Goal: Task Accomplishment & Management: Complete application form

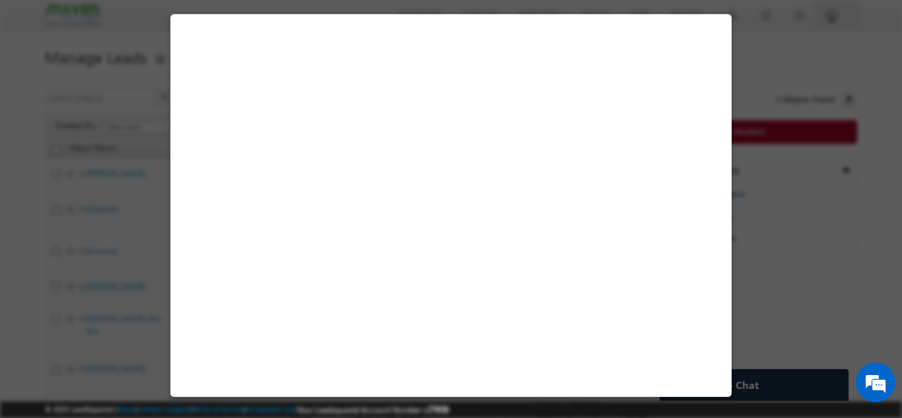
select select "[GEOGRAPHIC_DATA]"
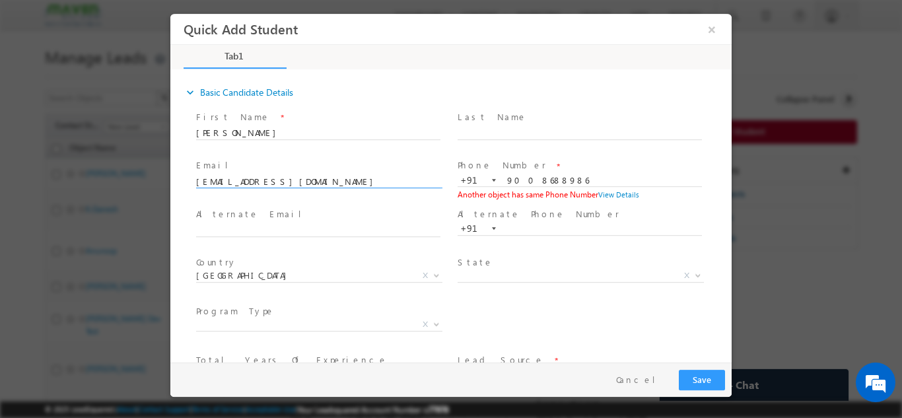
drag, startPoint x: 170, startPoint y: 13, endPoint x: 53, endPoint y: 174, distance: 199.1
click at [170, 174] on html "Quick Add Student × Tab1 33% Completed *" at bounding box center [450, 187] width 561 height 349
paste input "dainiwalshubham@gmail.com"
click at [268, 193] on span at bounding box center [318, 194] width 244 height 15
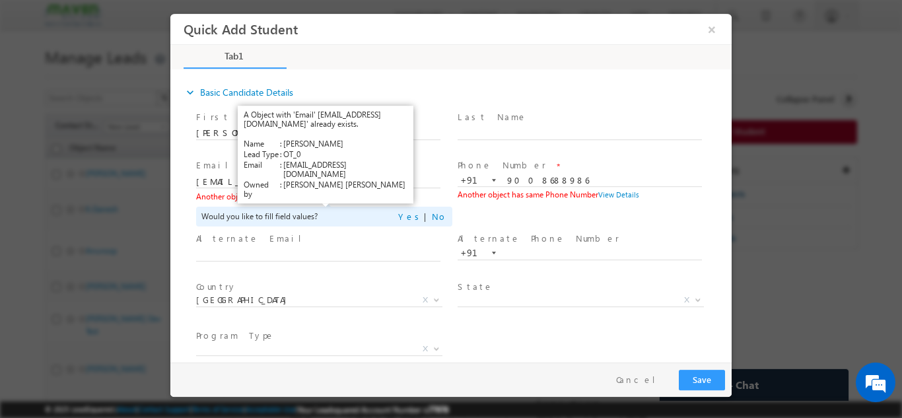
click at [331, 195] on link "View Details" at bounding box center [322, 196] width 41 height 9
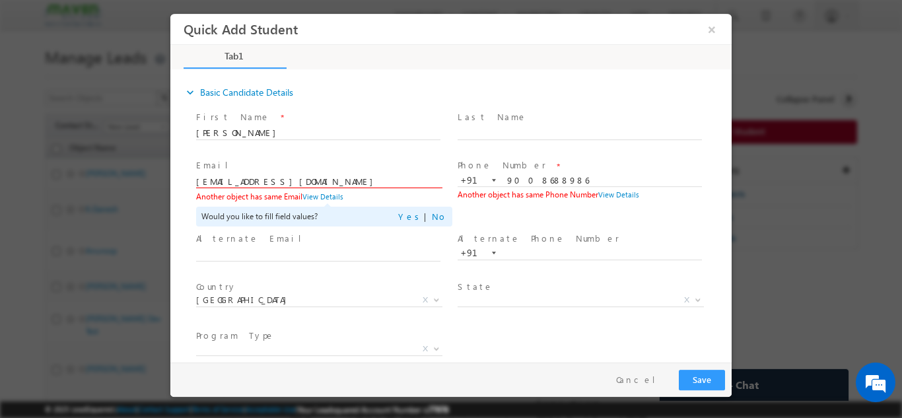
drag, startPoint x: 310, startPoint y: 177, endPoint x: 157, endPoint y: 133, distance: 158.7
click at [170, 133] on html "Quick Add Student × Tab1 33% Completed *" at bounding box center [450, 187] width 561 height 349
paste input "g.phanibabu"
type input "g.phanibabu@gmail.com"
click at [342, 260] on span at bounding box center [324, 254] width 256 height 15
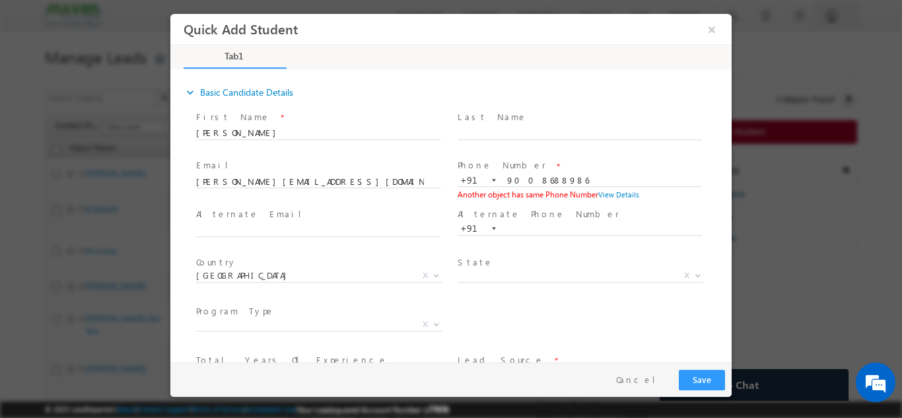
click at [291, 174] on span "g.phanibabu@gmail.com" at bounding box center [324, 181] width 256 height 15
drag, startPoint x: 275, startPoint y: 131, endPoint x: 55, endPoint y: 111, distance: 221.5
click at [170, 111] on html "Quick Add Student × Tab1 33% Completed *" at bounding box center [450, 187] width 561 height 349
paste input "Phani Babu"
type input "Phani Babu"
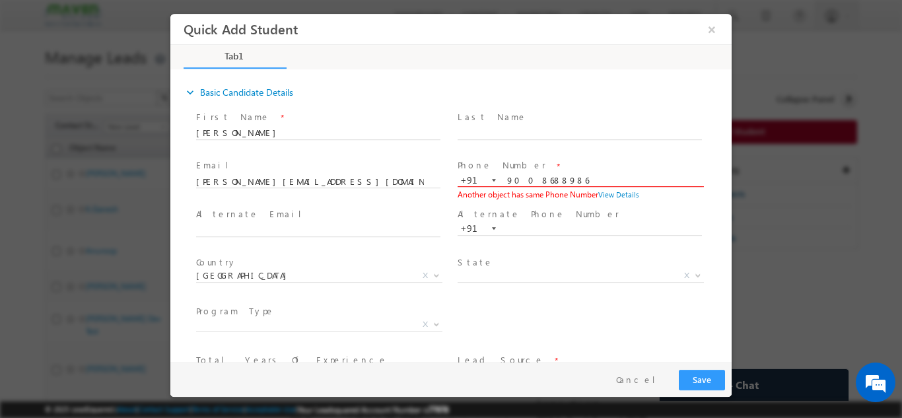
drag, startPoint x: 560, startPoint y: 182, endPoint x: 417, endPoint y: 195, distance: 143.8
click at [417, 195] on div "Email * g.phanibabu@gmail.com Phone Number * +91-9008688986 9008688986 +91 Anot…" at bounding box center [462, 180] width 538 height 49
paste input "492030600"
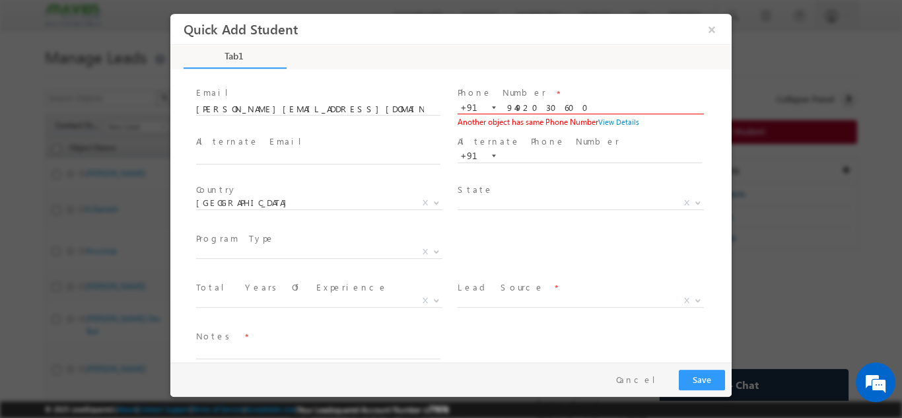
scroll to position [90, 0]
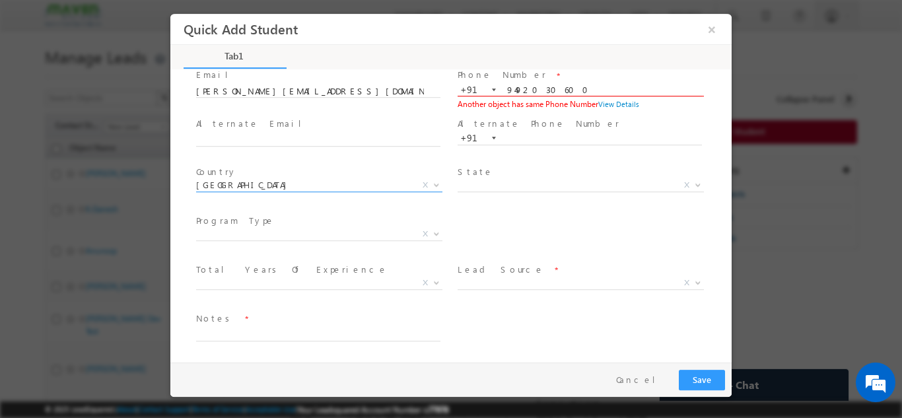
type input "9492030600"
click at [341, 180] on span "[GEOGRAPHIC_DATA]" at bounding box center [303, 184] width 215 height 12
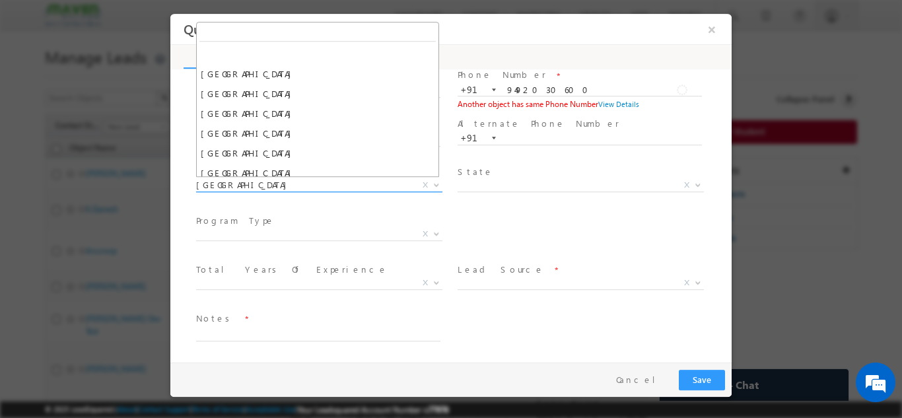
scroll to position [1545, 0]
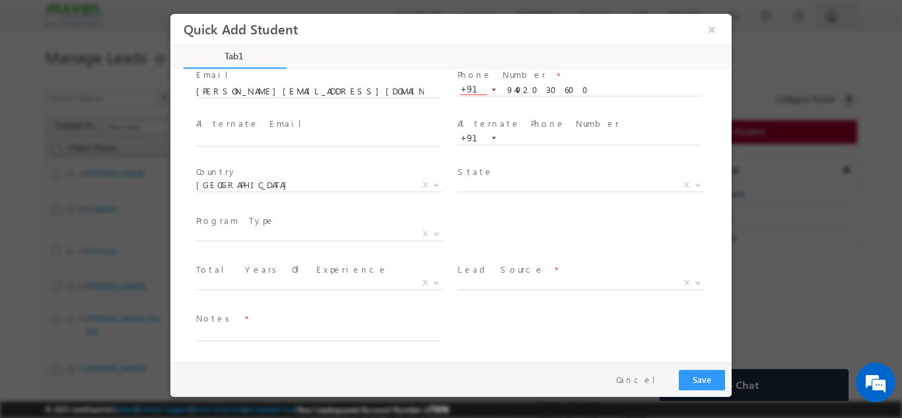
click at [528, 235] on div "City * X Others x Program Type * Long Term Short Term X" at bounding box center [462, 235] width 538 height 49
click at [498, 279] on span "X" at bounding box center [581, 282] width 246 height 13
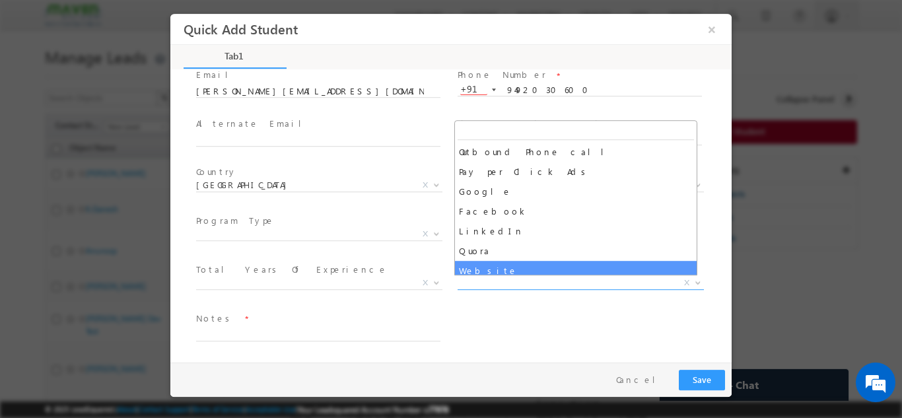
scroll to position [140, 0]
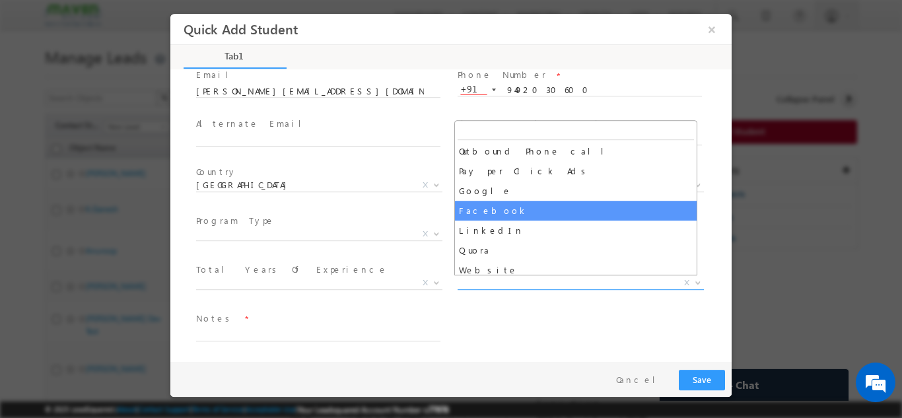
select select "Facebook"
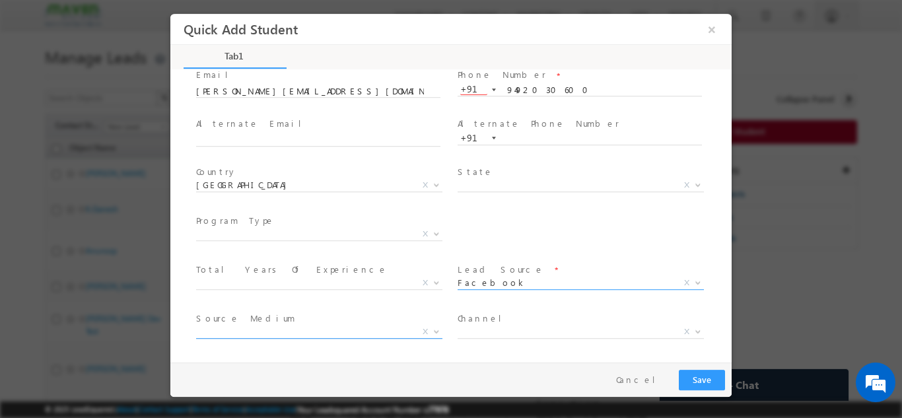
click at [321, 330] on span "X" at bounding box center [319, 331] width 246 height 13
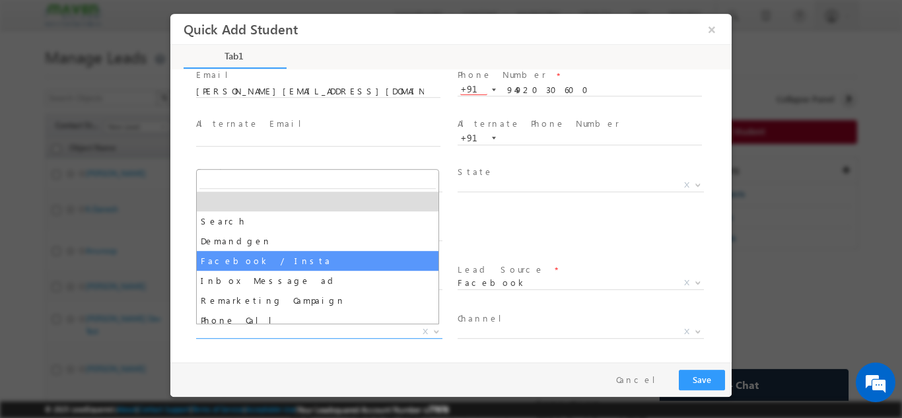
select select "Facebook / Insta"
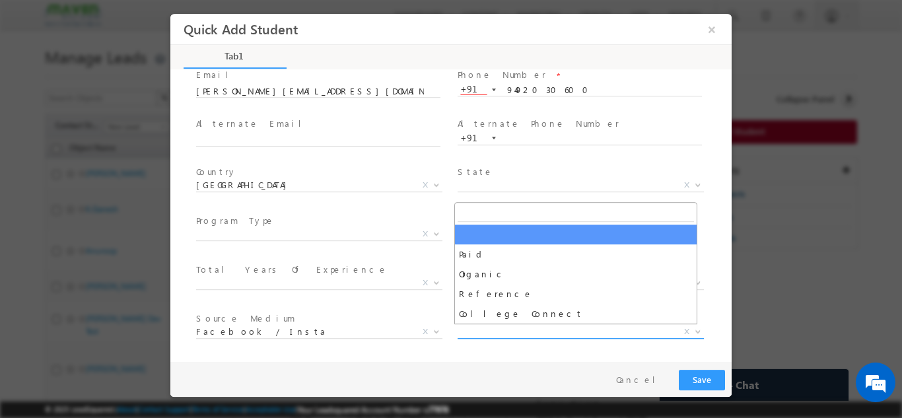
click at [538, 335] on span "X" at bounding box center [581, 331] width 246 height 13
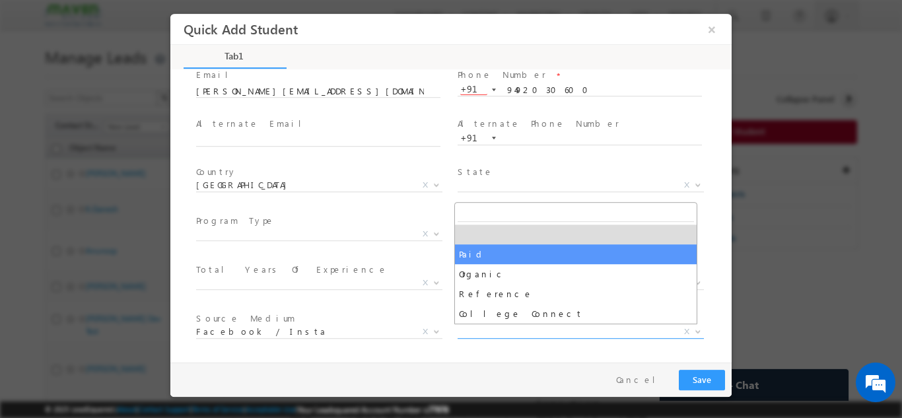
select select "Paid"
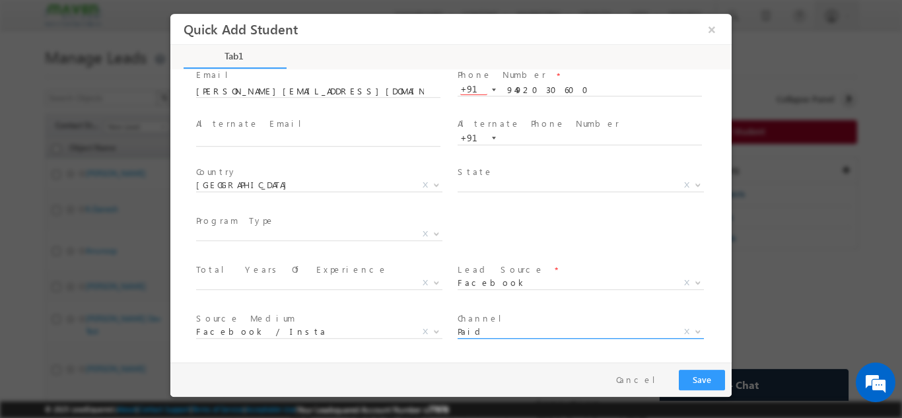
click at [486, 328] on span "Paid" at bounding box center [565, 331] width 215 height 12
click at [486, 330] on span "Paid" at bounding box center [565, 331] width 215 height 12
click at [332, 236] on span "X" at bounding box center [319, 233] width 246 height 13
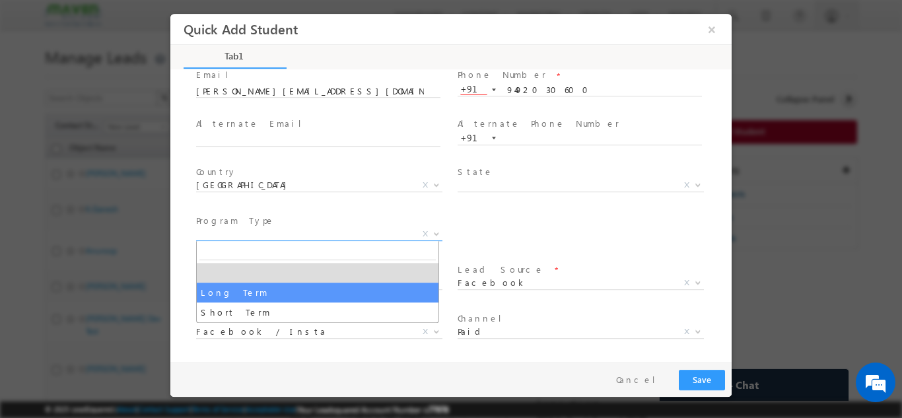
select select "Long Term"
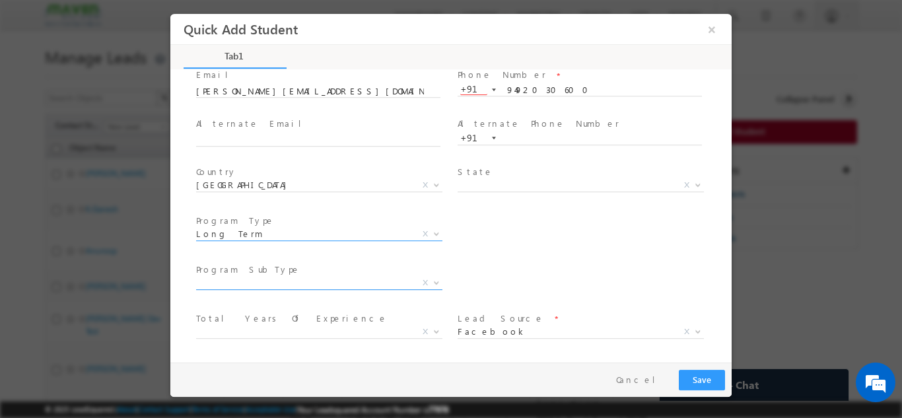
click at [332, 283] on span "X" at bounding box center [319, 282] width 246 height 13
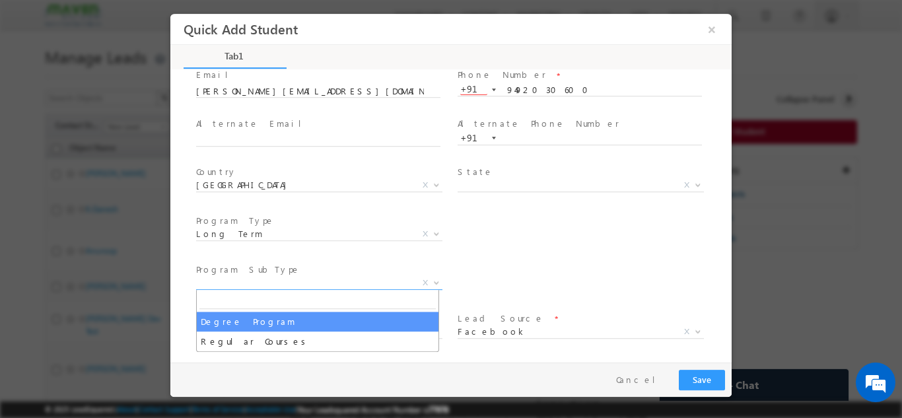
select select "Degree Program"
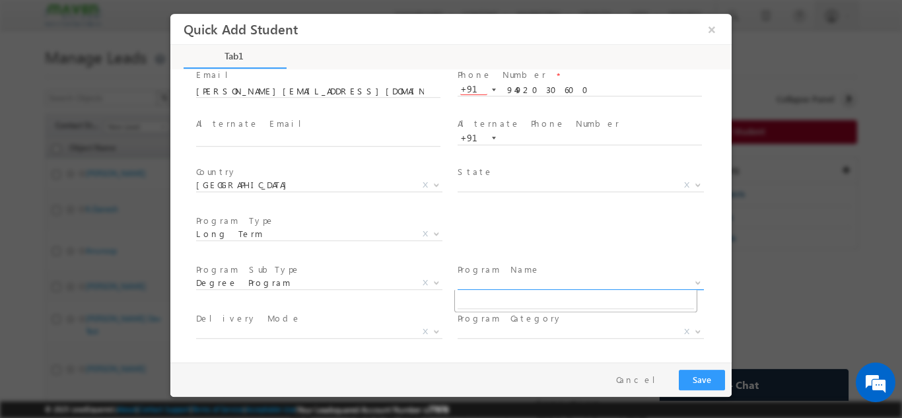
click at [472, 287] on span "X" at bounding box center [581, 282] width 246 height 13
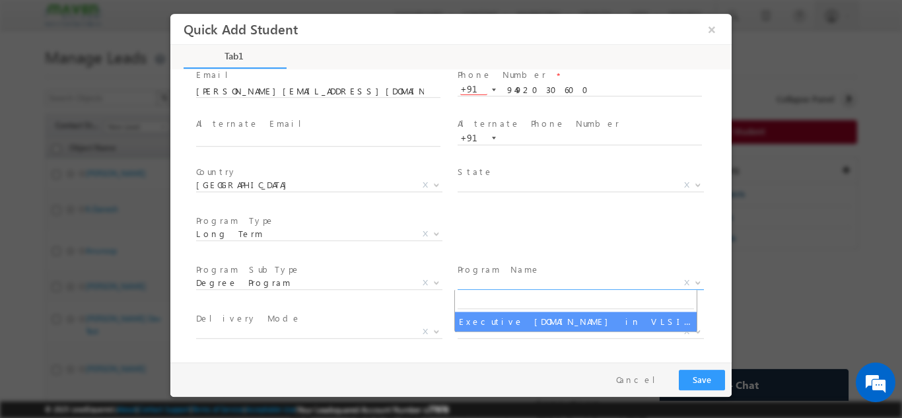
select select "Executive [DOMAIN_NAME] in VLSI Design"
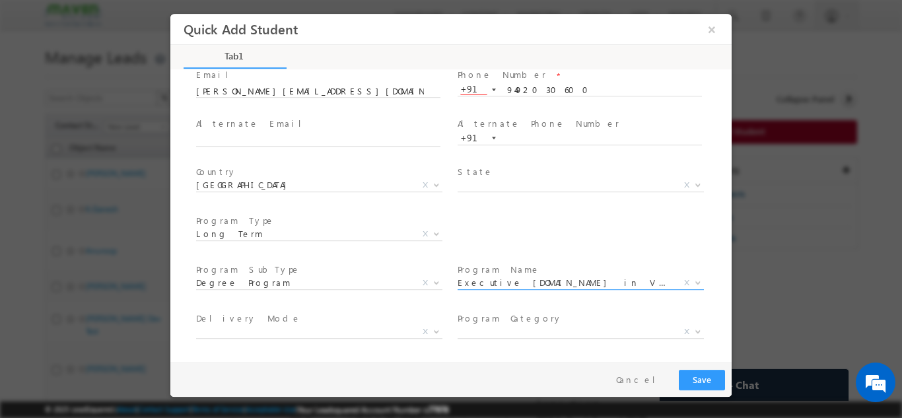
scroll to position [236, 0]
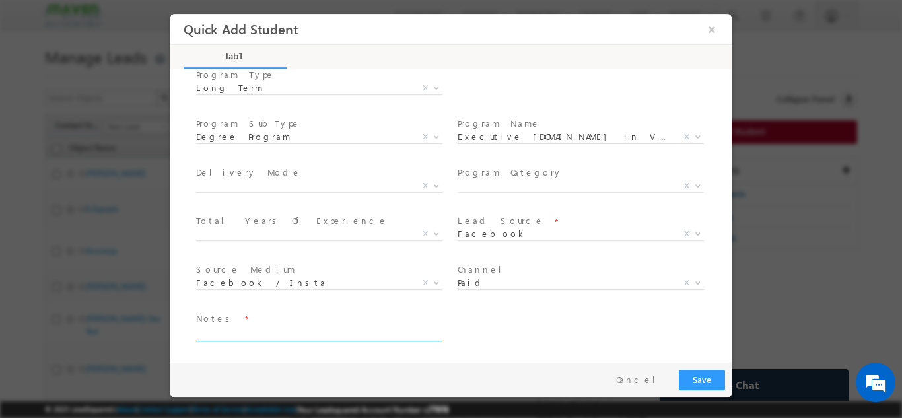
click at [365, 338] on textarea at bounding box center [318, 333] width 244 height 15
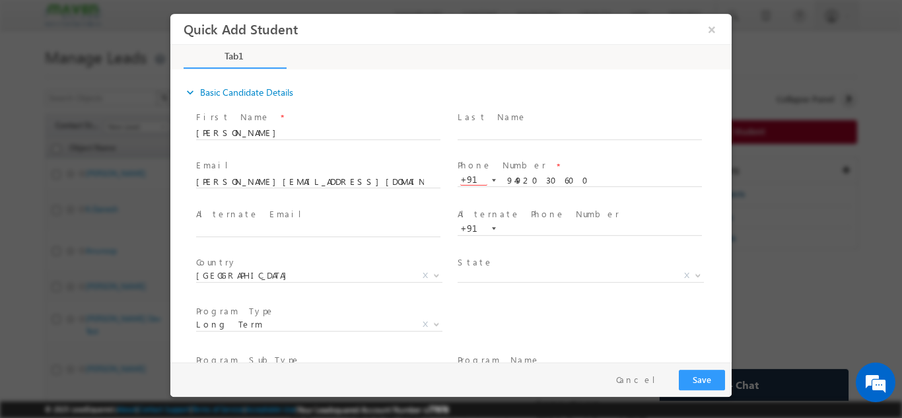
type textarea "dnp"
click at [709, 376] on button "Save" at bounding box center [702, 379] width 46 height 20
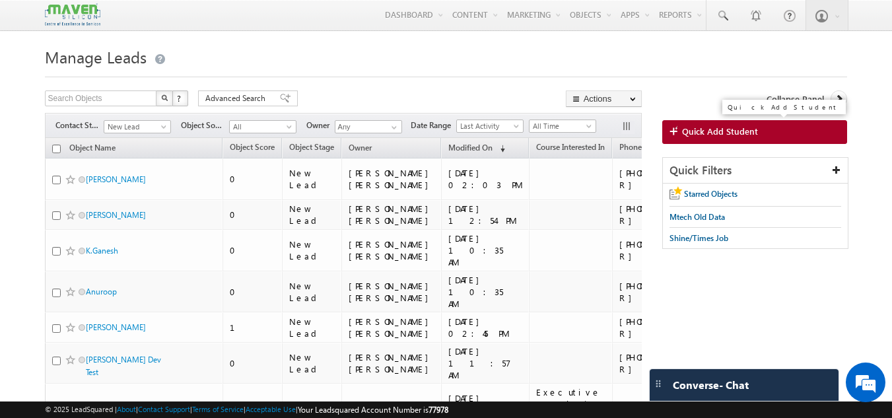
click at [705, 139] on link "Quick Add Student" at bounding box center [755, 132] width 186 height 24
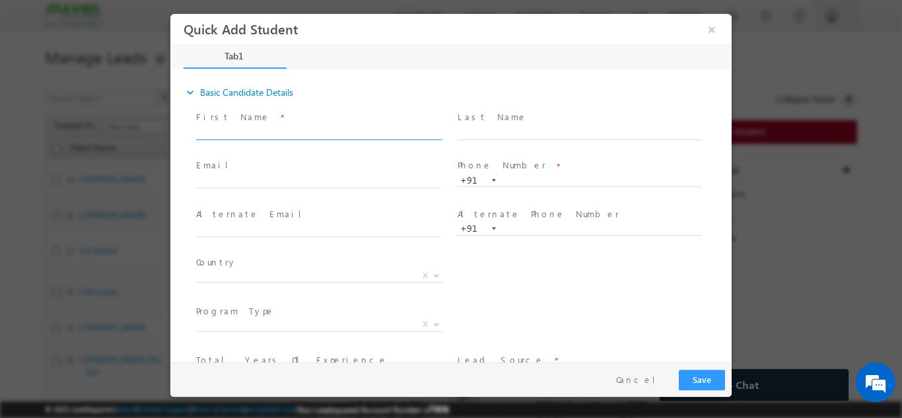
click at [272, 129] on input "text" at bounding box center [318, 132] width 244 height 13
paste input "[PERSON_NAME]"
type input "[PERSON_NAME]"
click at [324, 182] on input "text" at bounding box center [318, 181] width 244 height 13
paste input "[EMAIL_ADDRESS][DOMAIN_NAME]"
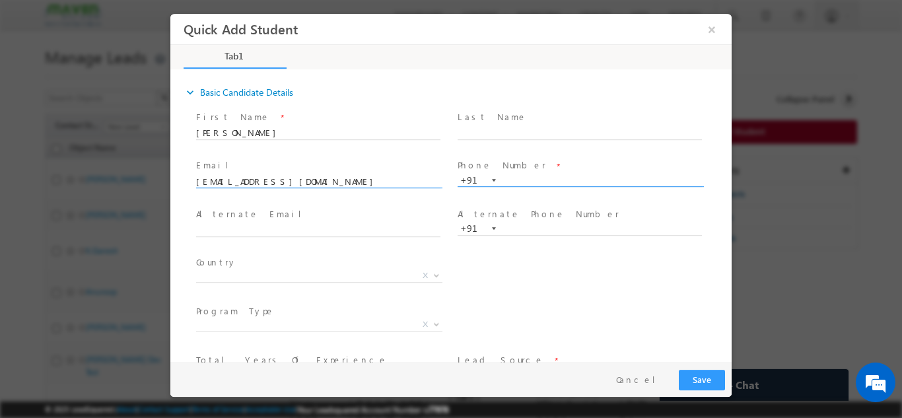
type input "[EMAIL_ADDRESS][DOMAIN_NAME]"
click at [539, 182] on input "text" at bounding box center [580, 180] width 244 height 13
paste input "9090902017"
type input "9090902017"
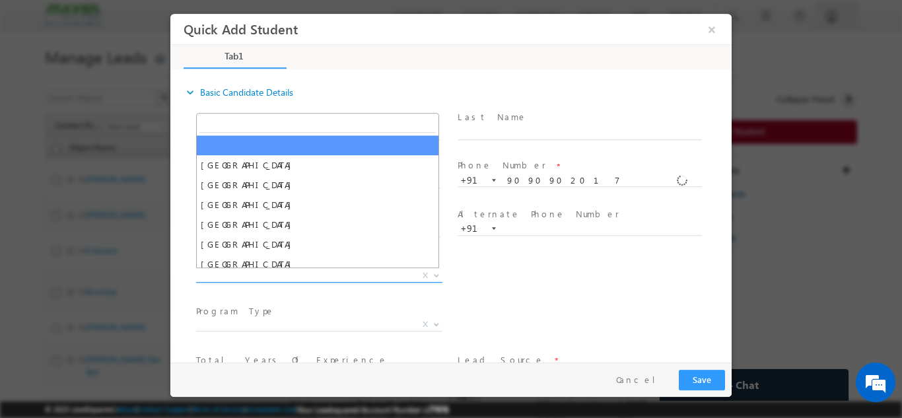
click at [346, 275] on span "X" at bounding box center [319, 275] width 246 height 13
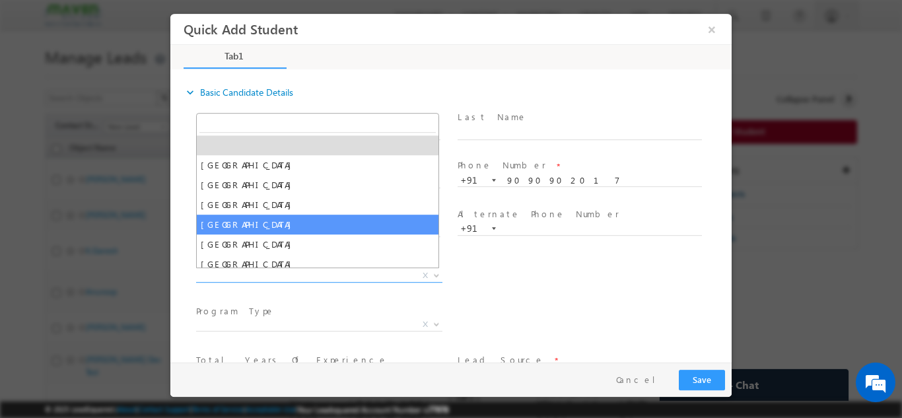
type input "u"
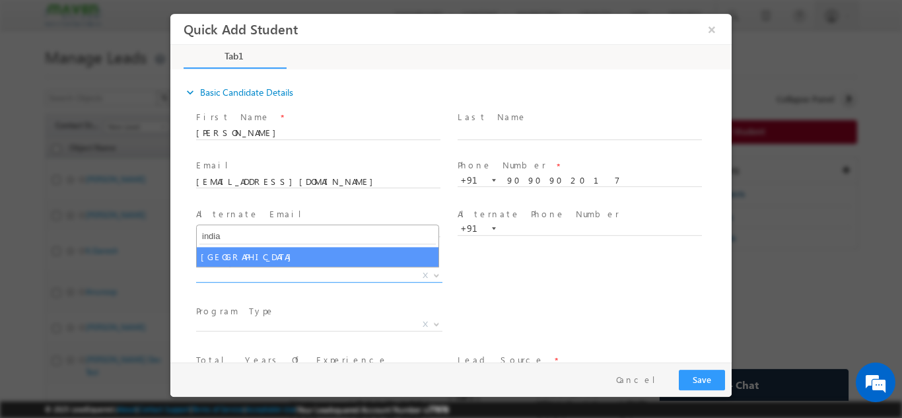
type input "india"
select select "[GEOGRAPHIC_DATA]"
select select
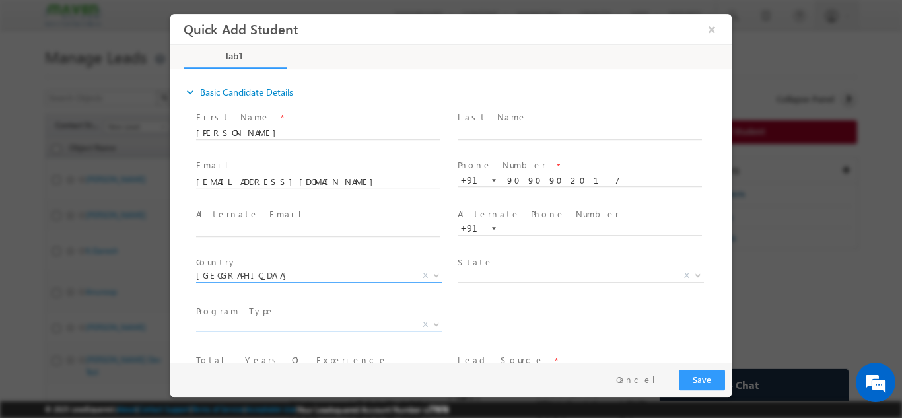
click at [321, 325] on span "X" at bounding box center [319, 324] width 246 height 13
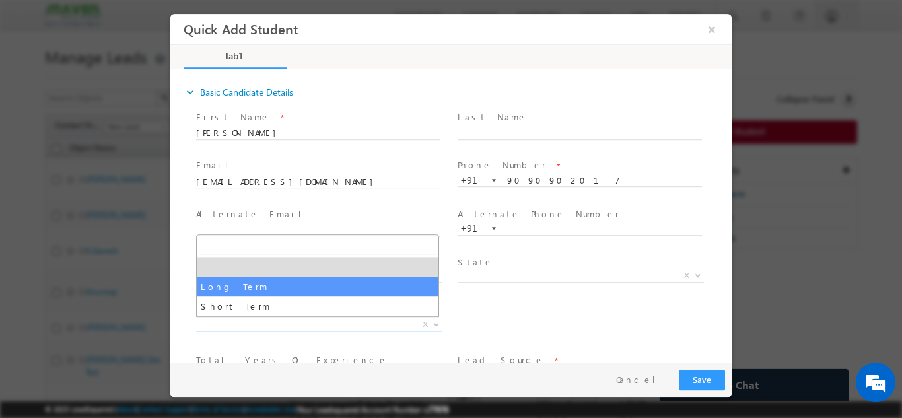
select select "Long Term"
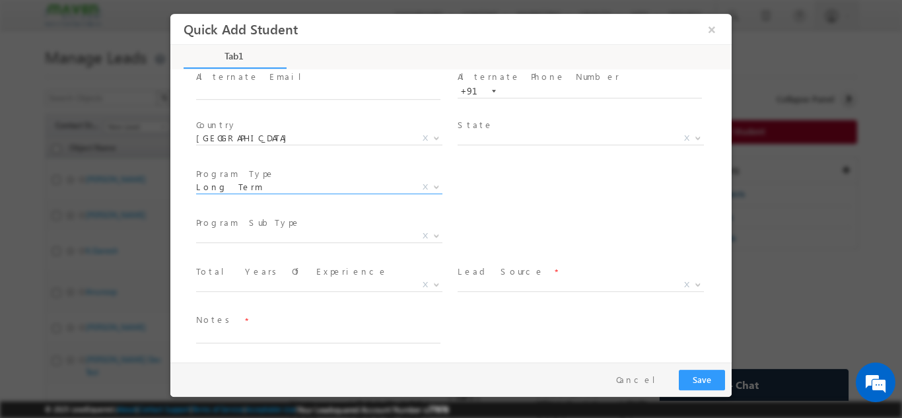
scroll to position [139, 0]
click at [503, 281] on span "X" at bounding box center [581, 282] width 246 height 13
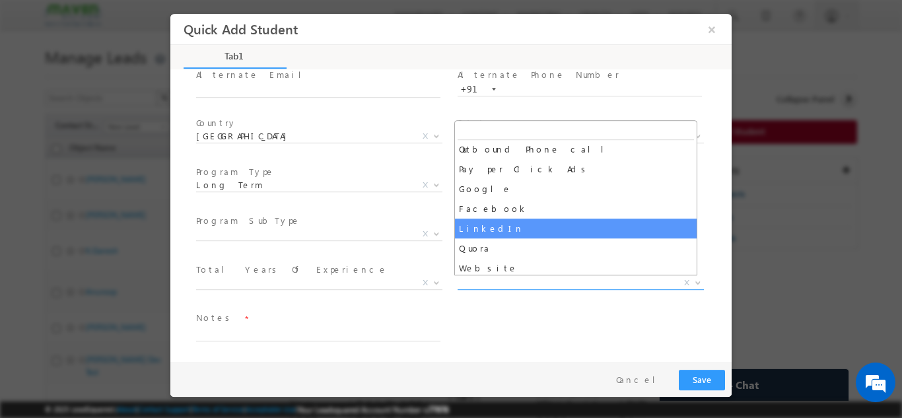
scroll to position [143, 0]
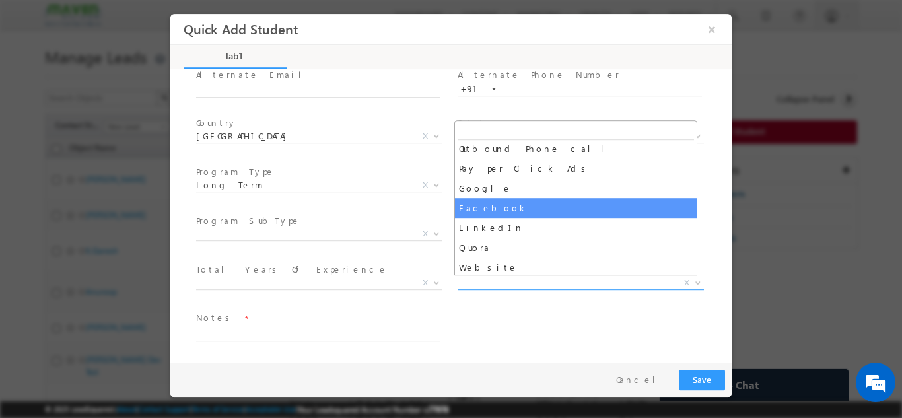
select select "Facebook"
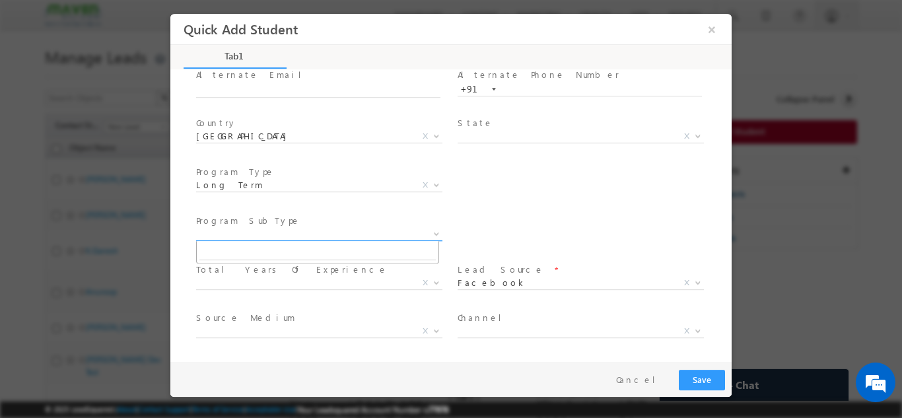
click at [299, 236] on span "X" at bounding box center [319, 233] width 246 height 13
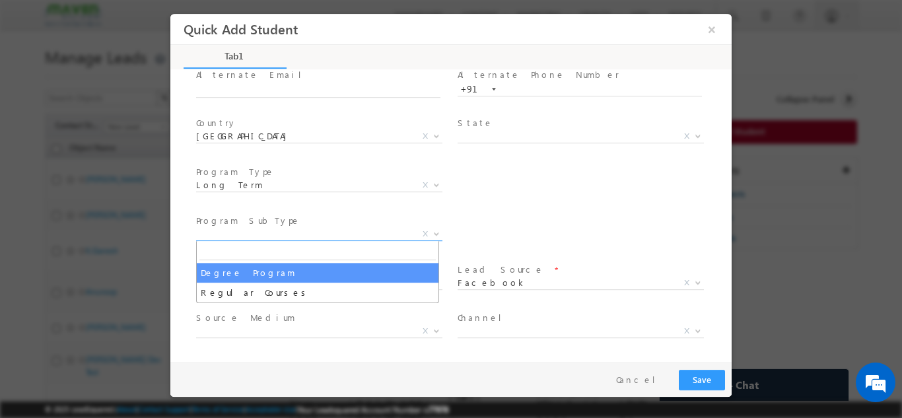
select select "Degree Program"
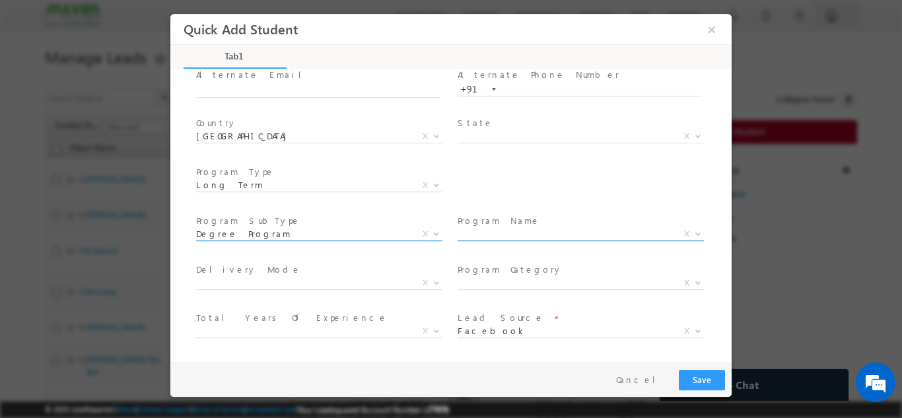
click at [512, 234] on span "X" at bounding box center [581, 233] width 246 height 13
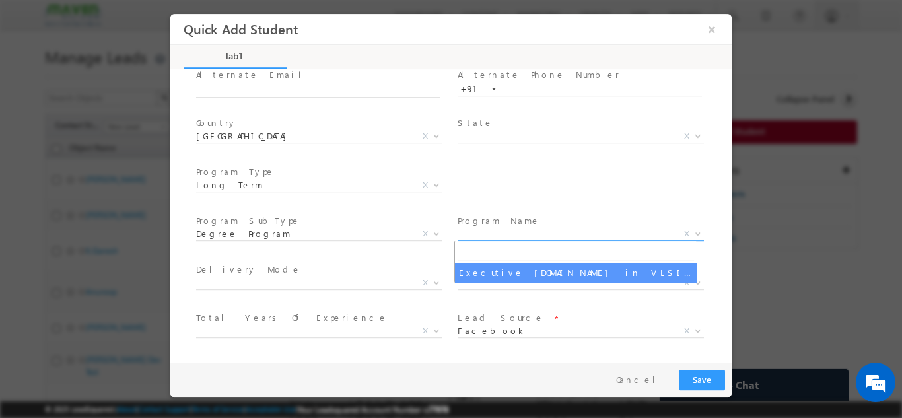
select select "Executive [DOMAIN_NAME] in VLSI Design"
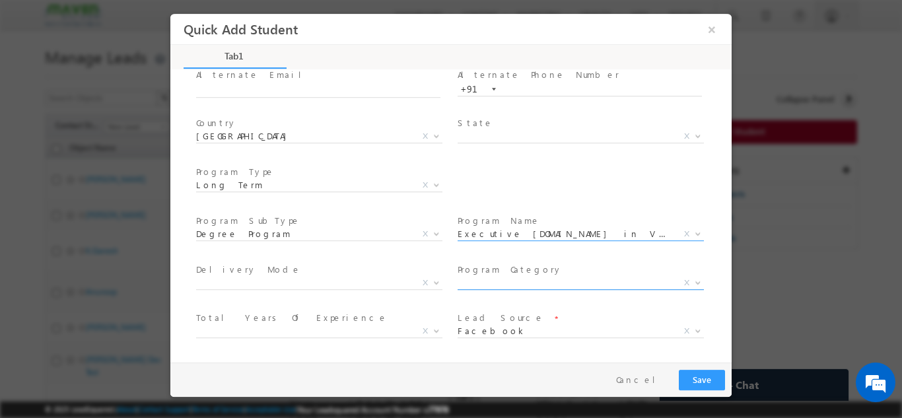
click at [500, 286] on span "X" at bounding box center [581, 282] width 246 height 13
click at [528, 357] on div "Channel * Paid Organic Reference College Connect X" at bounding box center [586, 381] width 262 height 49
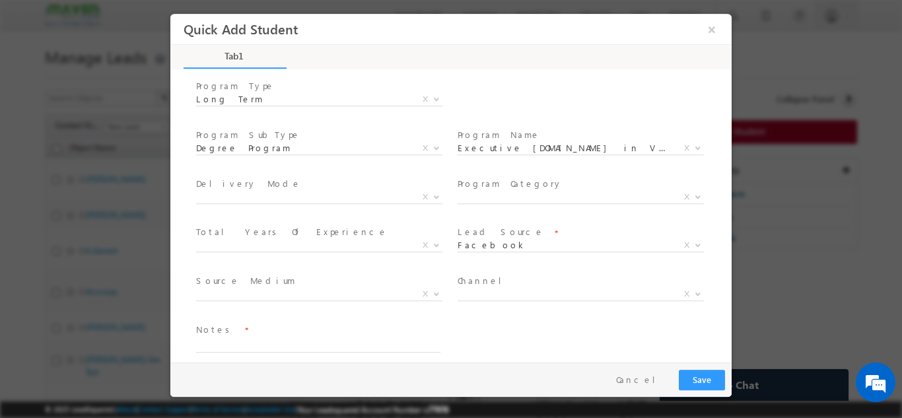
scroll to position [227, 0]
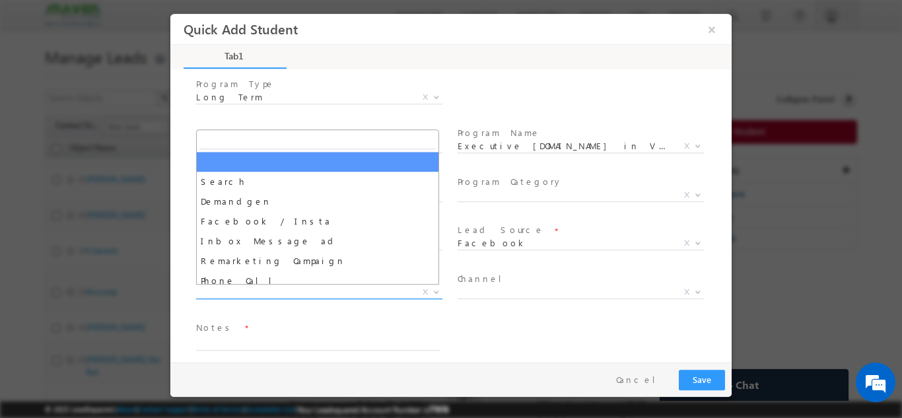
click at [372, 297] on span "X" at bounding box center [319, 291] width 246 height 13
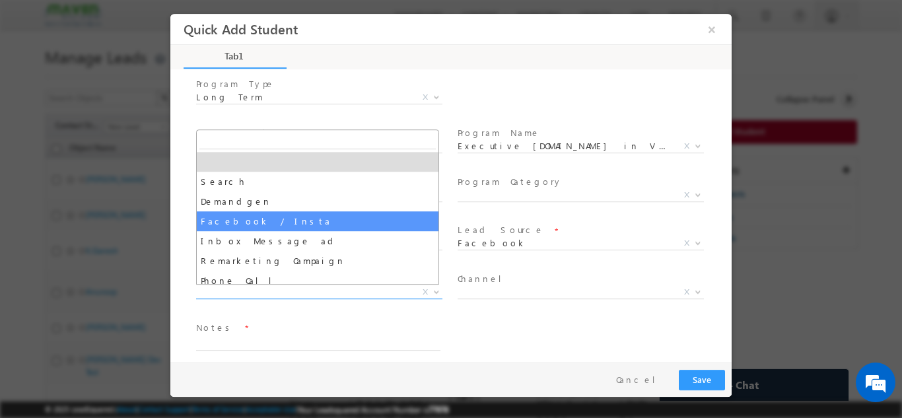
select select "Facebook / Insta"
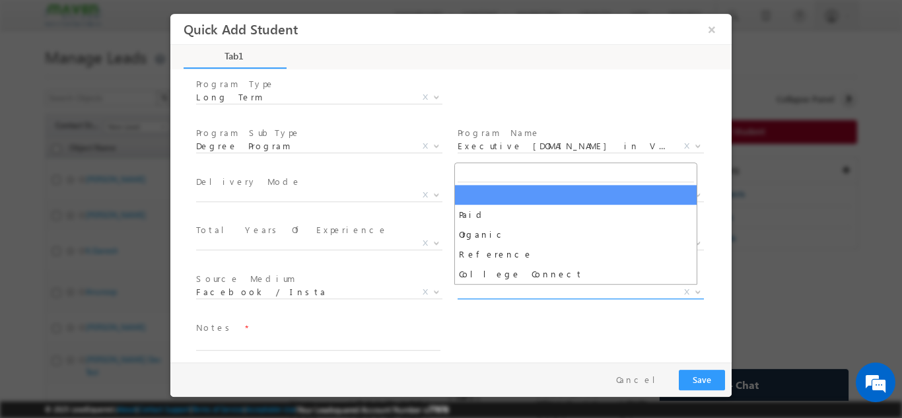
click at [517, 295] on span "X" at bounding box center [581, 291] width 246 height 13
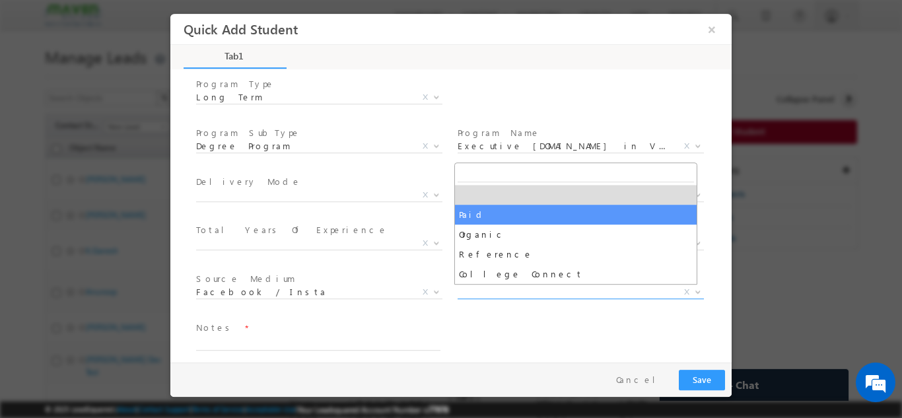
select select "Paid"
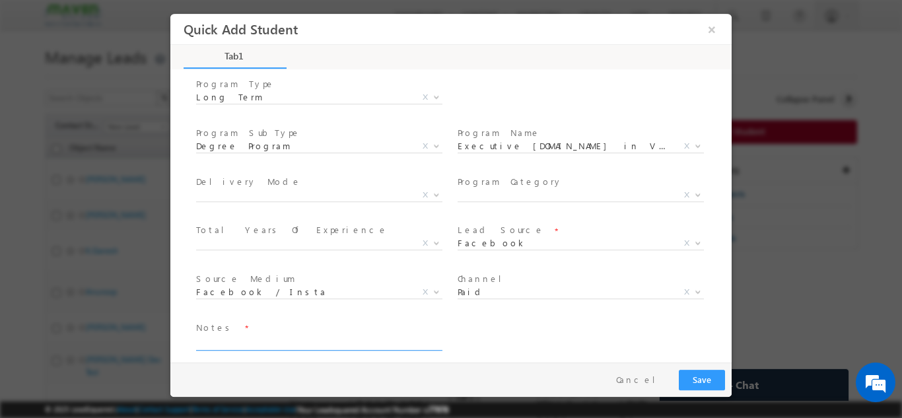
click at [310, 339] on textarea at bounding box center [318, 342] width 244 height 15
type textarea "dnp"
click at [683, 370] on button "Save" at bounding box center [702, 379] width 46 height 20
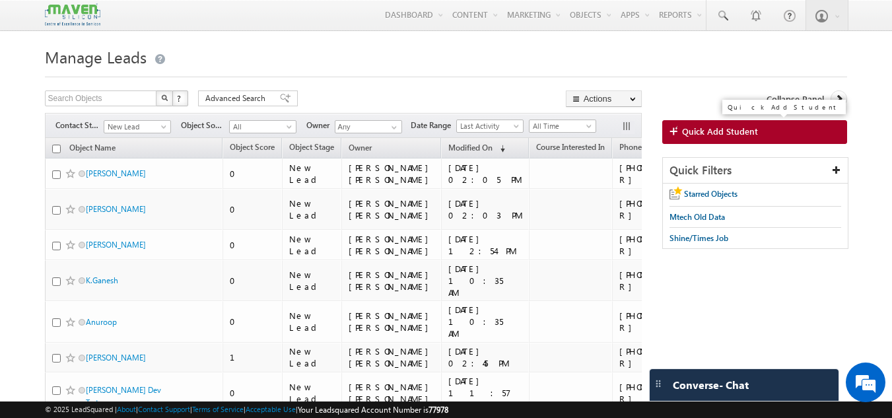
click at [787, 123] on link "Quick Add Student" at bounding box center [755, 132] width 186 height 24
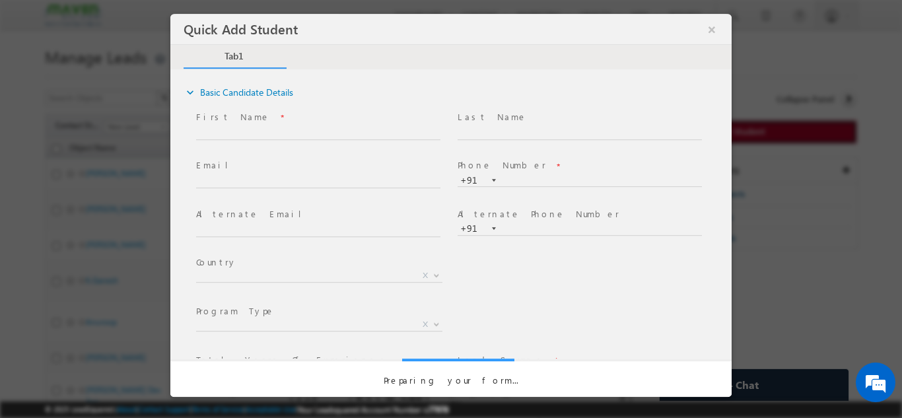
scroll to position [0, 0]
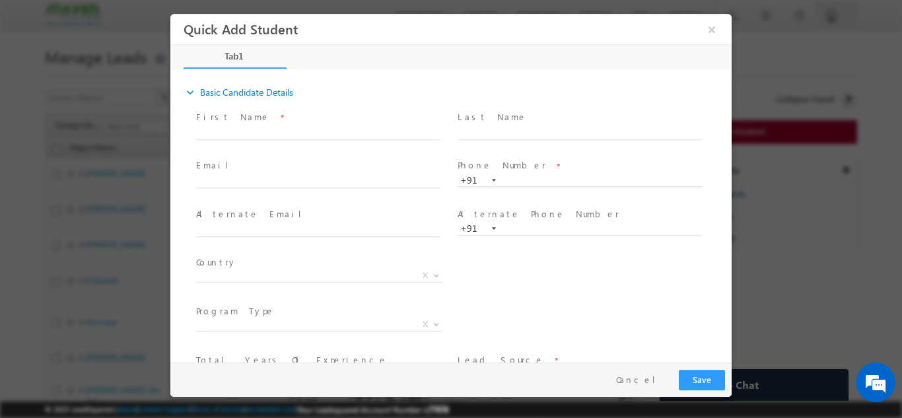
click at [329, 148] on span at bounding box center [318, 146] width 244 height 15
click at [336, 132] on input "text" at bounding box center [318, 132] width 244 height 13
paste input "Jyothi Jyothi"
type input "Jyothi Jyothi"
click at [398, 176] on input "text" at bounding box center [318, 181] width 244 height 13
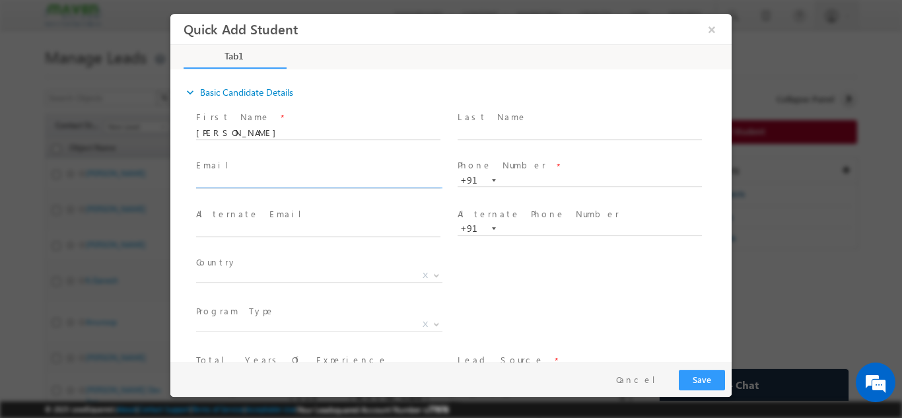
paste input "jyothijyothi86834@gmail.com"
type input "jyothijyothi86834@gmail.com"
click at [534, 184] on input "text" at bounding box center [580, 180] width 244 height 13
paste input "8317410316"
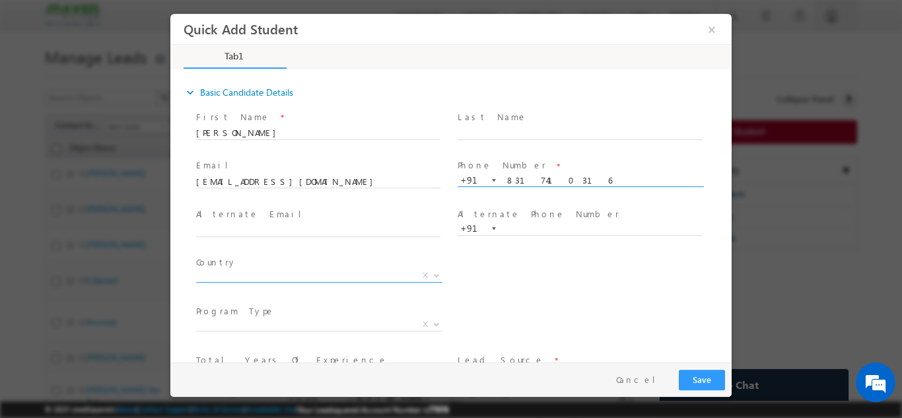
type input "8317410316"
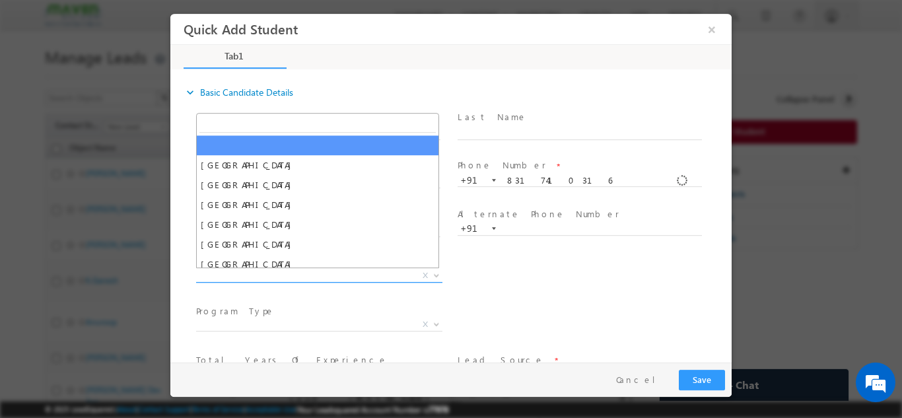
click at [368, 269] on span "X" at bounding box center [319, 275] width 246 height 13
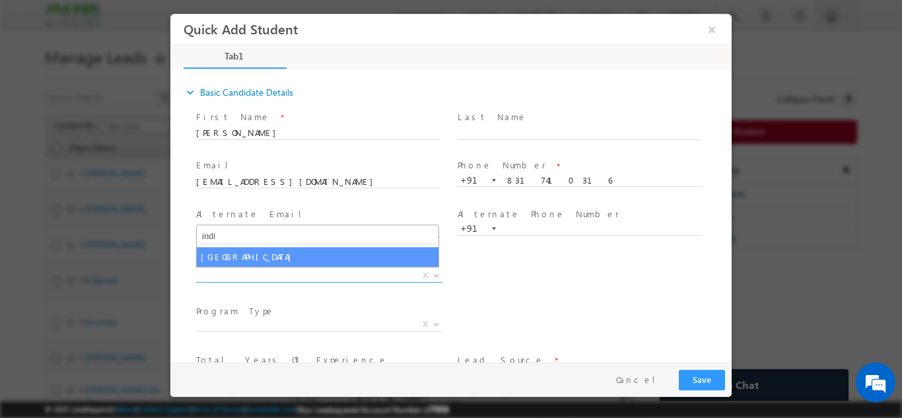
type input "indi"
select select "[GEOGRAPHIC_DATA]"
select select
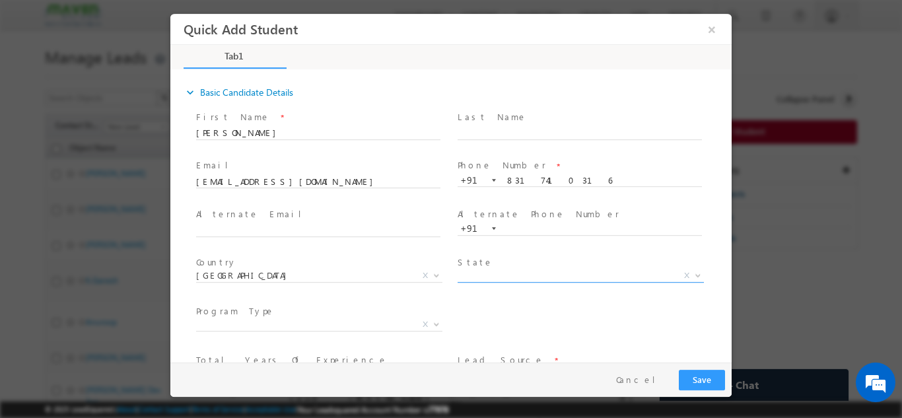
click at [508, 283] on span "X" at bounding box center [581, 277] width 246 height 13
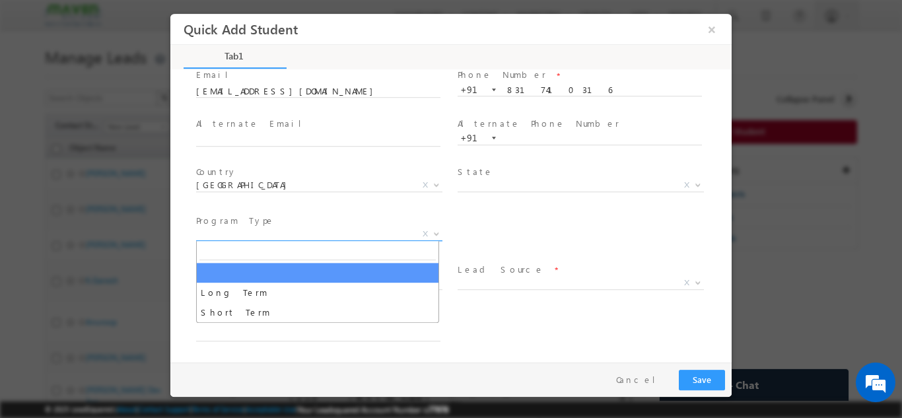
click at [382, 232] on span "X" at bounding box center [319, 233] width 246 height 13
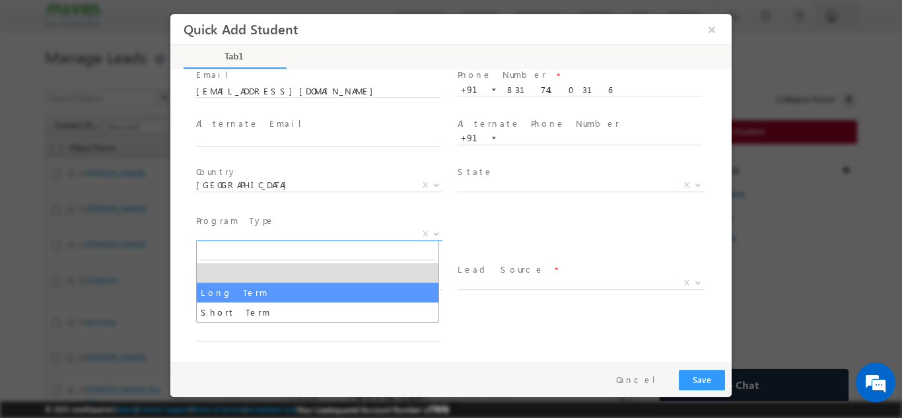
select select "Long Term"
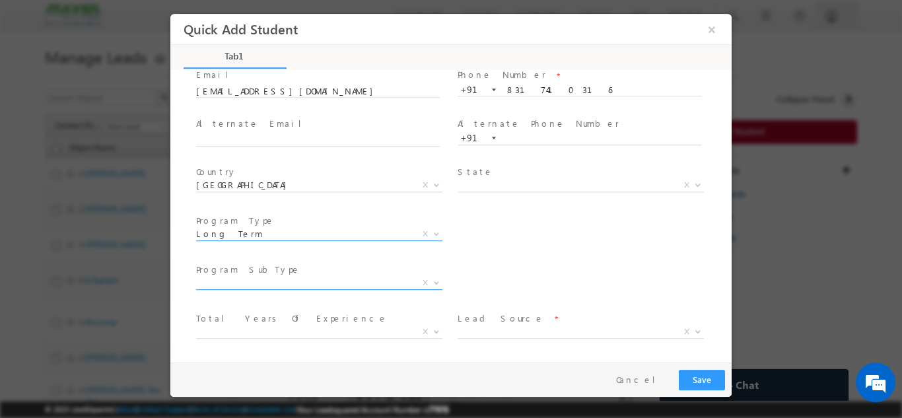
click at [357, 291] on span "X" at bounding box center [319, 285] width 246 height 13
click at [359, 286] on span "X" at bounding box center [319, 282] width 246 height 13
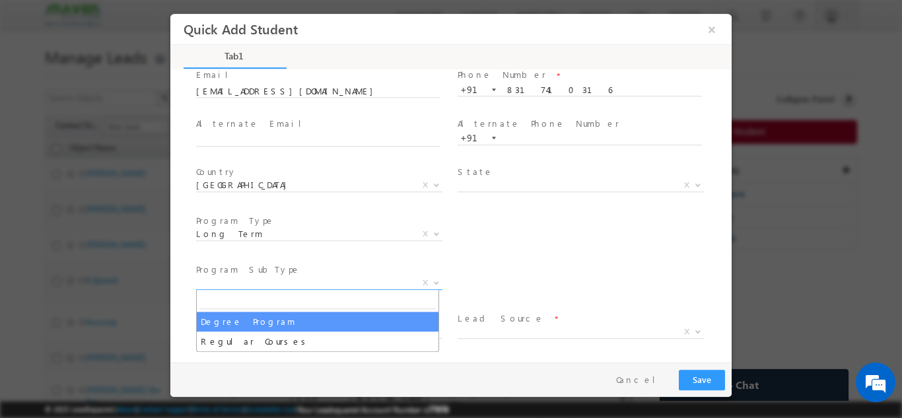
select select "Degree Program"
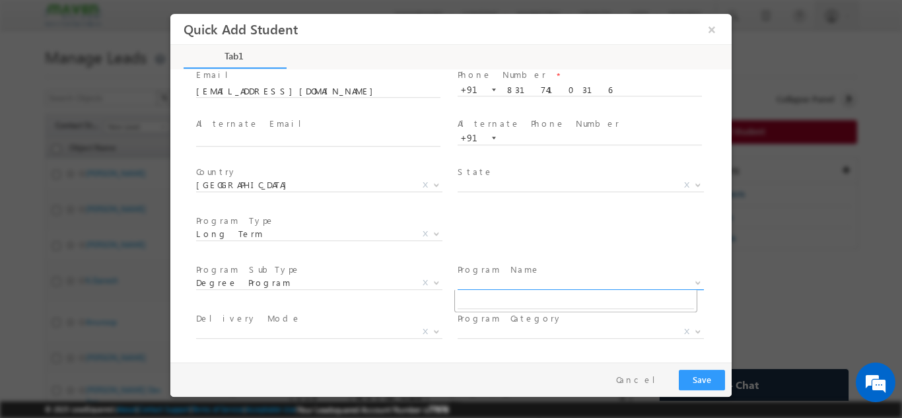
click at [478, 276] on span "X" at bounding box center [581, 282] width 246 height 13
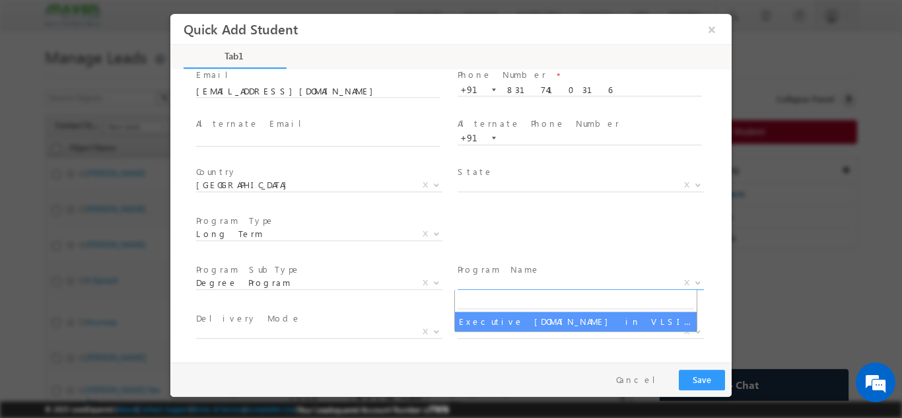
select select "Executive [DOMAIN_NAME] in VLSI Design"
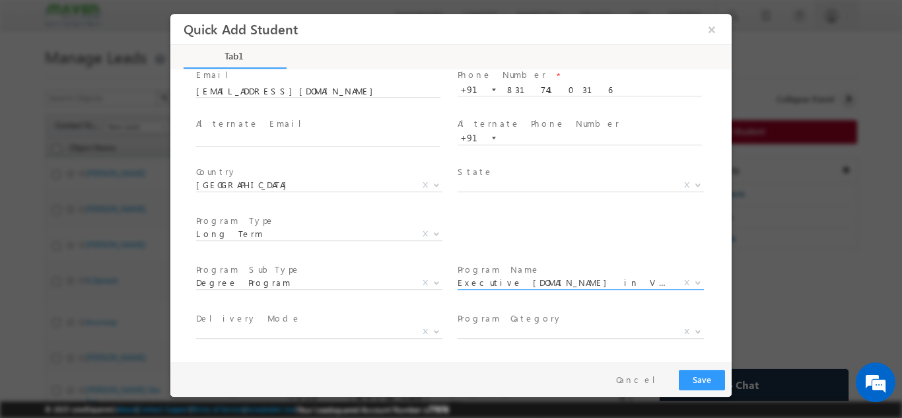
scroll to position [188, 0]
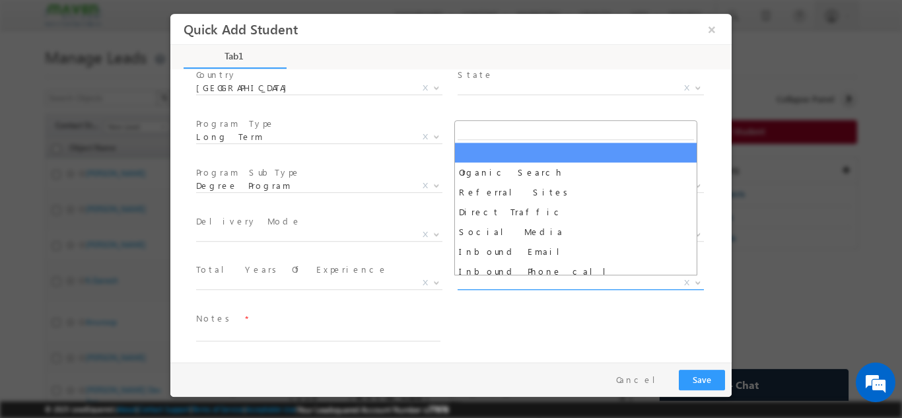
click at [497, 284] on span "X" at bounding box center [581, 282] width 246 height 13
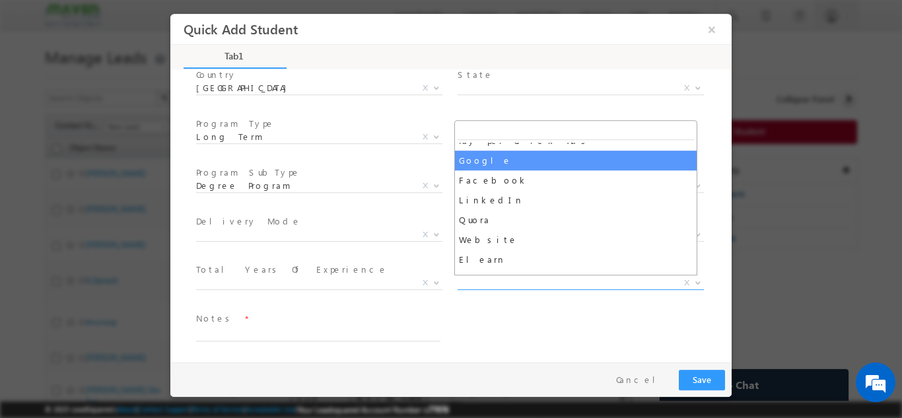
scroll to position [170, 0]
select select "Google"
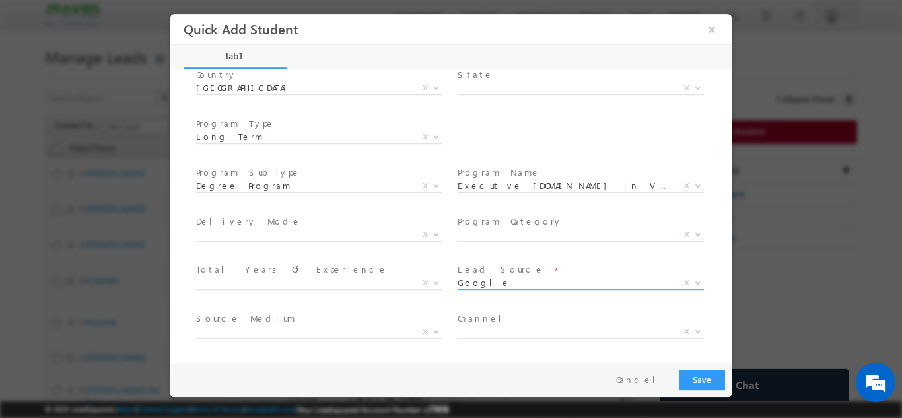
click at [320, 324] on span "Source Medium *" at bounding box center [318, 318] width 244 height 15
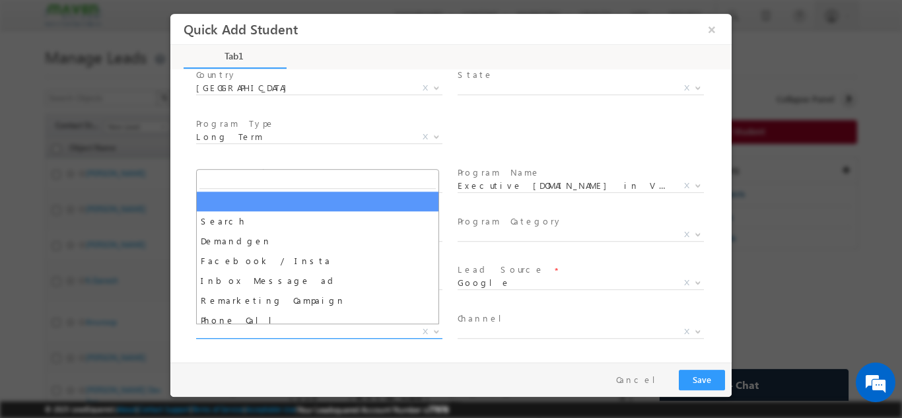
click at [318, 328] on span "X" at bounding box center [319, 331] width 246 height 13
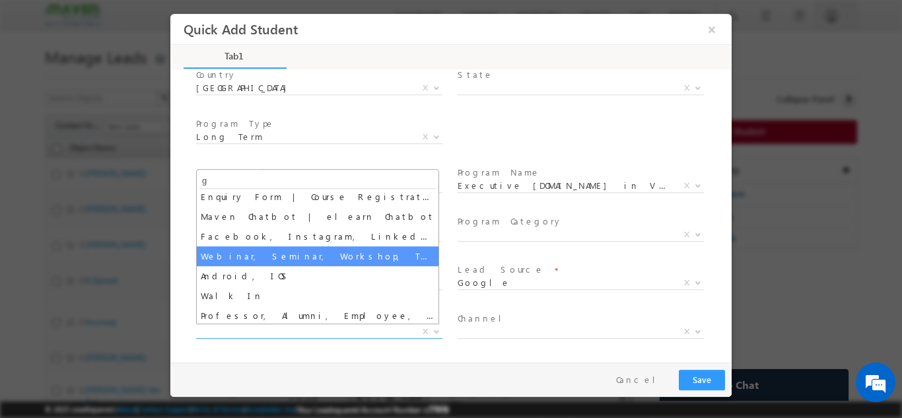
scroll to position [0, 0]
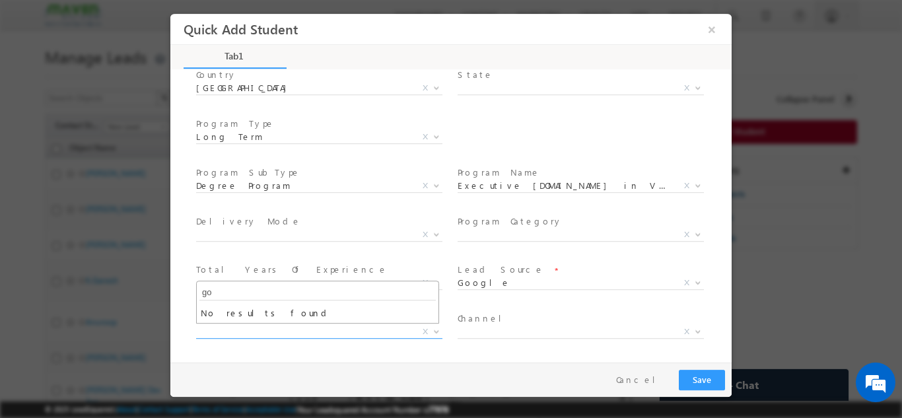
type input "g"
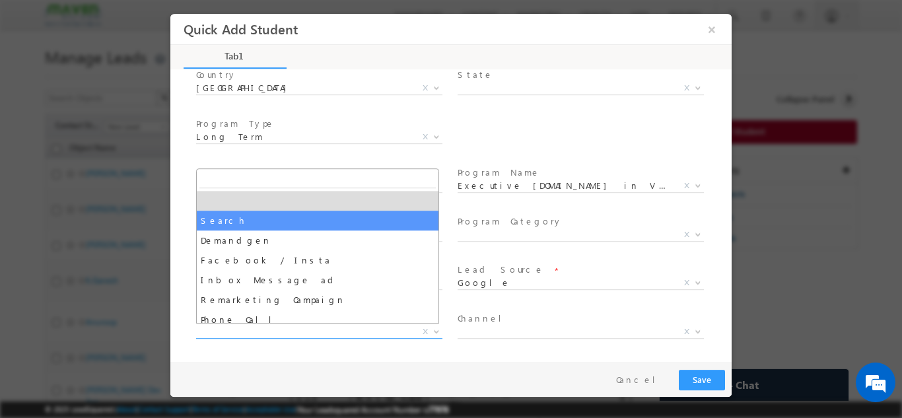
select select "Search"
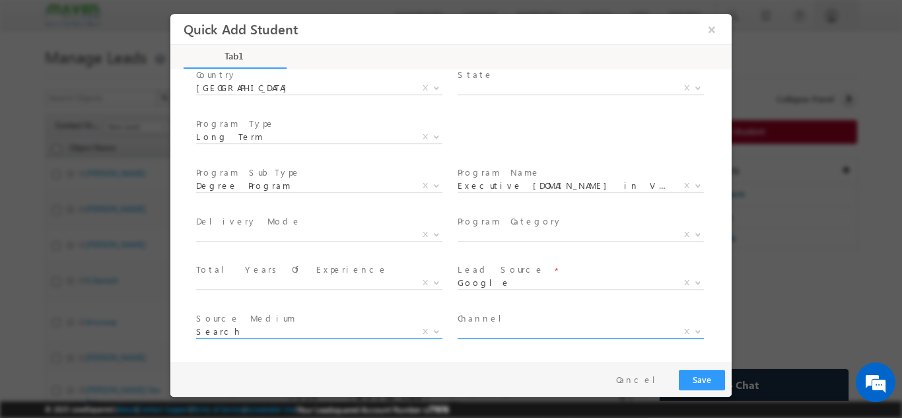
click at [472, 334] on span "X" at bounding box center [581, 331] width 246 height 13
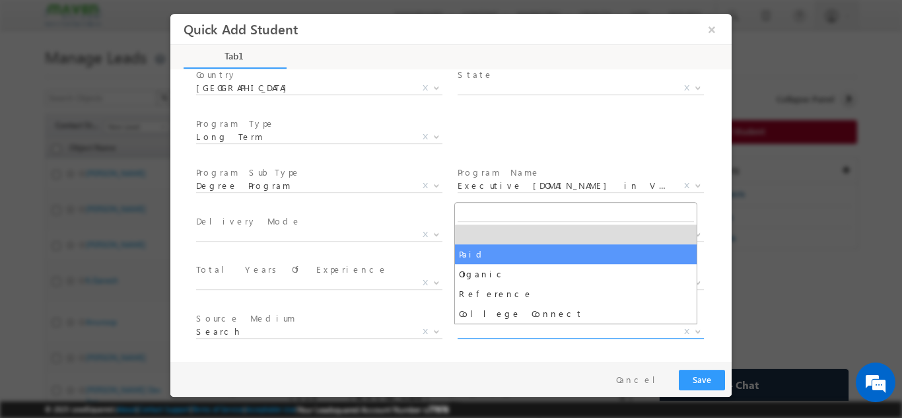
select select "Paid"
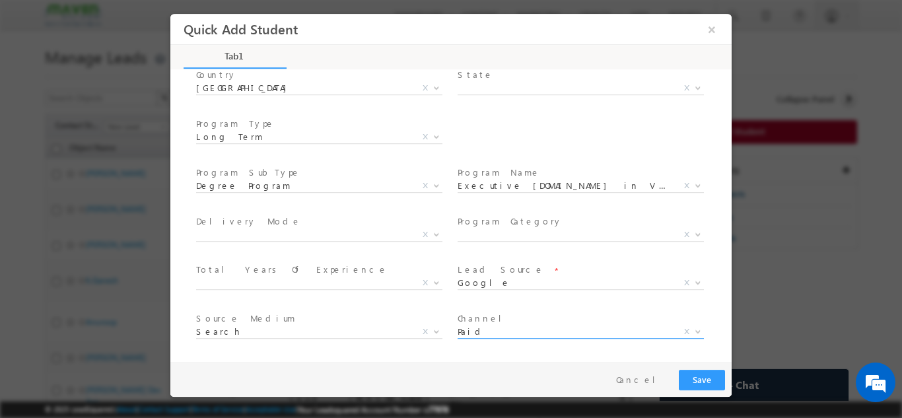
scroll to position [236, 0]
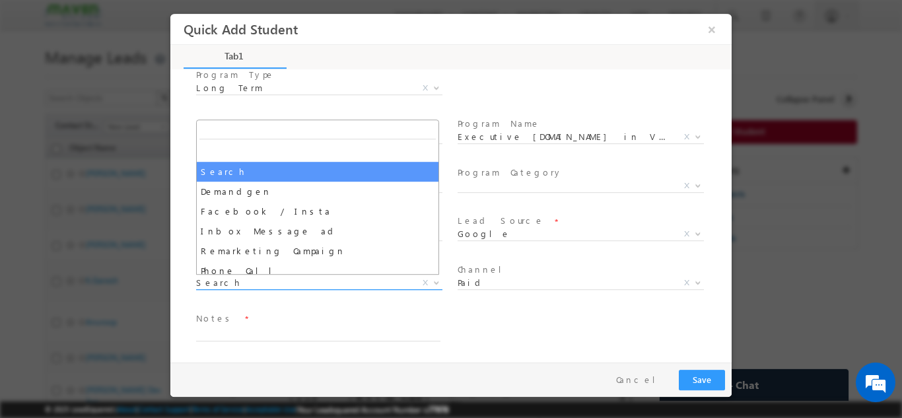
click at [280, 289] on span "Search Demandgen Facebook / Insta Inbox Message ad Remarketing Campaign Phone C…" at bounding box center [324, 285] width 256 height 16
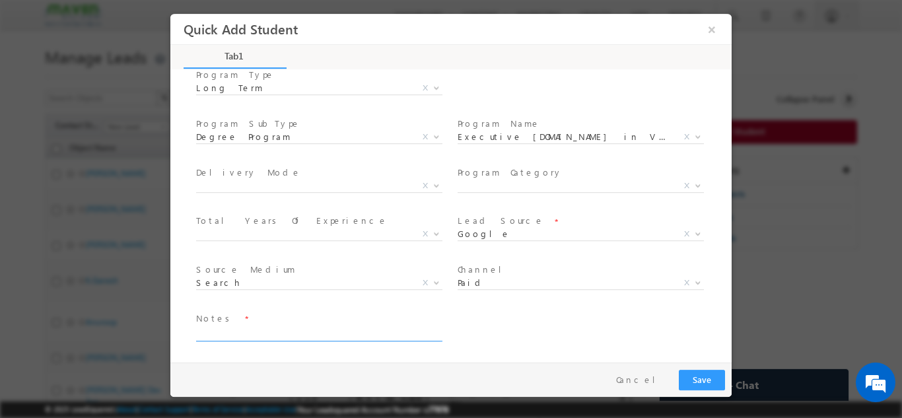
click at [302, 337] on textarea at bounding box center [318, 333] width 244 height 15
type textarea "dnp"
click at [701, 369] on button "Save" at bounding box center [702, 379] width 46 height 20
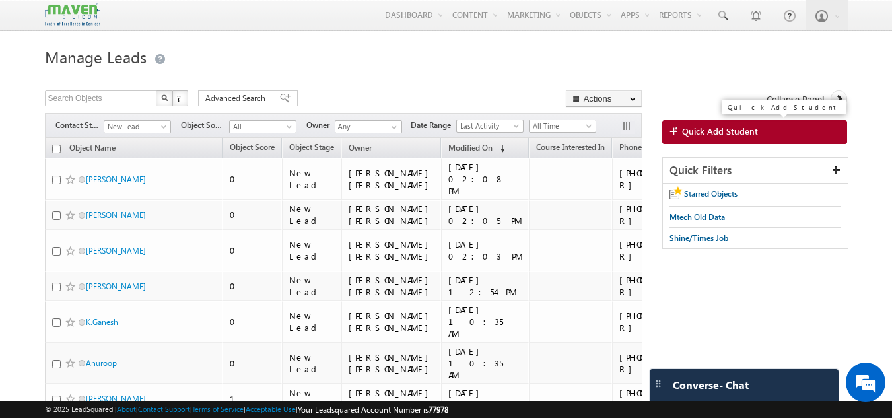
click at [699, 124] on link "Quick Add Student" at bounding box center [755, 132] width 186 height 24
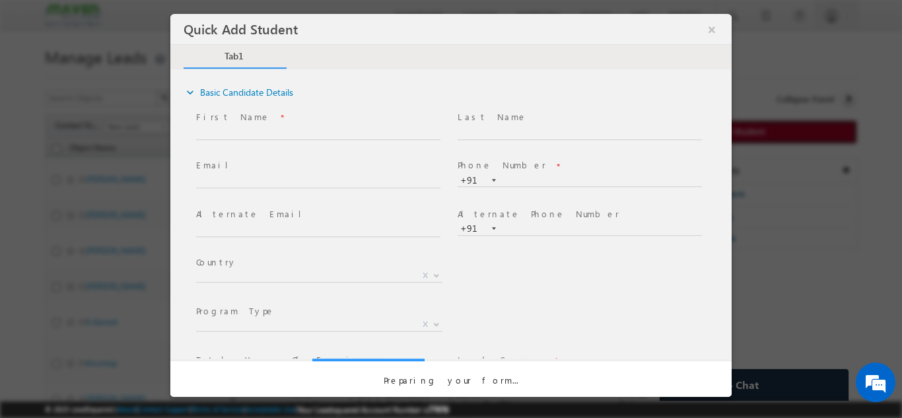
scroll to position [0, 0]
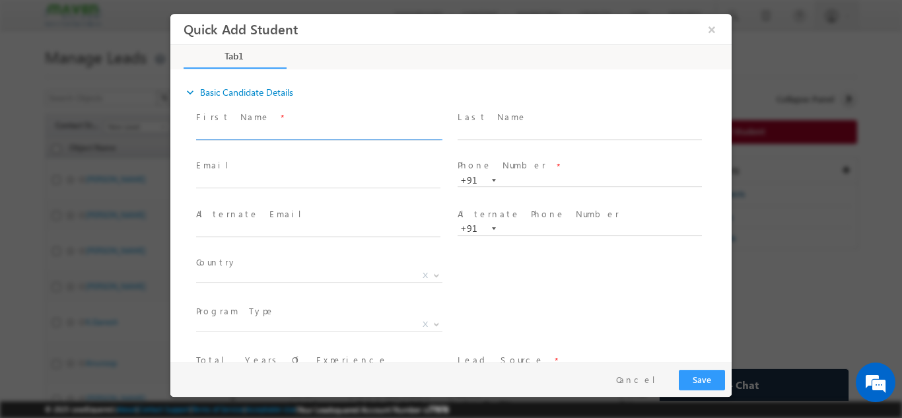
click at [283, 129] on input "text" at bounding box center [318, 132] width 244 height 13
type input "Anuradha Tande"
click at [338, 183] on input "text" at bounding box center [318, 181] width 244 height 13
paste input "tandeanuradha@gmail.com"
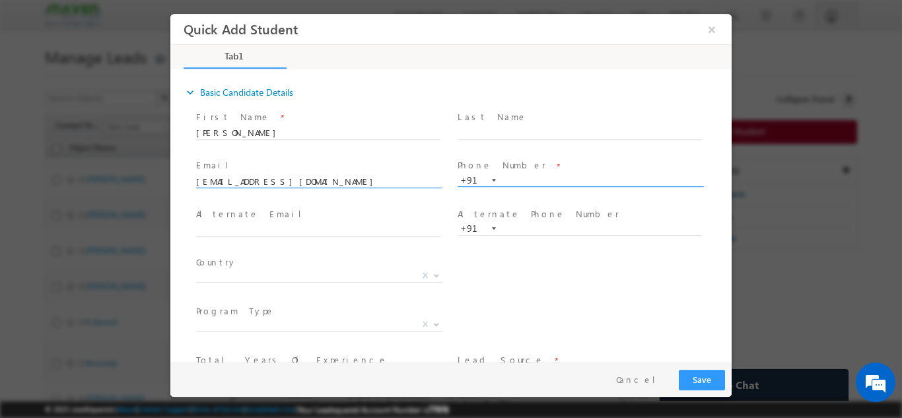
type input "tandeanuradha@gmail.com"
click at [594, 176] on input "text" at bounding box center [580, 180] width 244 height 13
paste input "6260771794"
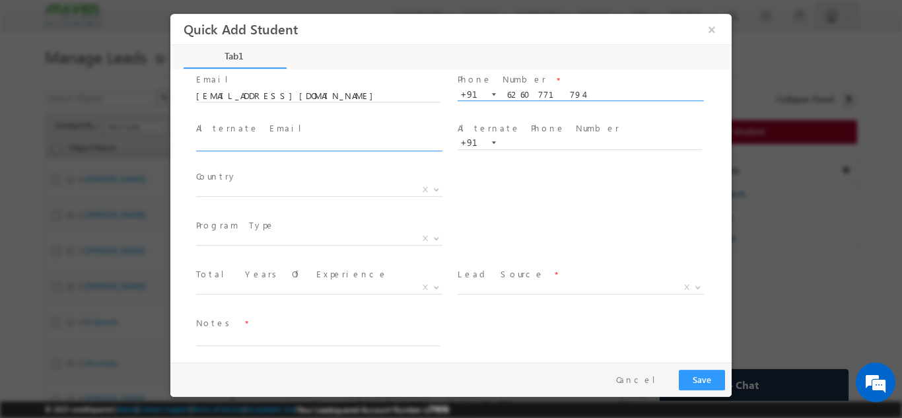
scroll to position [87, 0]
type input "6260771794"
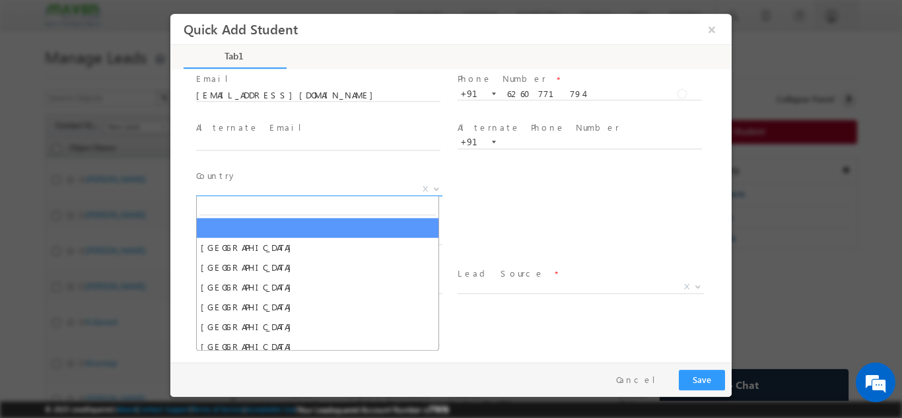
click at [386, 186] on span "X" at bounding box center [319, 188] width 246 height 13
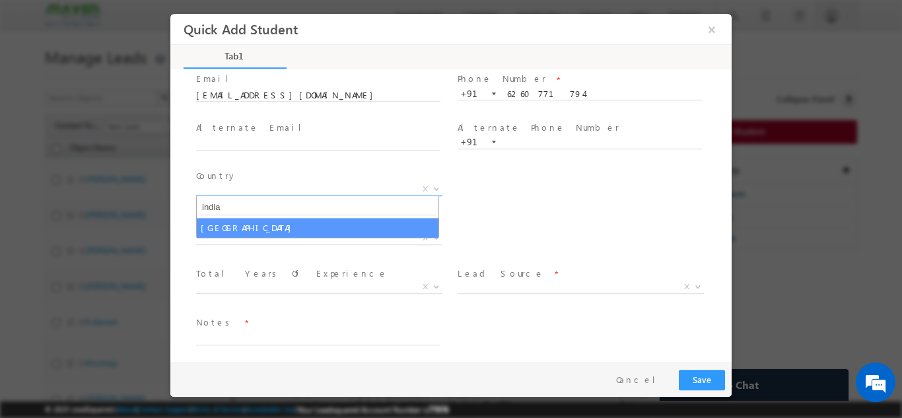
type input "india"
select select "[GEOGRAPHIC_DATA]"
select select
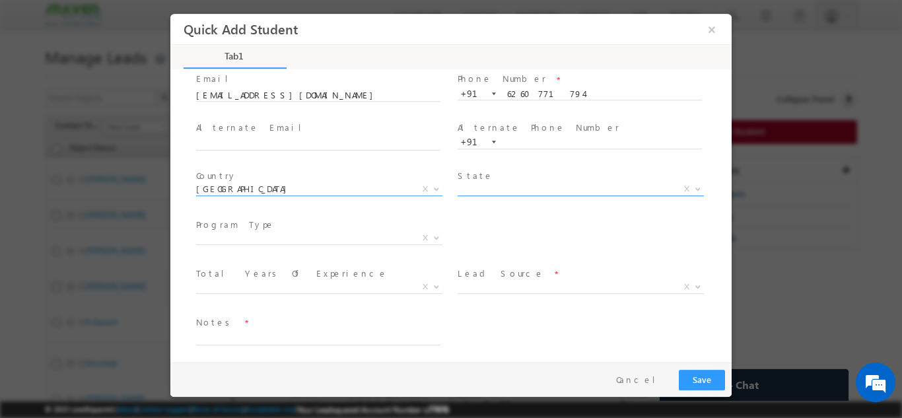
click at [538, 188] on span "X" at bounding box center [581, 188] width 246 height 13
click at [376, 217] on span "Program Type *" at bounding box center [318, 224] width 244 height 15
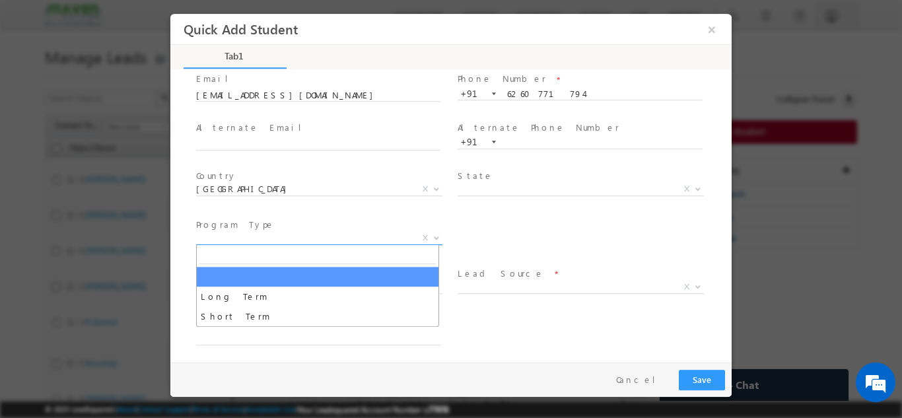
click at [369, 236] on span "X" at bounding box center [319, 237] width 246 height 13
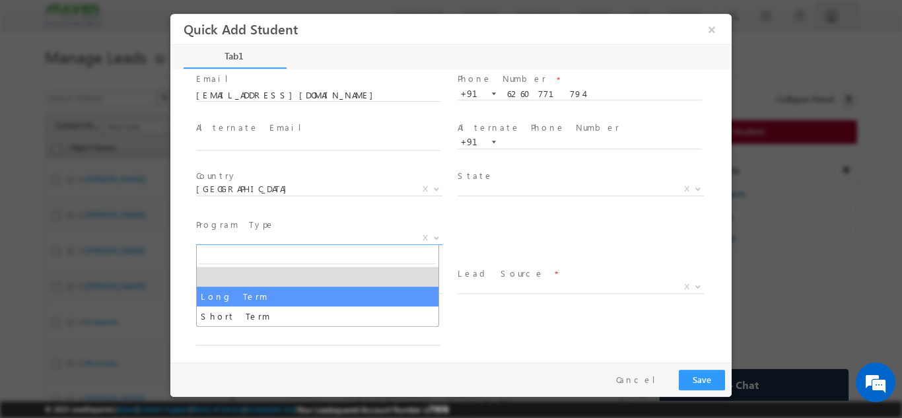
select select "Long Term"
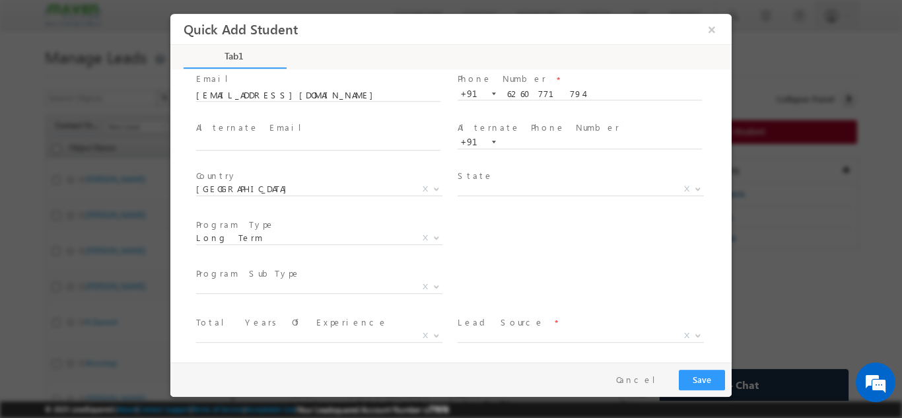
click at [375, 297] on span at bounding box center [318, 302] width 244 height 15
click at [382, 288] on span "X" at bounding box center [319, 286] width 246 height 13
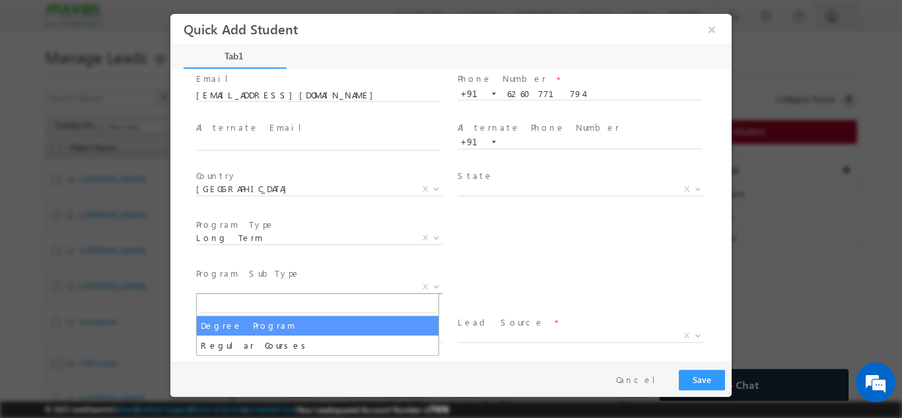
select select "Degree Program"
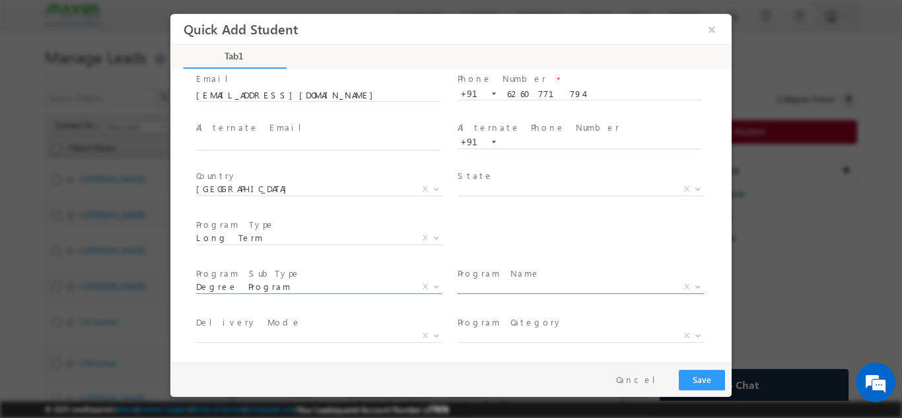
click at [534, 282] on span "X" at bounding box center [581, 286] width 246 height 13
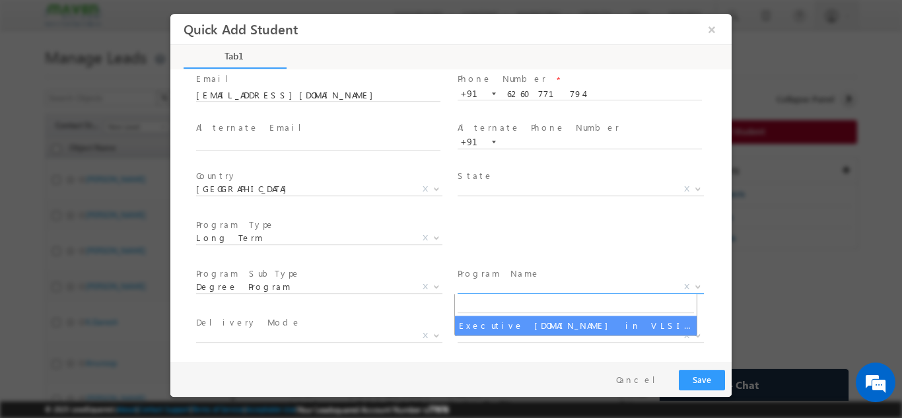
select select "Executive [DOMAIN_NAME] in VLSI Design"
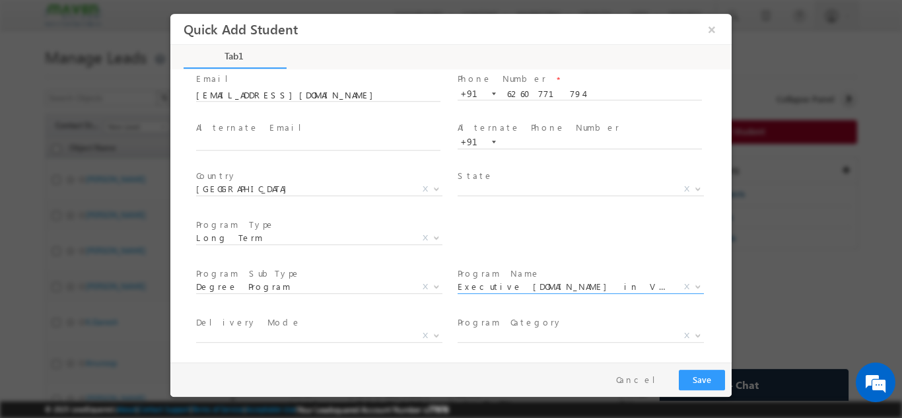
scroll to position [188, 0]
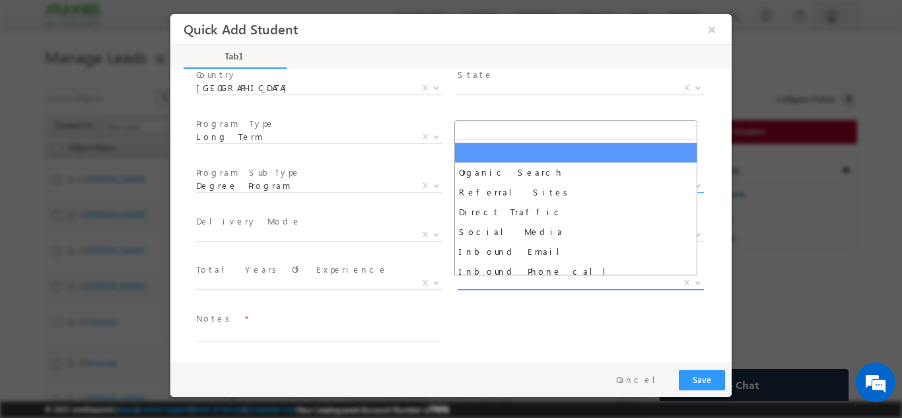
click at [514, 276] on span "X" at bounding box center [581, 282] width 246 height 13
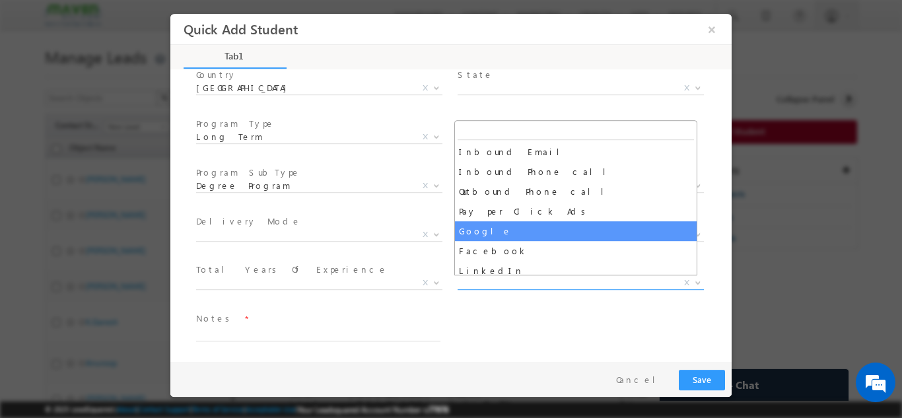
scroll to position [100, 0]
select select "Google"
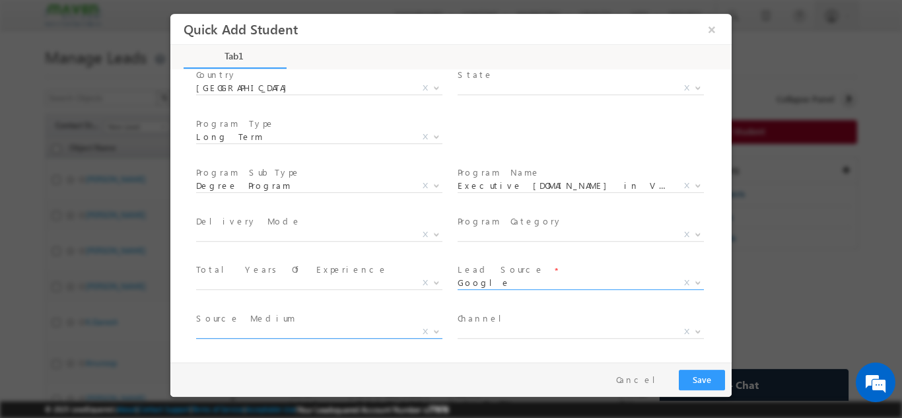
click at [364, 331] on span "X" at bounding box center [319, 331] width 246 height 13
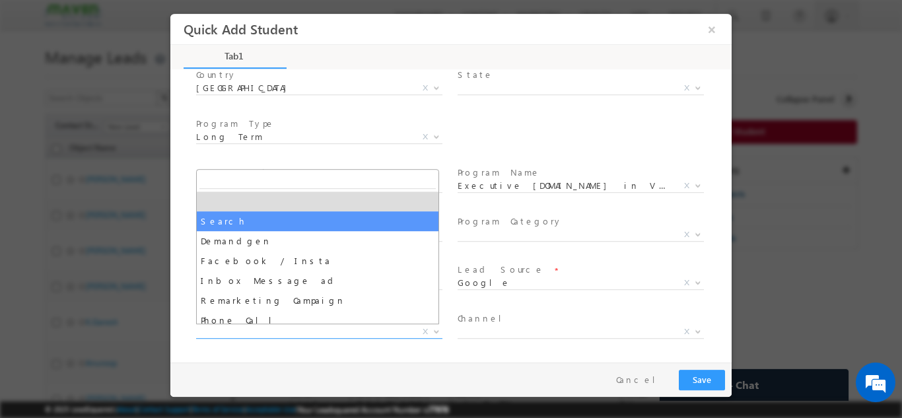
select select "Search"
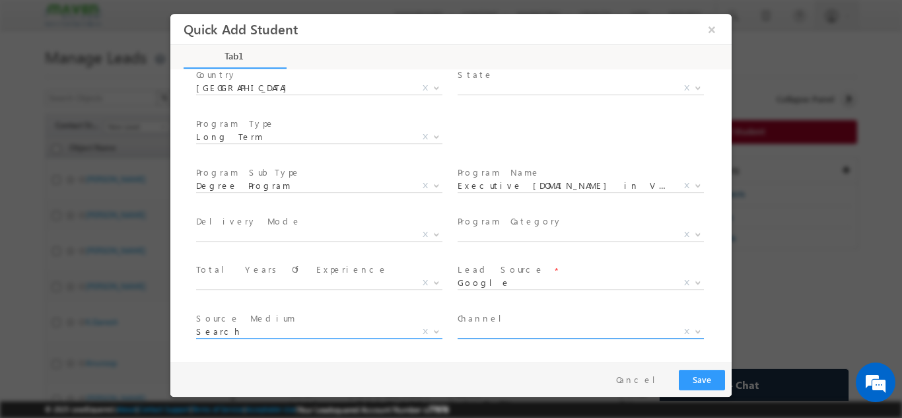
click at [510, 332] on span "X" at bounding box center [581, 331] width 246 height 13
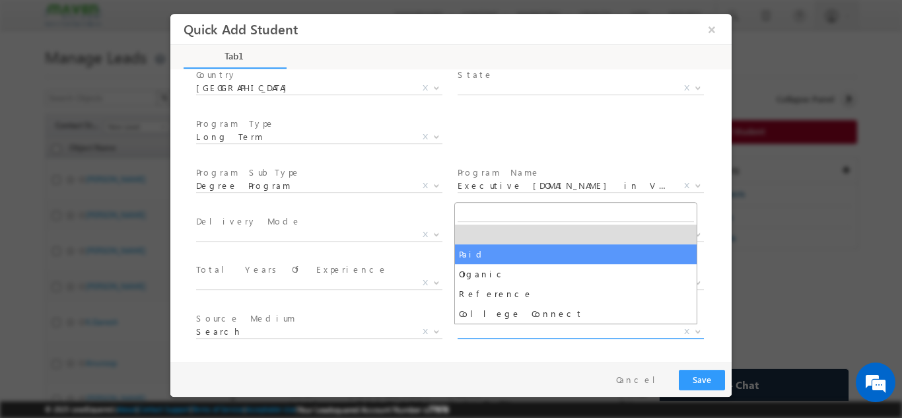
select select "Paid"
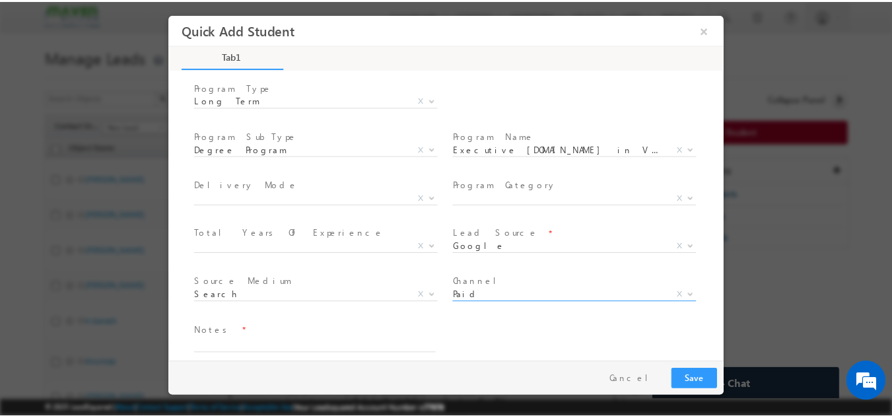
scroll to position [236, 0]
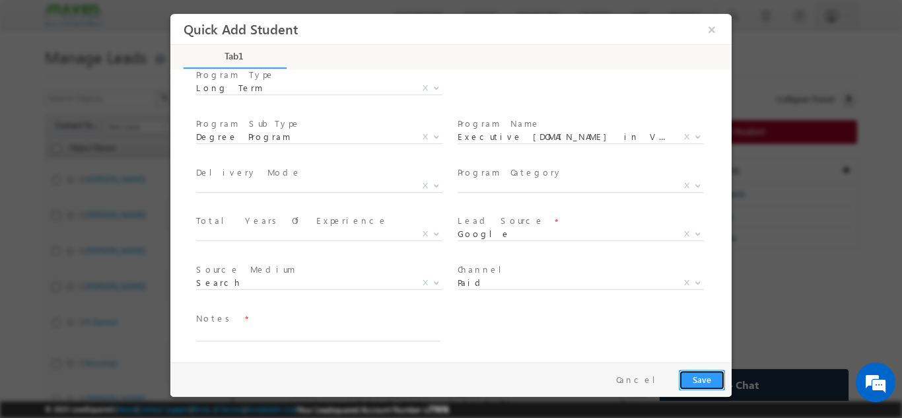
drag, startPoint x: 712, startPoint y: 377, endPoint x: 370, endPoint y: 324, distance: 346.1
click at [370, 324] on div "Quick Add Student × Tab1 56% Completed expand_more" at bounding box center [450, 187] width 561 height 349
click at [367, 333] on textarea at bounding box center [318, 333] width 244 height 15
type textarea "dnp"
click at [697, 379] on button "Save" at bounding box center [702, 379] width 46 height 20
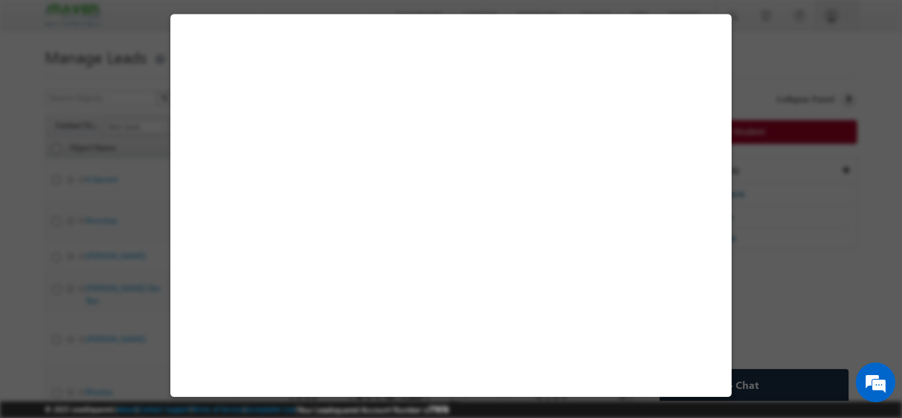
select select "[GEOGRAPHIC_DATA]"
select select "Long Term"
select select "Degree Program"
select select "Executive M.Tech in VLSI Design"
select select "LinkedIn"
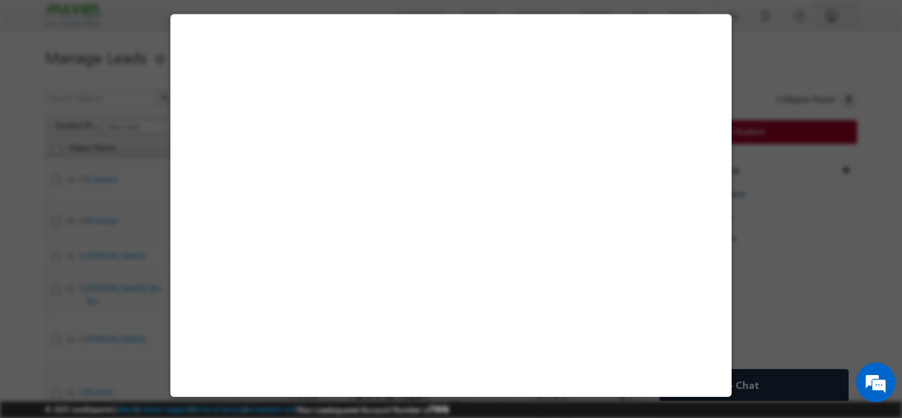
select select "Inbox Message ad"
select select "Paid"
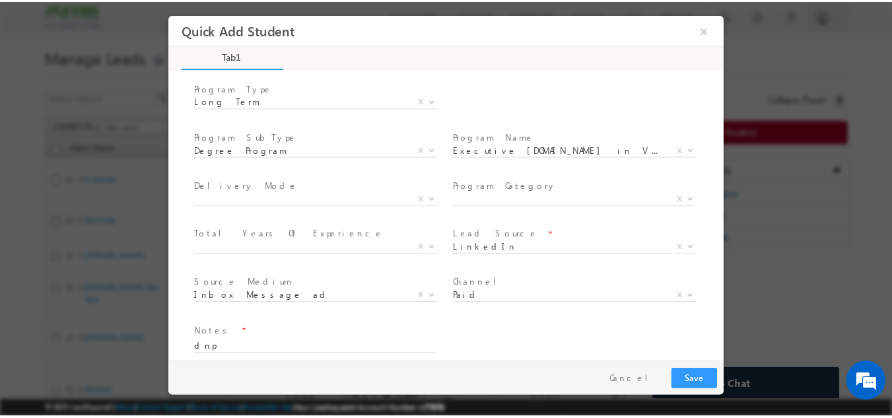
scroll to position [236, 0]
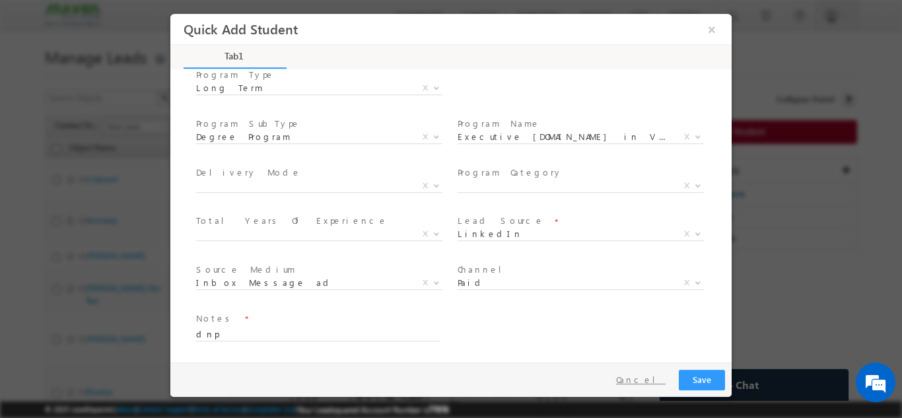
click at [656, 376] on button "Cancel" at bounding box center [640, 379] width 69 height 19
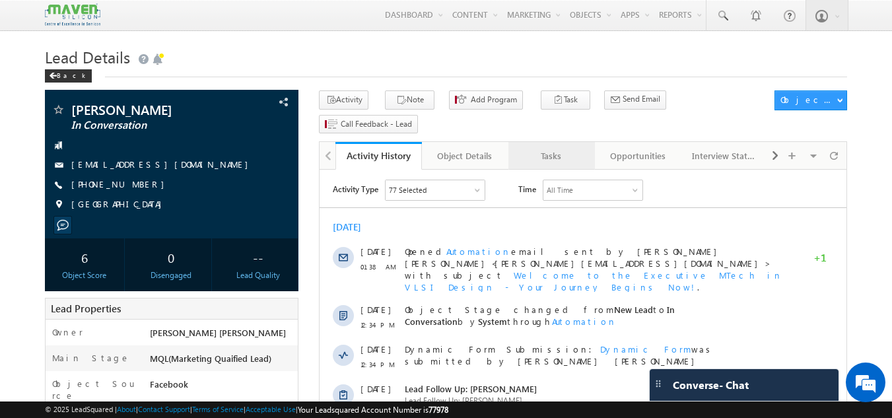
click at [550, 148] on div "Tasks" at bounding box center [551, 156] width 64 height 16
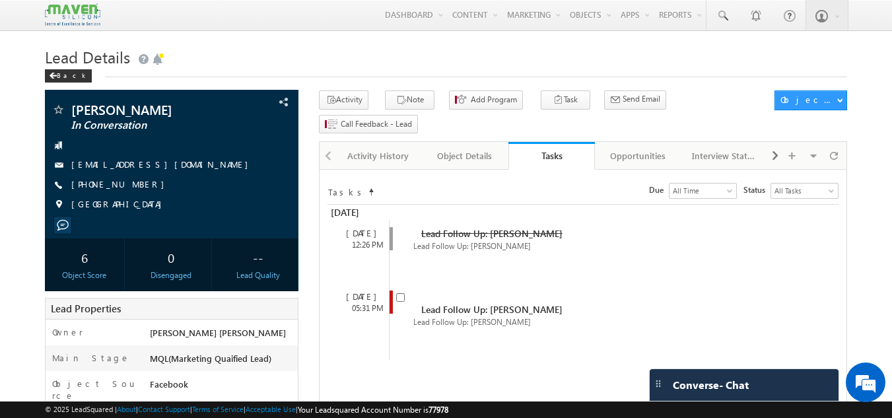
click at [317, 55] on h1 "Lead Details" at bounding box center [446, 56] width 803 height 26
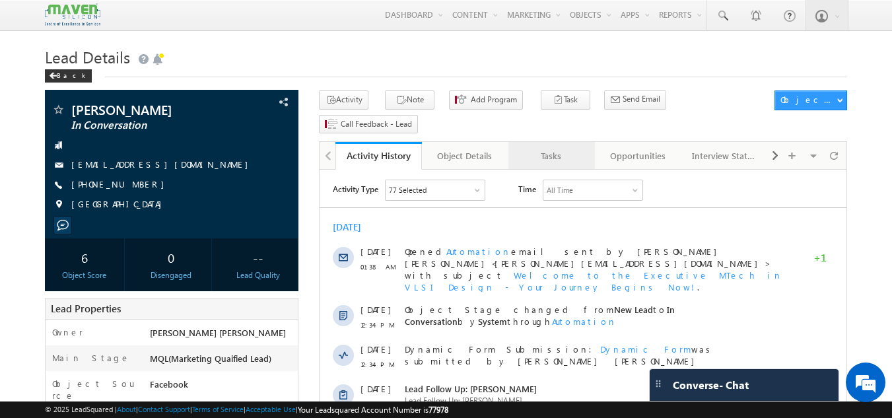
click at [567, 148] on div "Tasks" at bounding box center [551, 156] width 64 height 16
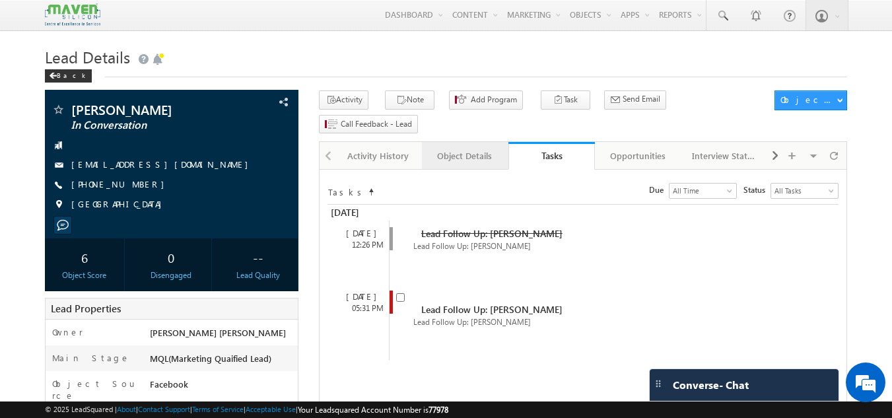
click at [453, 148] on div "Object Details" at bounding box center [465, 156] width 64 height 16
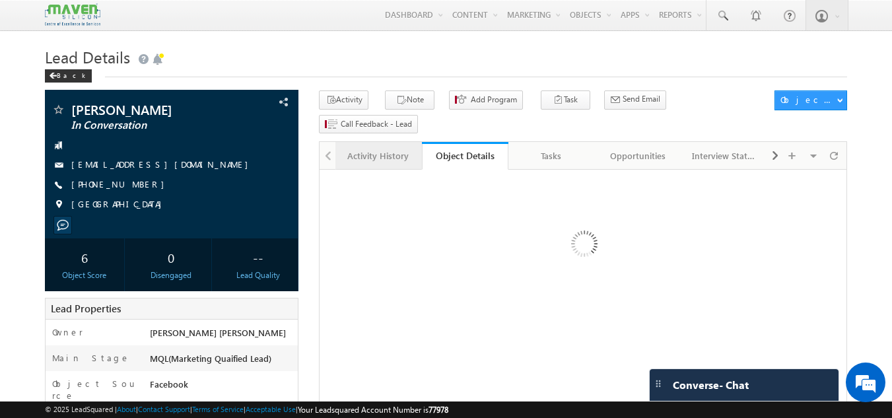
click at [376, 148] on div "Activity History" at bounding box center [378, 156] width 64 height 16
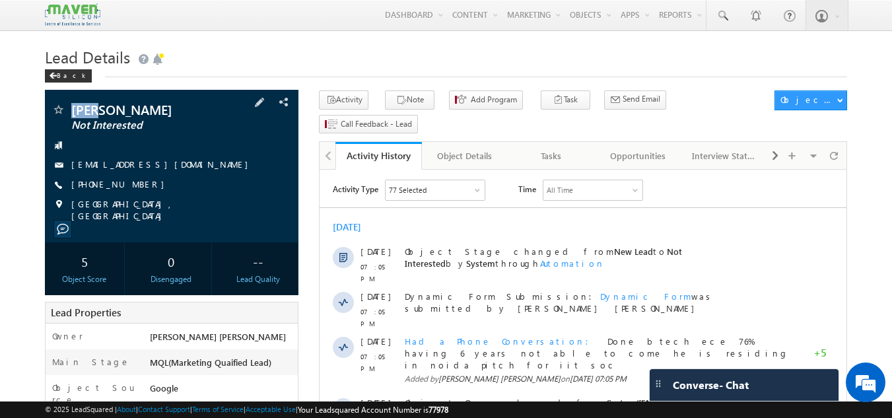
drag, startPoint x: 121, startPoint y: 116, endPoint x: 69, endPoint y: 116, distance: 51.5
click at [69, 116] on div "[PERSON_NAME] Not Interested" at bounding box center [172, 109] width 241 height 13
click at [120, 99] on div "Ajoy Not Interested ajoymdl12@gmail.com" at bounding box center [172, 166] width 254 height 153
drag, startPoint x: 120, startPoint y: 99, endPoint x: 96, endPoint y: 111, distance: 27.2
click at [96, 111] on div "Ajoy Not Interested ajoymdl12@gmail.com" at bounding box center [172, 166] width 254 height 153
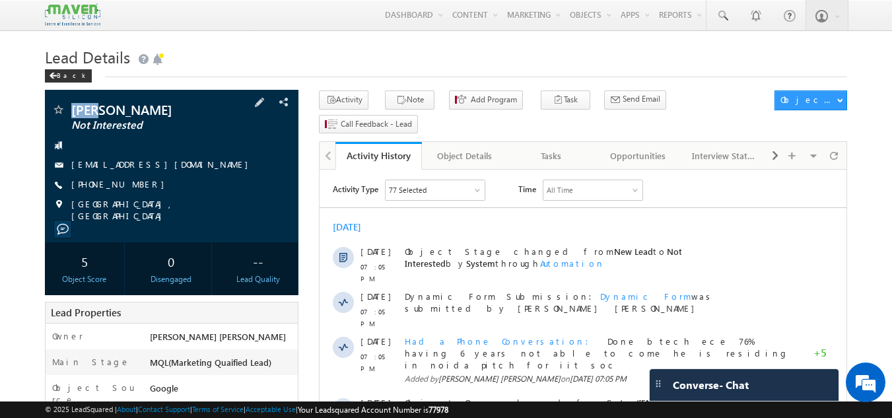
copy div "Ajoy"
click at [154, 165] on link "ajoymdl12@gmail.com" at bounding box center [163, 163] width 184 height 11
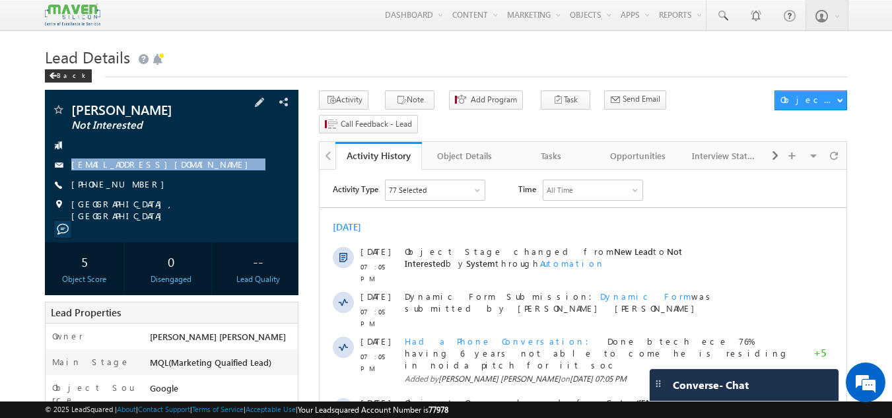
drag, startPoint x: 168, startPoint y: 158, endPoint x: 174, endPoint y: 178, distance: 20.7
click at [174, 178] on div "Ajoy Not Interested ajoymdl12@gmail.com +91-9593658104" at bounding box center [172, 162] width 241 height 119
copy div "ajoymdl12@gmail.com"
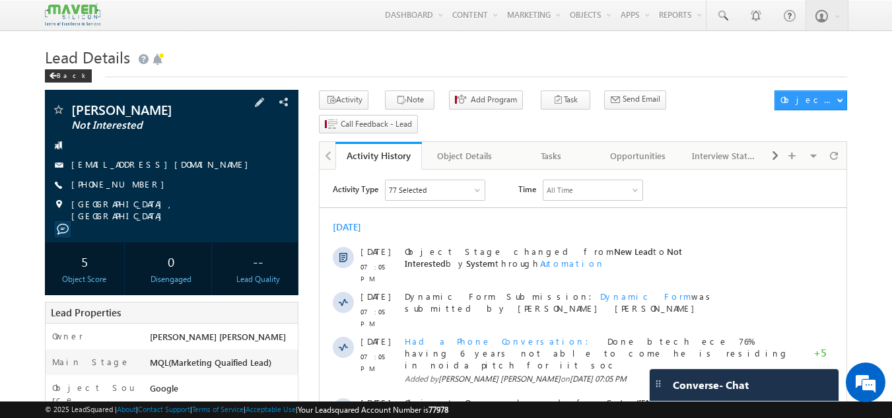
click at [190, 162] on div "ajoymdl12@gmail.com" at bounding box center [172, 164] width 241 height 13
drag, startPoint x: 70, startPoint y: 185, endPoint x: 131, endPoint y: 193, distance: 62.0
click at [131, 193] on div "Ajoy Not Interested ajoymdl12@gmail.com +91-9593658104" at bounding box center [172, 162] width 241 height 119
copy div "+91-9593658104"
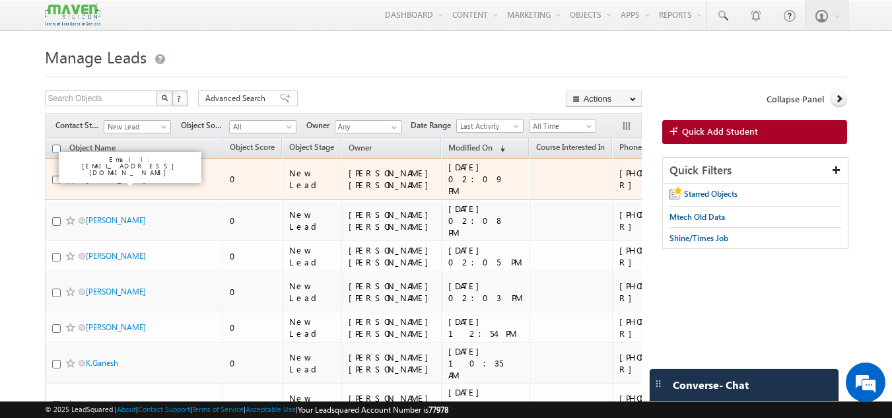
click at [118, 180] on link "Anuradha Tande" at bounding box center [116, 179] width 60 height 10
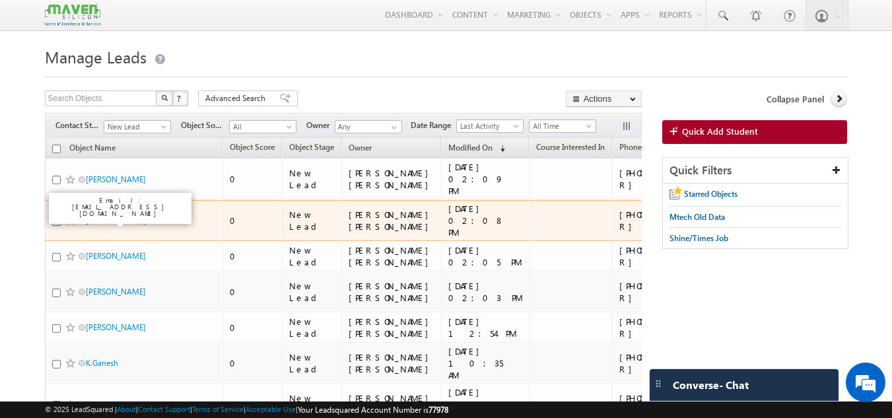
click at [112, 225] on link "Jyothi Jyothi" at bounding box center [116, 220] width 60 height 10
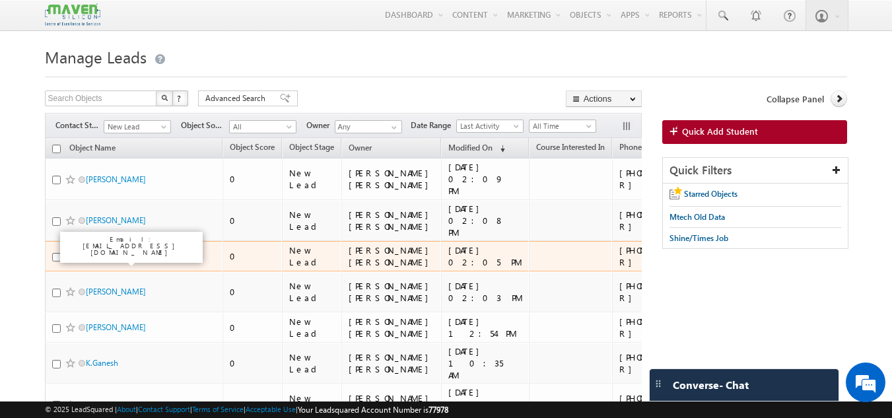
click at [105, 261] on link "Shuvendra Kumar Tripathy" at bounding box center [116, 256] width 60 height 10
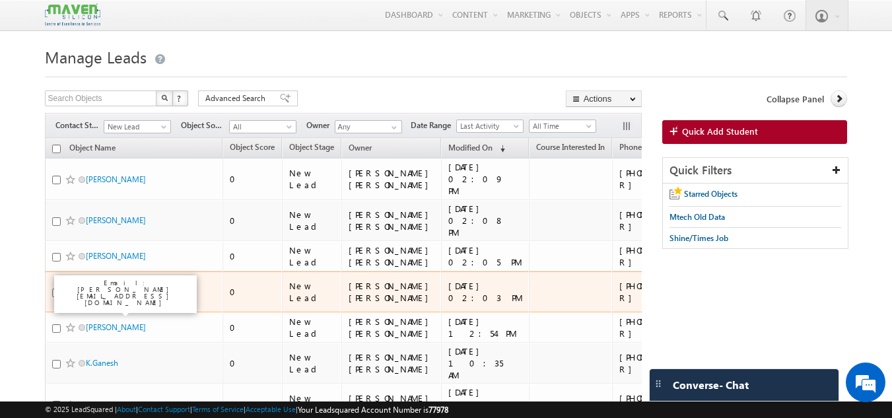
click at [101, 297] on link "Phani Babu" at bounding box center [116, 292] width 60 height 10
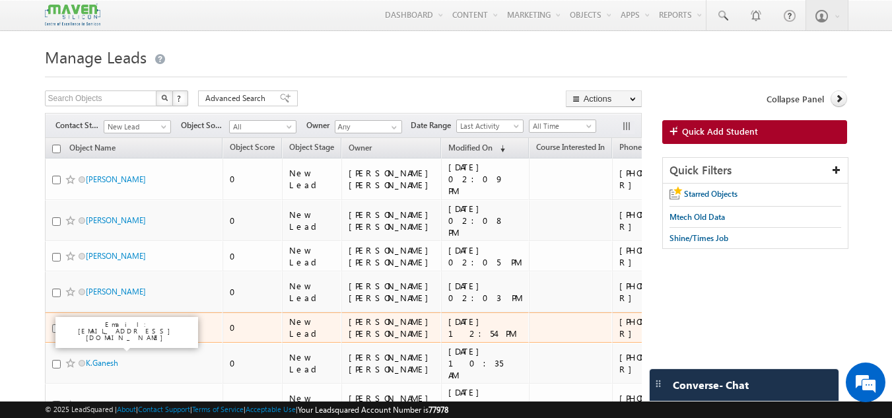
click at [101, 332] on link "Shruti Goswami" at bounding box center [116, 327] width 60 height 10
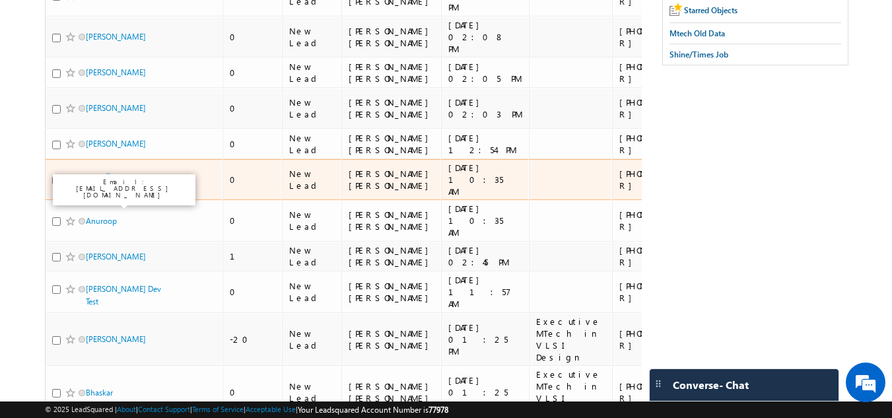
drag, startPoint x: 110, startPoint y: 195, endPoint x: 106, endPoint y: 207, distance: 13.2
click at [106, 201] on td "K.Ganesh" at bounding box center [134, 180] width 178 height 42
click at [106, 184] on link "K.Ganesh" at bounding box center [102, 179] width 32 height 10
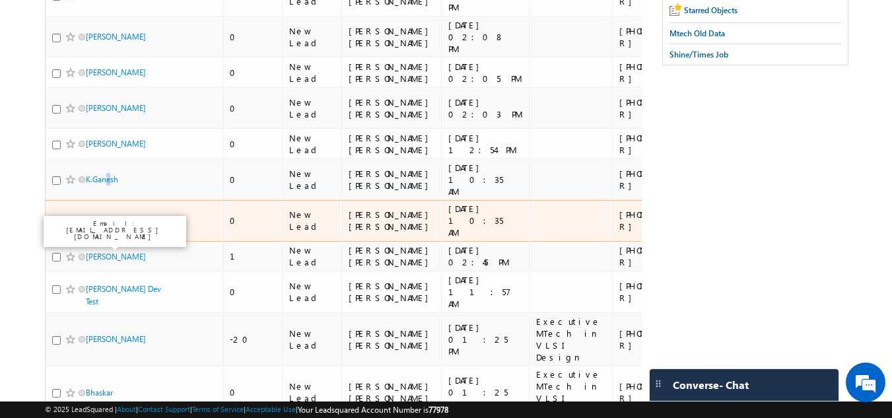
click at [98, 226] on link "Anuroop" at bounding box center [101, 221] width 31 height 10
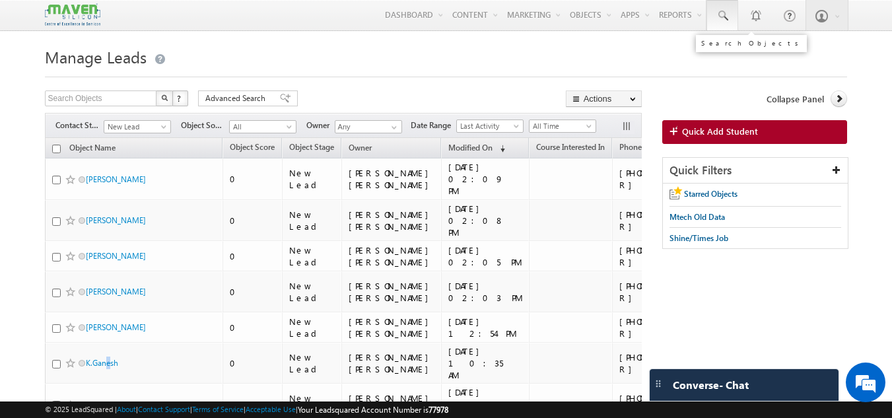
click at [722, 5] on link at bounding box center [723, 15] width 32 height 30
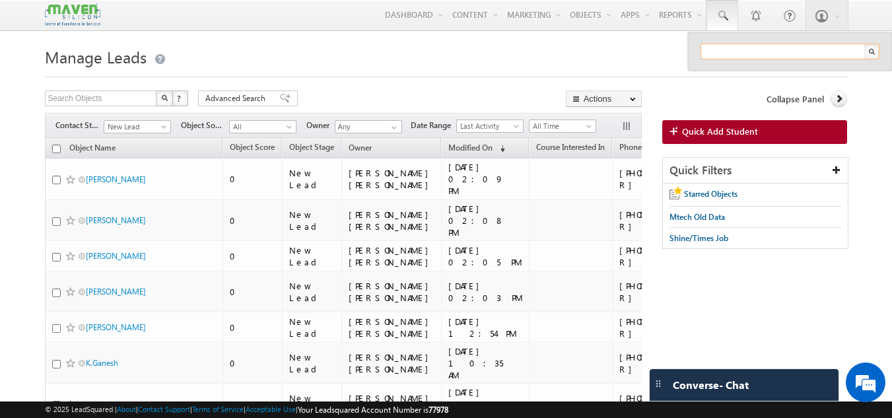
paste input "8317410316"
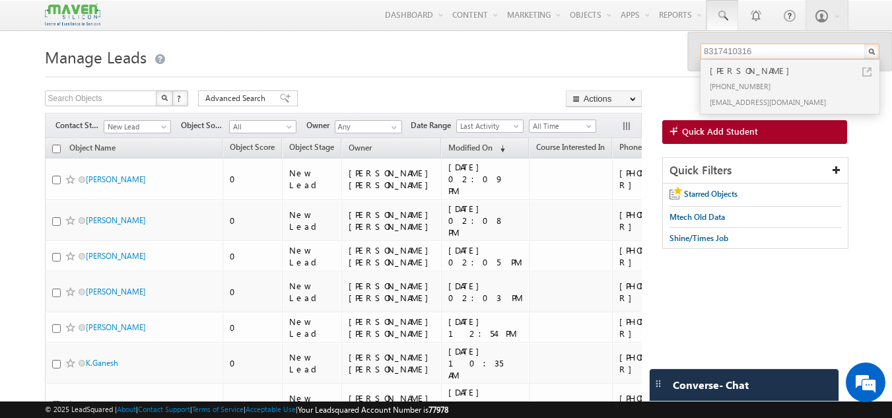
type input "8317410316"
click at [731, 82] on div "+91-8317410316" at bounding box center [795, 86] width 177 height 16
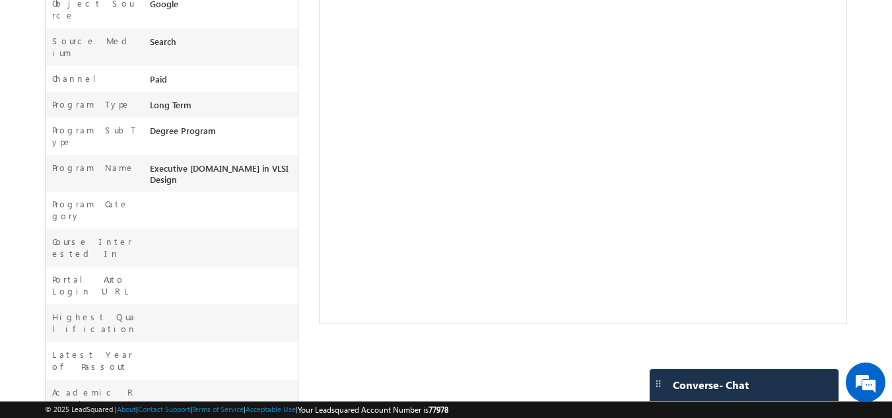
scroll to position [133, 0]
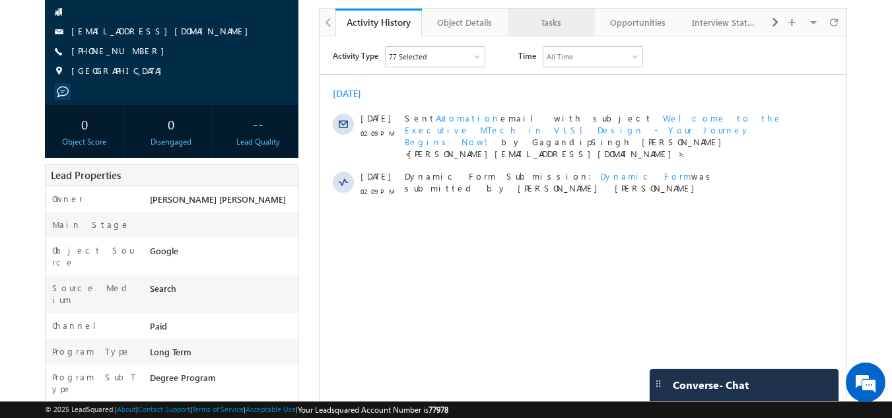
click at [561, 15] on div "Tasks" at bounding box center [551, 23] width 64 height 16
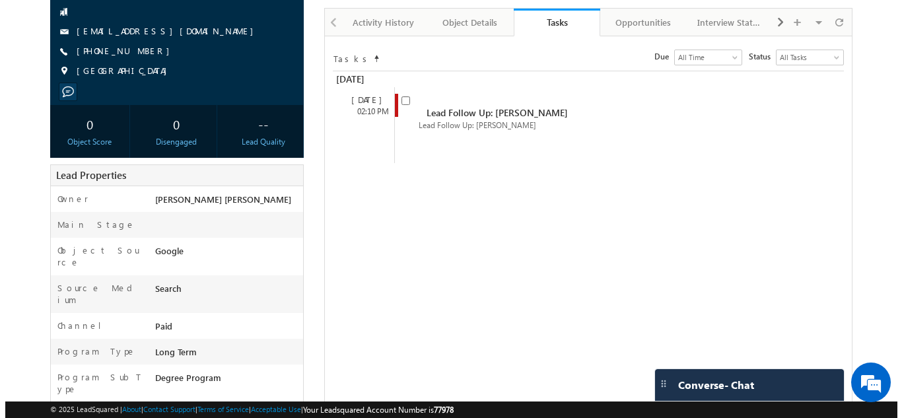
scroll to position [0, 0]
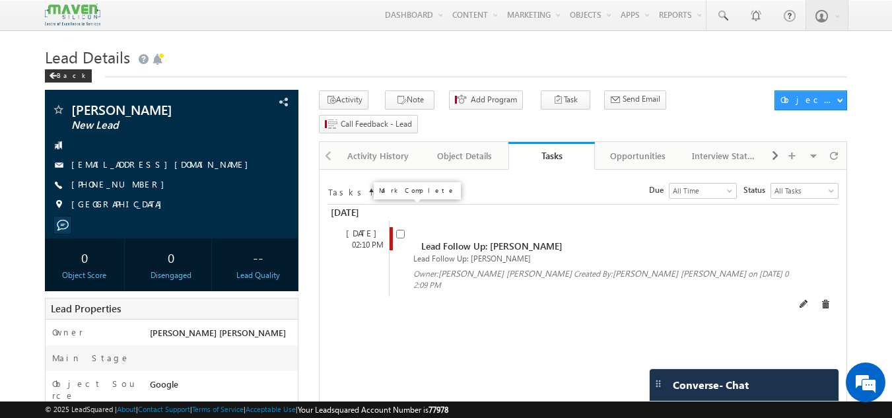
click at [402, 230] on input "checkbox" at bounding box center [400, 234] width 9 height 9
checkbox input "false"
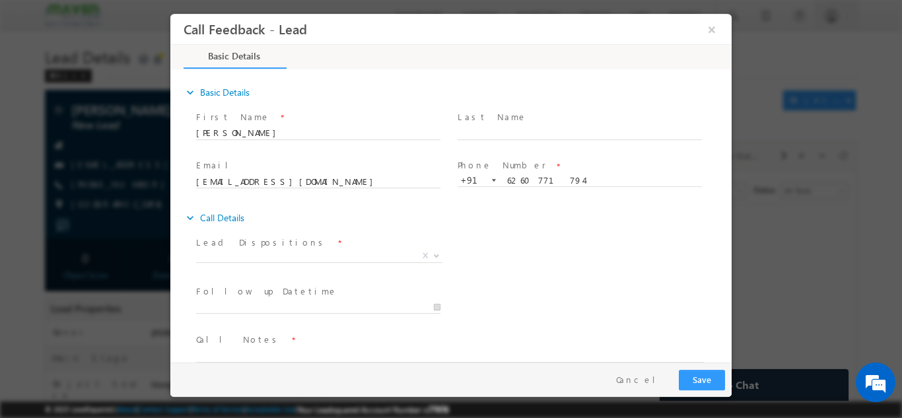
scroll to position [21, 0]
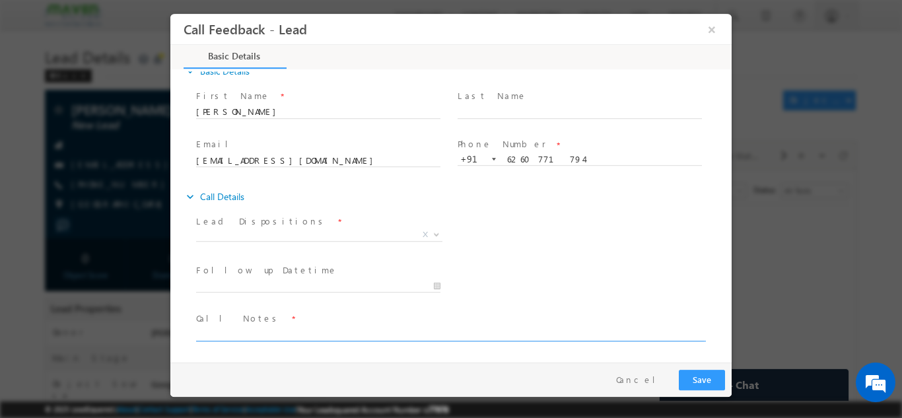
click at [333, 333] on textarea at bounding box center [450, 333] width 508 height 15
click at [286, 335] on textarea "Done btech civil" at bounding box center [450, 333] width 508 height 15
click at [355, 339] on textarea "Done btech civil" at bounding box center [450, 333] width 508 height 15
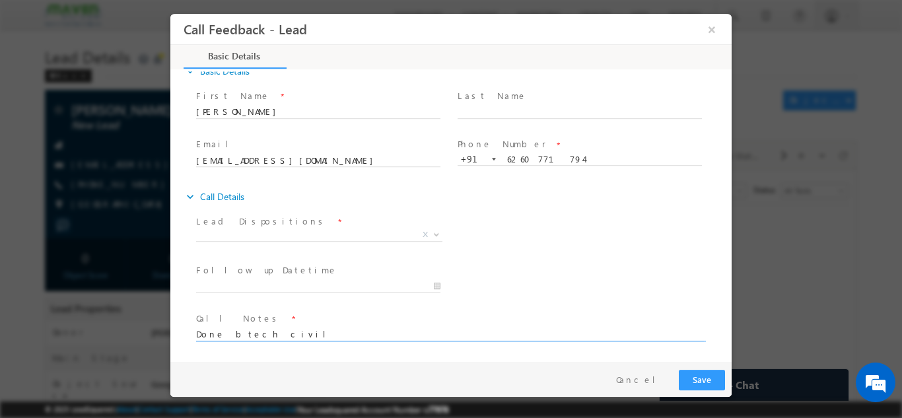
click at [267, 330] on textarea "Done btech civil" at bounding box center [450, 333] width 508 height 15
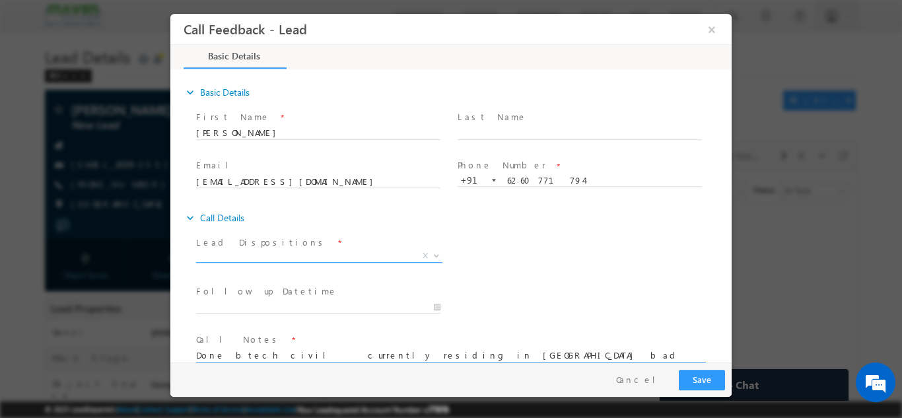
type textarea "Done btech civil currently residing in hydera bad not elligible having 1.5 yera…"
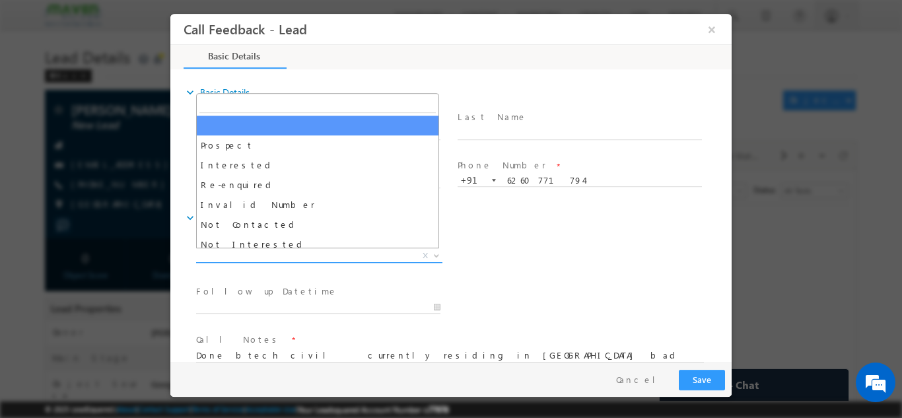
click at [385, 258] on span "X" at bounding box center [319, 255] width 246 height 13
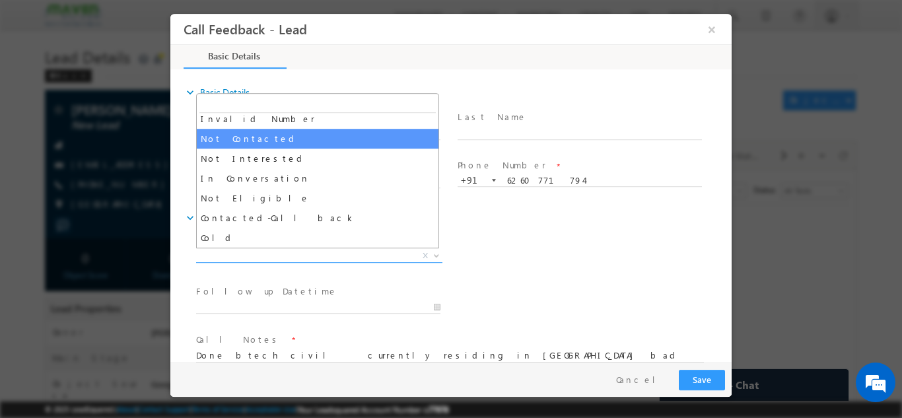
scroll to position [87, 0]
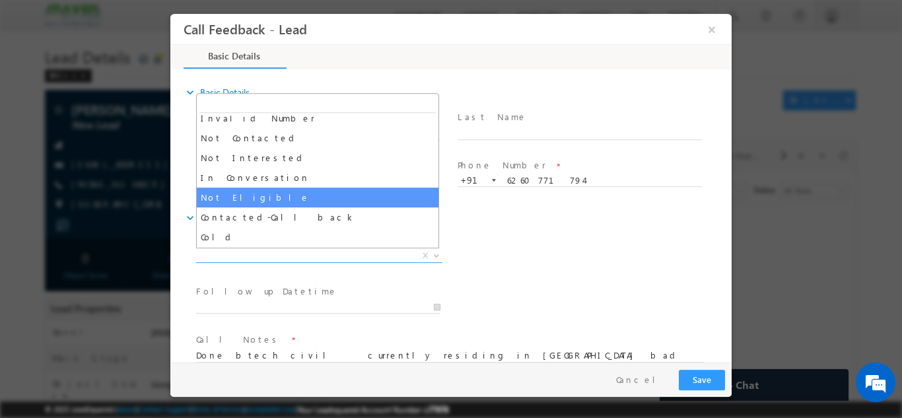
select select "Not Eligible"
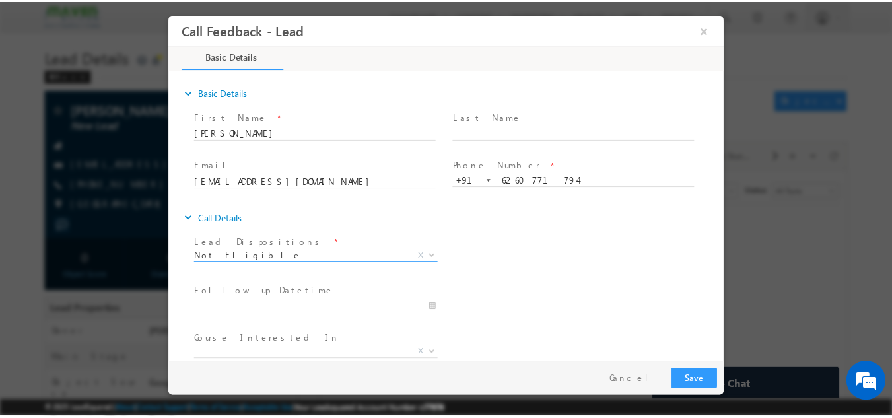
scroll to position [70, 0]
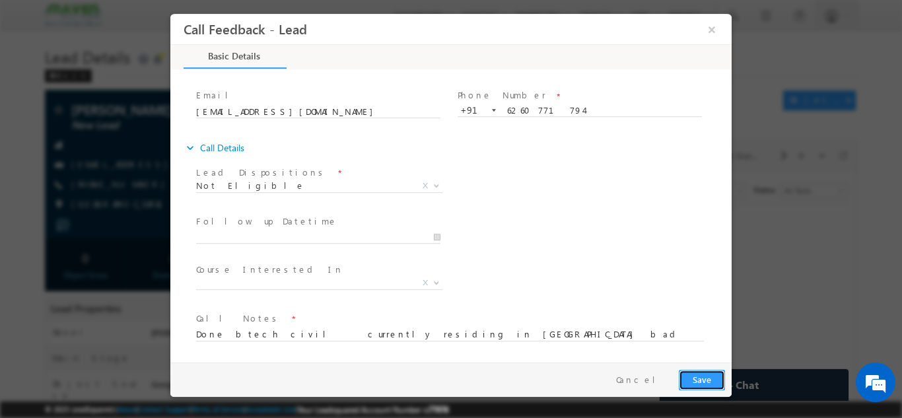
click at [692, 374] on button "Save" at bounding box center [702, 379] width 46 height 20
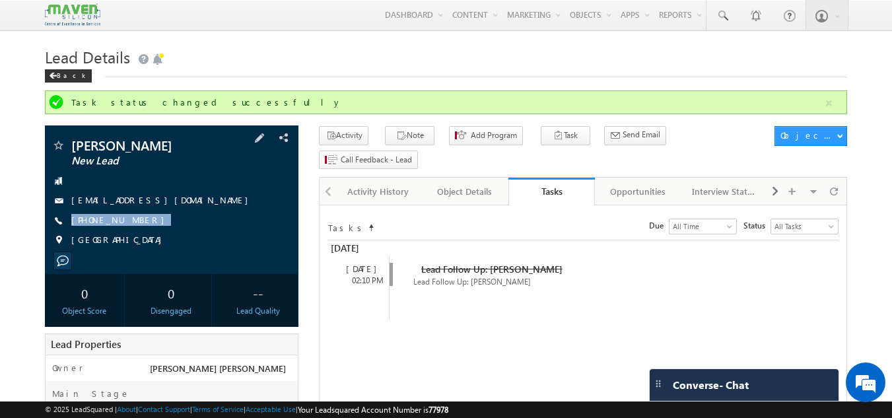
drag, startPoint x: 149, startPoint y: 217, endPoint x: 135, endPoint y: 244, distance: 30.1
click at [135, 244] on div "Anuradha Tande New Lead tandeanuradha@gmail.com +91-6260771794 India" at bounding box center [172, 196] width 241 height 115
copy div "+91-6260771794"
click at [380, 178] on link "Activity History" at bounding box center [378, 192] width 87 height 28
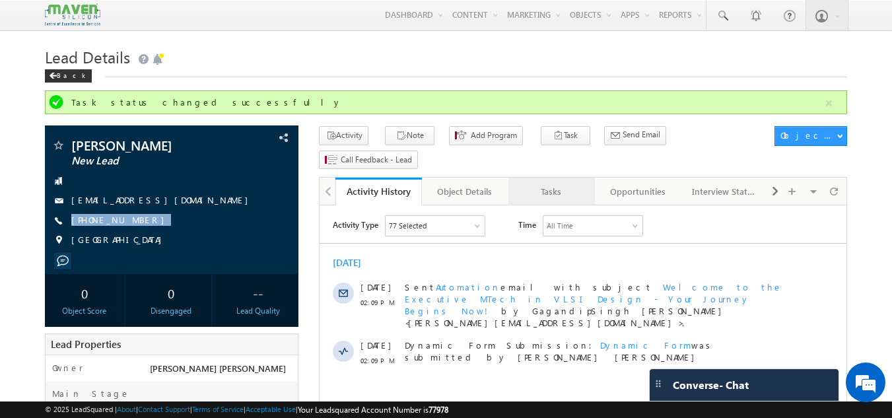
click at [559, 184] on div "Tasks" at bounding box center [551, 192] width 64 height 16
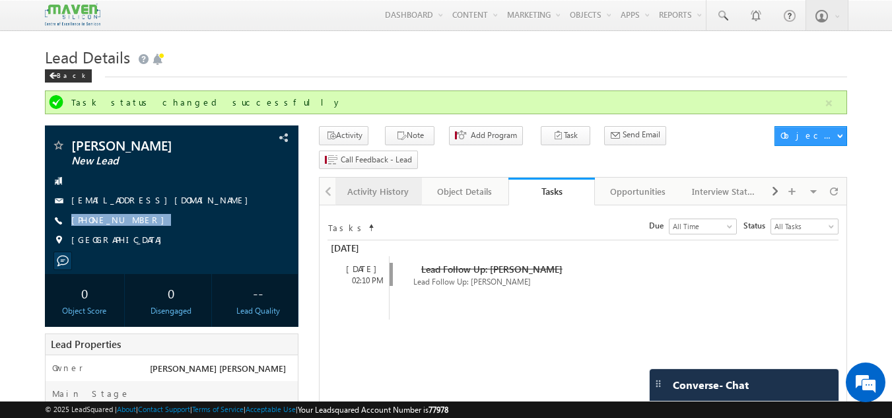
click at [403, 178] on link "Activity History" at bounding box center [378, 192] width 87 height 28
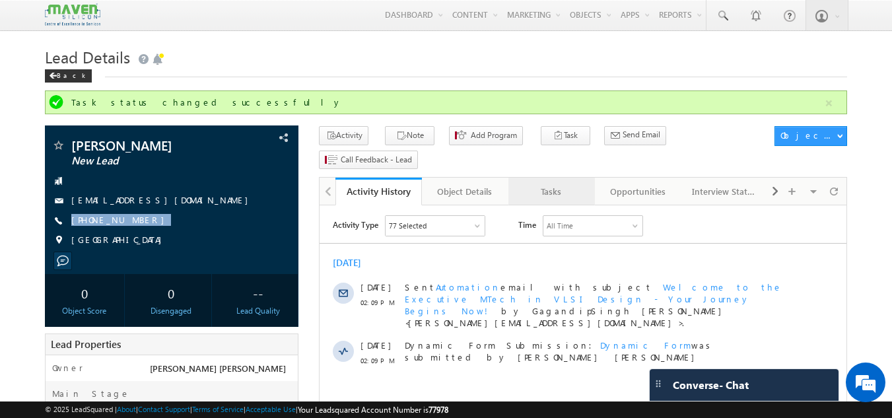
click at [543, 184] on div "Tasks" at bounding box center [551, 192] width 64 height 16
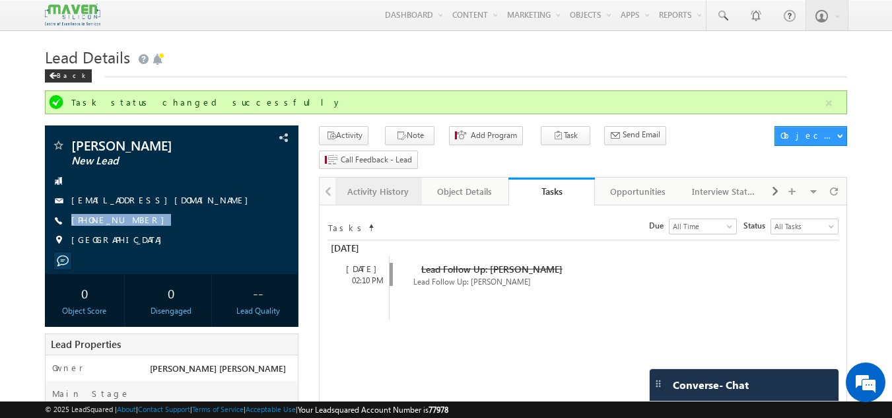
click at [388, 184] on div "Activity History" at bounding box center [378, 192] width 64 height 16
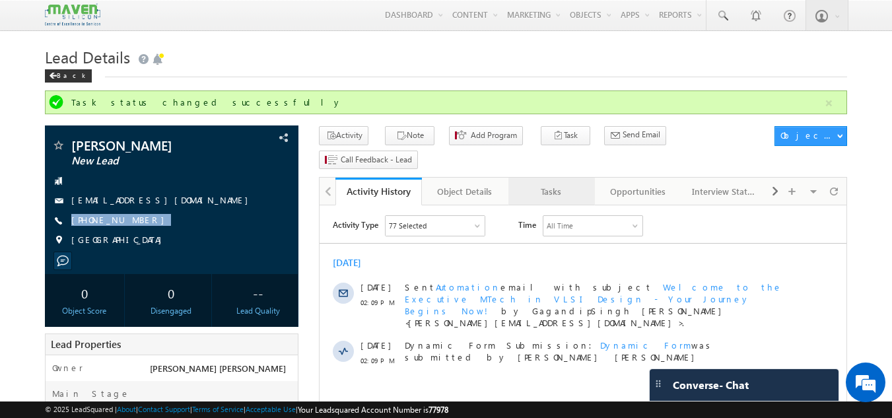
click at [549, 184] on div "Tasks" at bounding box center [551, 192] width 64 height 16
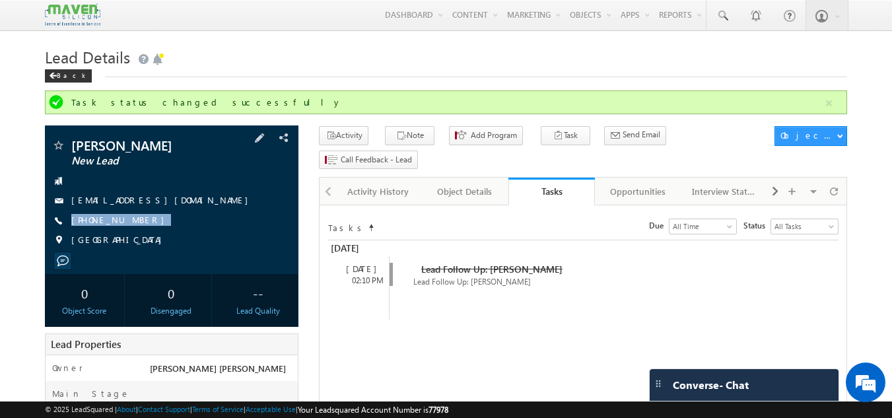
click at [131, 223] on span "+91-6260771794" at bounding box center [121, 220] width 100 height 13
drag, startPoint x: 131, startPoint y: 223, endPoint x: 137, endPoint y: 254, distance: 31.6
drag, startPoint x: 137, startPoint y: 254, endPoint x: 88, endPoint y: 249, distance: 49.1
click at [88, 249] on div "Anuradha Tande New Lead tandeanuradha@gmail.com +91-6260771794 India" at bounding box center [172, 196] width 241 height 115
drag, startPoint x: 143, startPoint y: 224, endPoint x: 129, endPoint y: 231, distance: 15.7
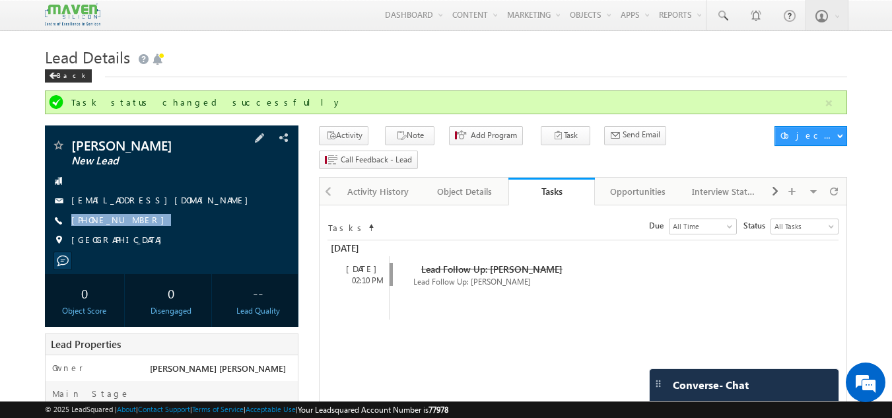
click at [129, 231] on div "Anuradha Tande New Lead tandeanuradha@gmail.com +91-6260771794 India" at bounding box center [172, 196] width 241 height 115
copy div "+91-6260771794"
click at [199, 131] on div "Anuradha Tande New Lead tandeanuradha@gmail.com India" at bounding box center [172, 199] width 254 height 149
drag, startPoint x: 176, startPoint y: 137, endPoint x: 181, endPoint y: 147, distance: 11.5
click at [181, 147] on div "Anuradha Tande New Lead tandeanuradha@gmail.com India" at bounding box center [172, 199] width 254 height 149
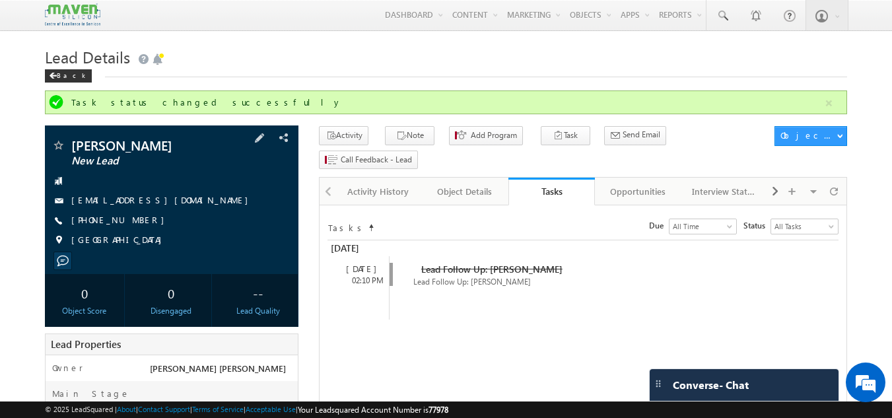
copy div "Anuradha Tande"
click at [345, 178] on link "Activity History" at bounding box center [378, 192] width 87 height 28
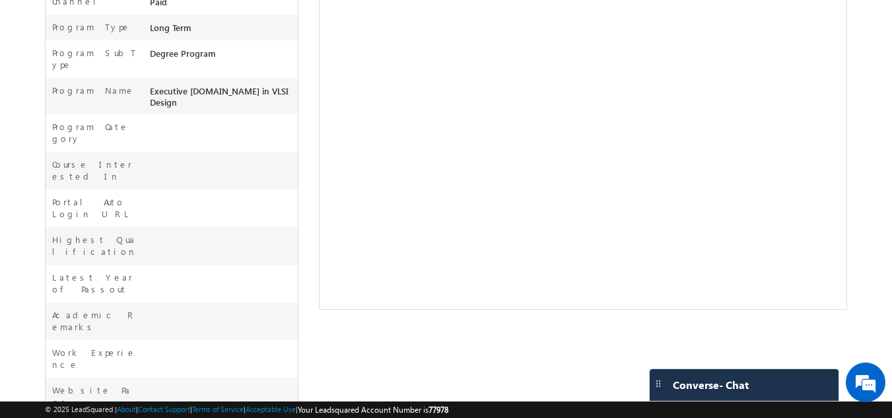
scroll to position [0, 0]
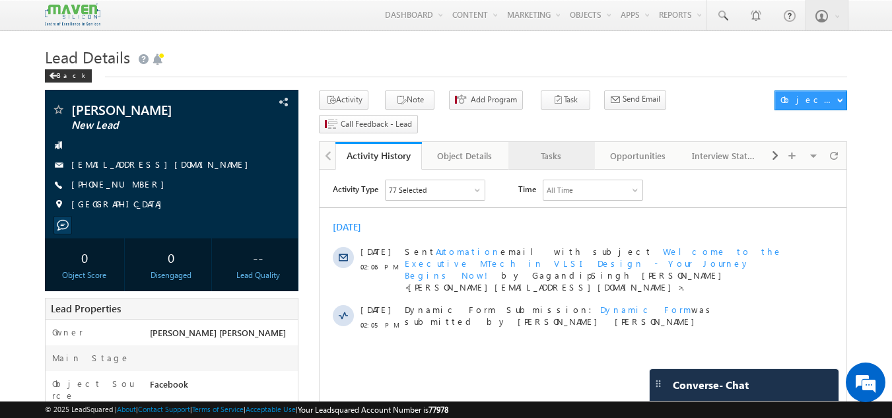
click at [552, 148] on div "Tasks" at bounding box center [551, 156] width 64 height 16
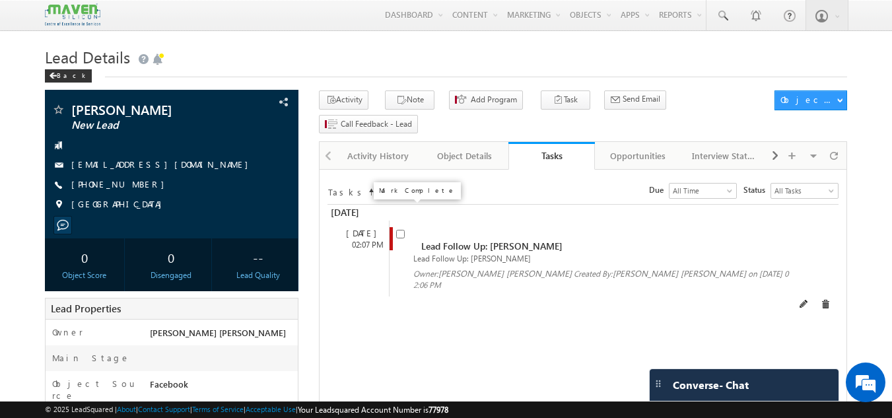
click at [400, 230] on input "checkbox" at bounding box center [400, 234] width 9 height 9
checkbox input "false"
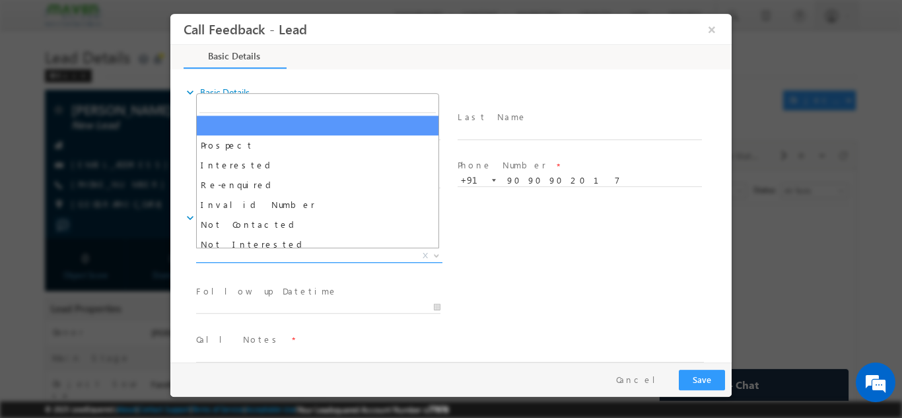
click at [322, 256] on span "X" at bounding box center [319, 255] width 246 height 13
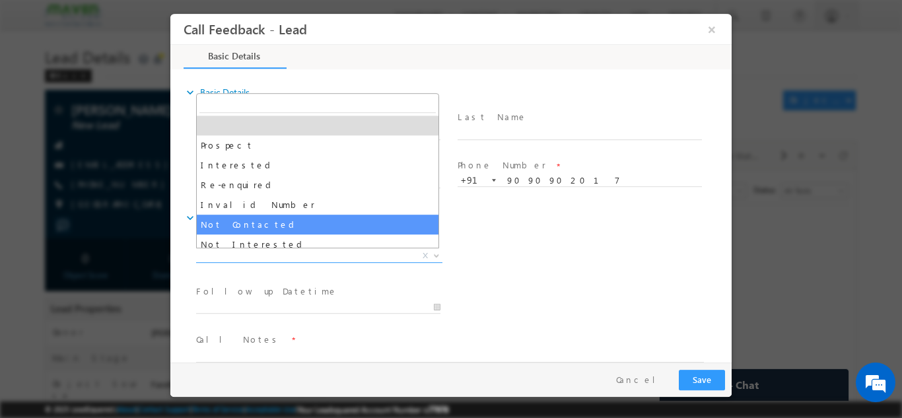
select select "Not Contacted"
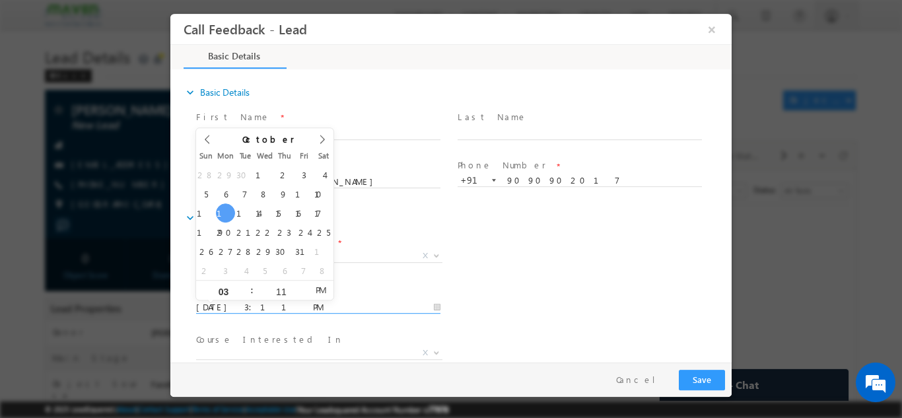
click at [319, 302] on input "[DATE] 3:11 PM" at bounding box center [318, 306] width 244 height 13
type input "[DATE] 3:11 PM"
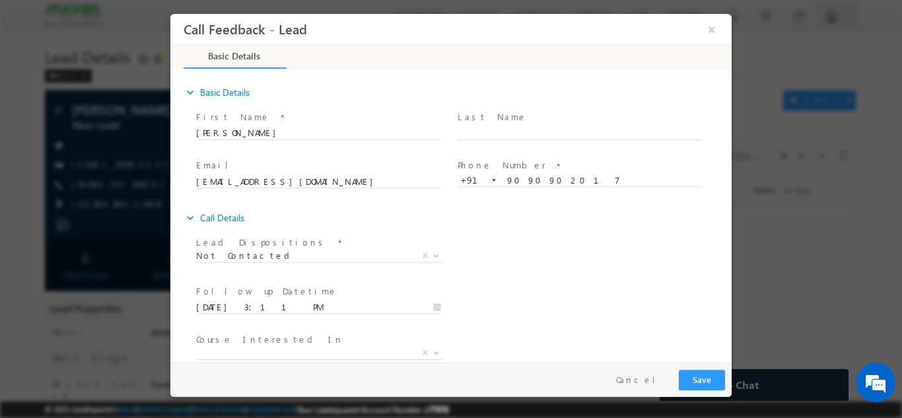
click at [563, 269] on div "Lead Dispositions * Prospect Interested Re-enquired Invalid Number Not Contacte…" at bounding box center [462, 256] width 538 height 49
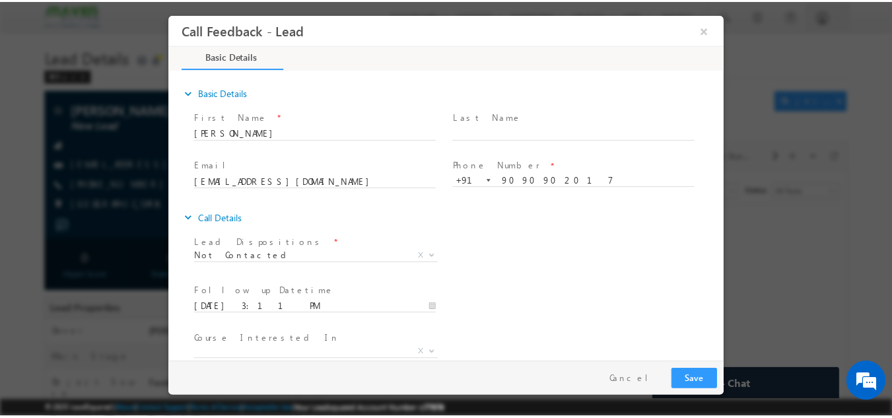
scroll to position [70, 0]
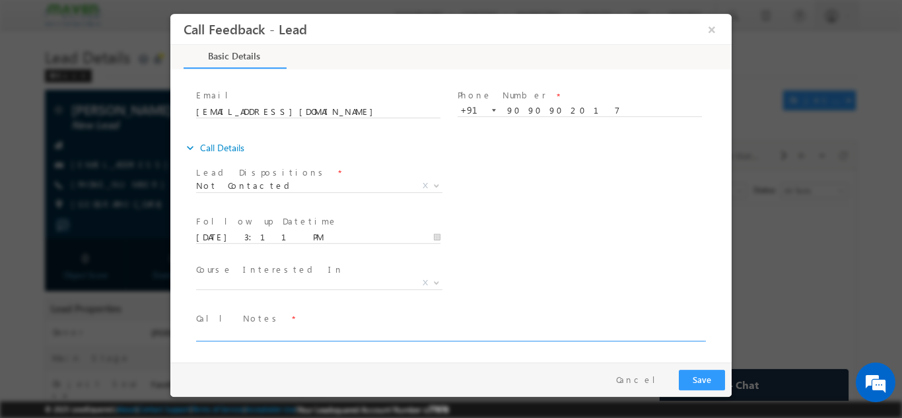
click at [300, 329] on textarea at bounding box center [450, 333] width 508 height 15
type textarea "dnp"
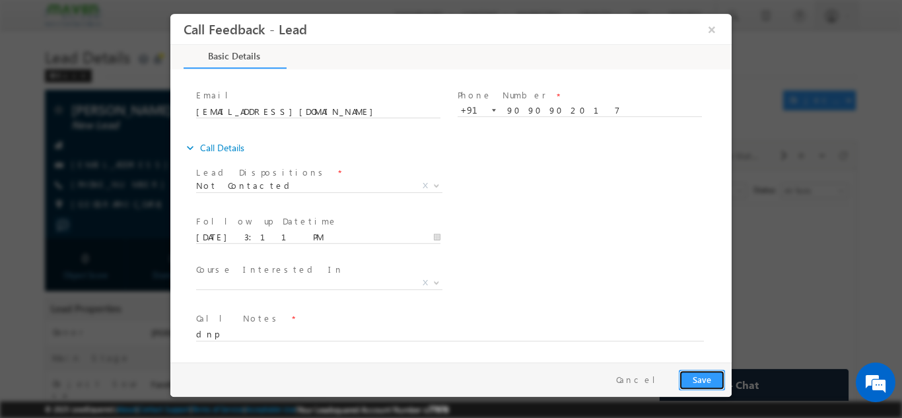
click at [715, 377] on button "Save" at bounding box center [702, 379] width 46 height 20
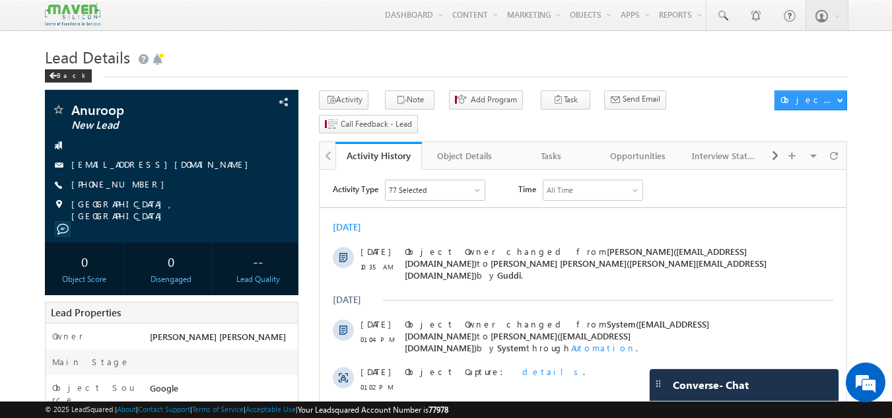
click at [449, 114] on span "Add Program" at bounding box center [488, 102] width 79 height 24
click at [557, 142] on link "Tasks" at bounding box center [551, 156] width 87 height 28
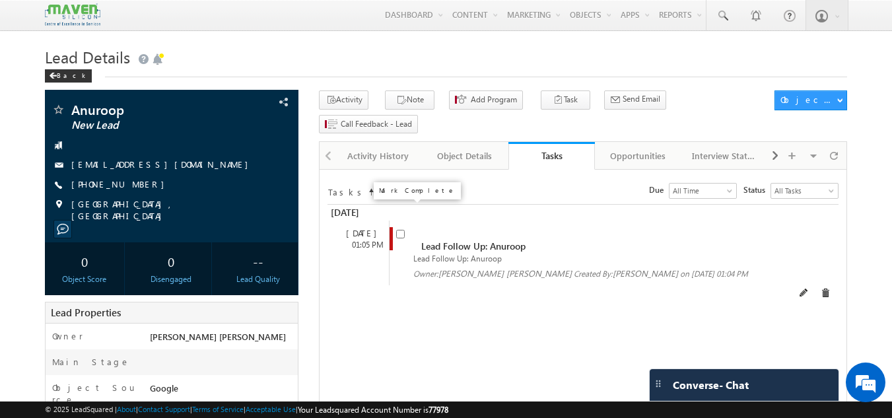
click at [403, 230] on input "checkbox" at bounding box center [400, 234] width 9 height 9
checkbox input "false"
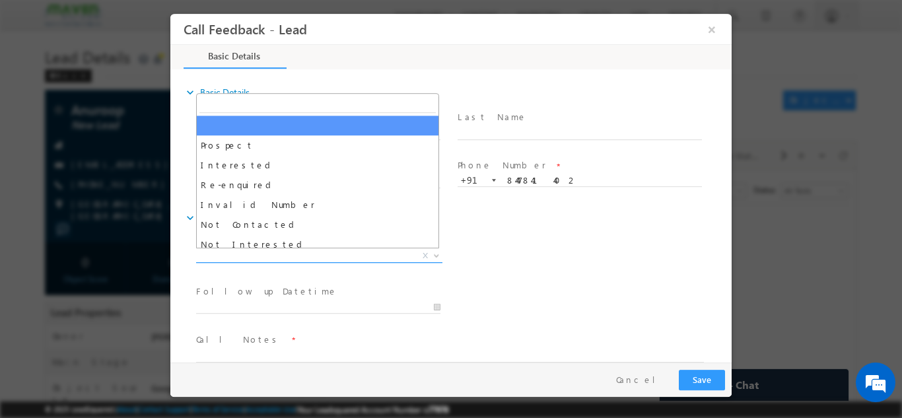
click at [265, 258] on span "X" at bounding box center [319, 255] width 246 height 13
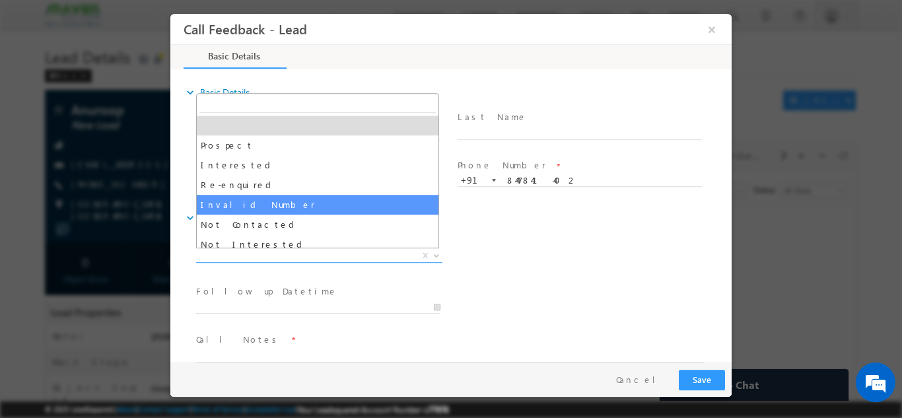
scroll to position [125, 0]
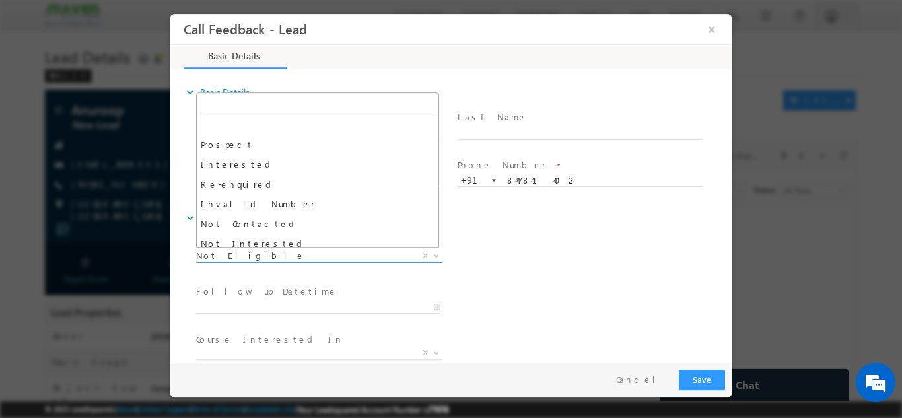
click at [240, 258] on span "Not Eligible" at bounding box center [303, 255] width 215 height 12
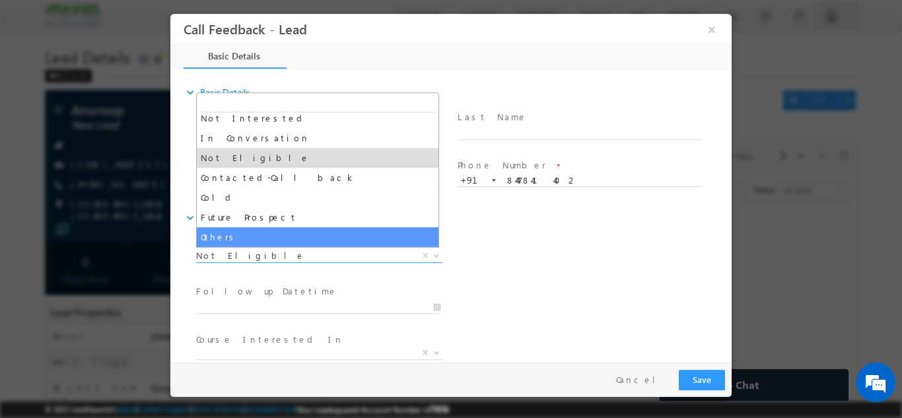
select select "Others"
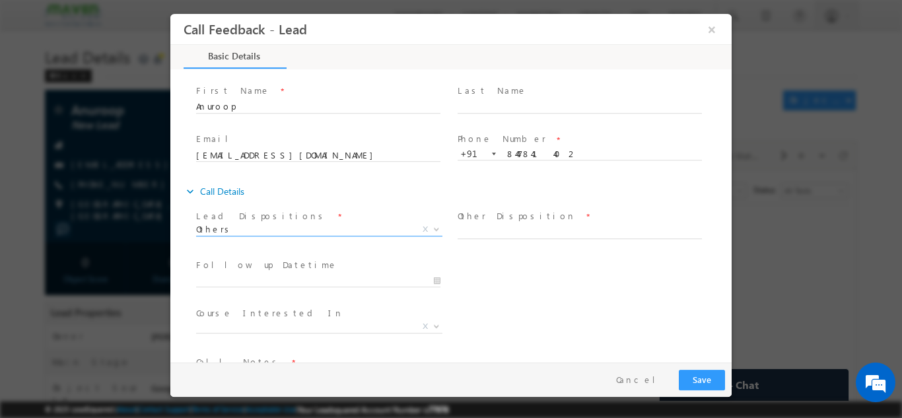
scroll to position [26, 0]
click at [482, 234] on input "text" at bounding box center [580, 232] width 244 height 13
click at [485, 239] on span at bounding box center [580, 245] width 244 height 15
click at [486, 236] on span at bounding box center [586, 232] width 256 height 15
click at [595, 233] on input "text" at bounding box center [580, 232] width 244 height 13
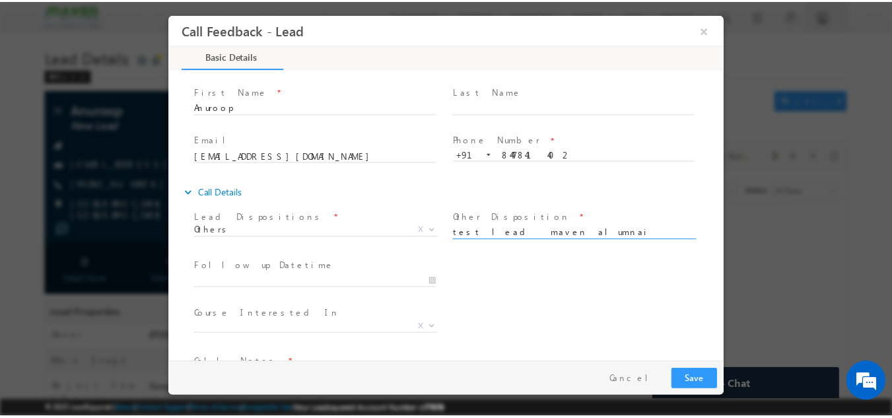
scroll to position [70, 0]
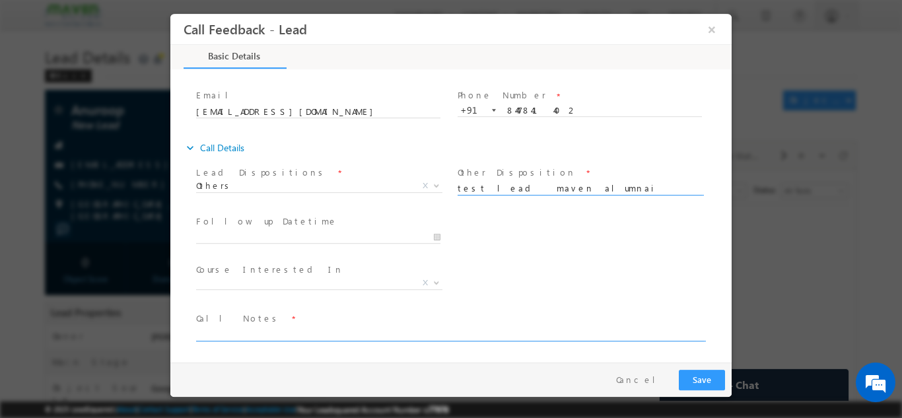
type input "test lead maven alumnai"
click at [278, 332] on textarea at bounding box center [450, 333] width 508 height 15
type textarea "m"
click at [585, 182] on input "test lead maven alumnai" at bounding box center [580, 188] width 244 height 13
type input "test lead maven employee"
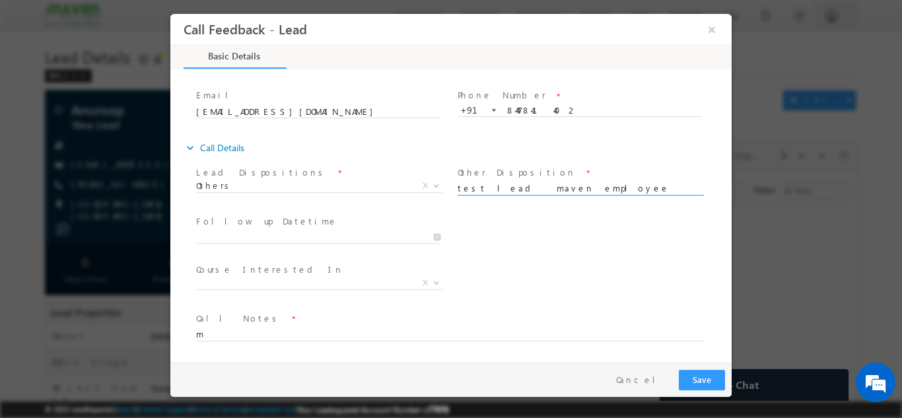
click at [390, 340] on span at bounding box center [442, 347] width 493 height 15
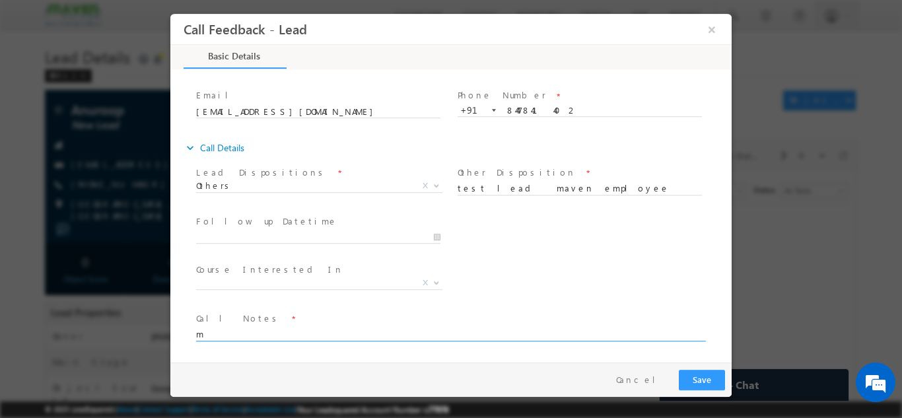
click at [391, 334] on textarea "m" at bounding box center [450, 333] width 508 height 15
type textarea "maven employee"
click at [707, 373] on button "Save" at bounding box center [702, 379] width 46 height 20
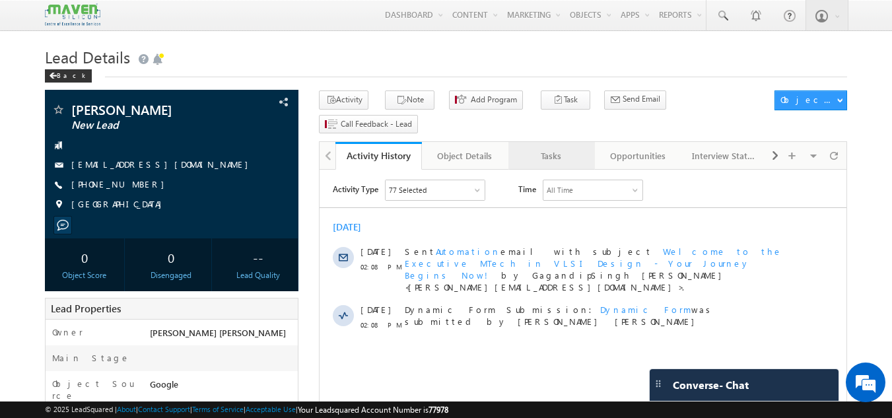
click at [567, 148] on div "Tasks" at bounding box center [551, 156] width 64 height 16
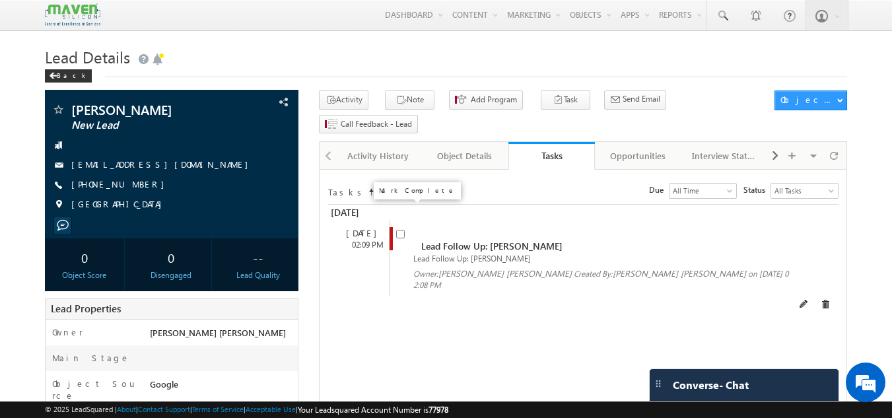
click at [402, 230] on input "checkbox" at bounding box center [400, 234] width 9 height 9
checkbox input "false"
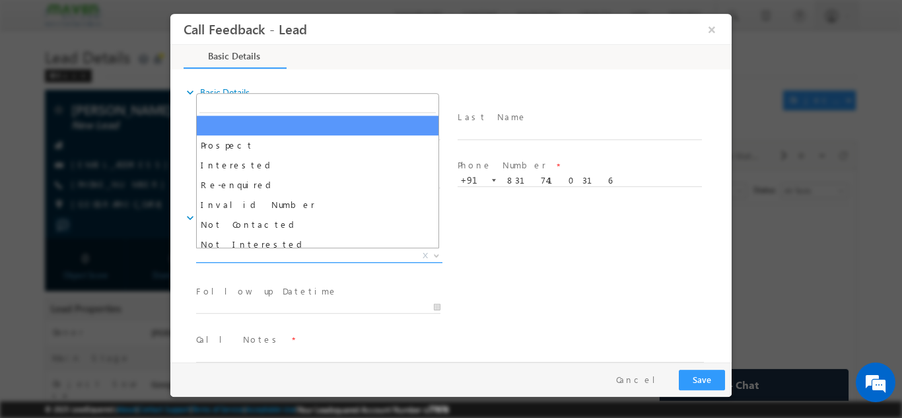
click at [281, 253] on span "X" at bounding box center [319, 255] width 246 height 13
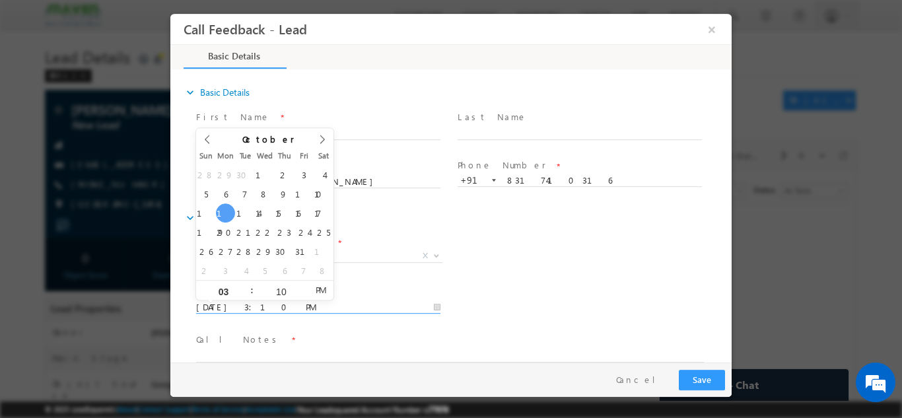
click at [386, 304] on input "[DATE] 3:10 PM" at bounding box center [318, 306] width 244 height 13
type input "[DATE] 3:10 PM"
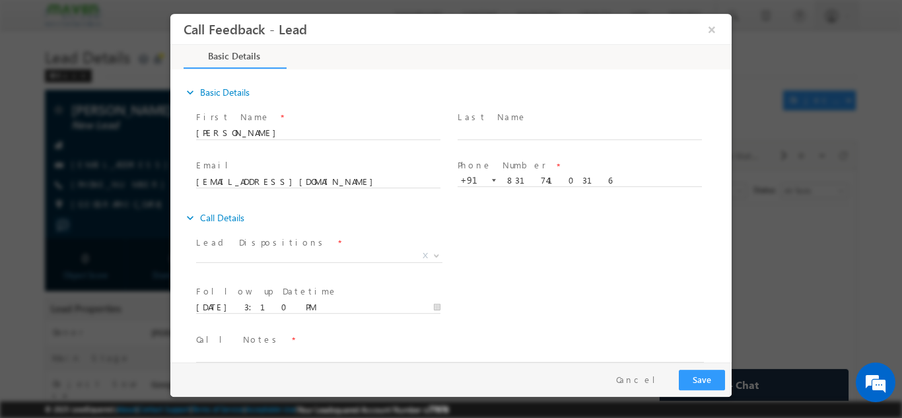
click at [497, 292] on div "Follow up Datetime * [DATE] 3:10 PM Program Type * Long Term Short Term X" at bounding box center [462, 305] width 538 height 49
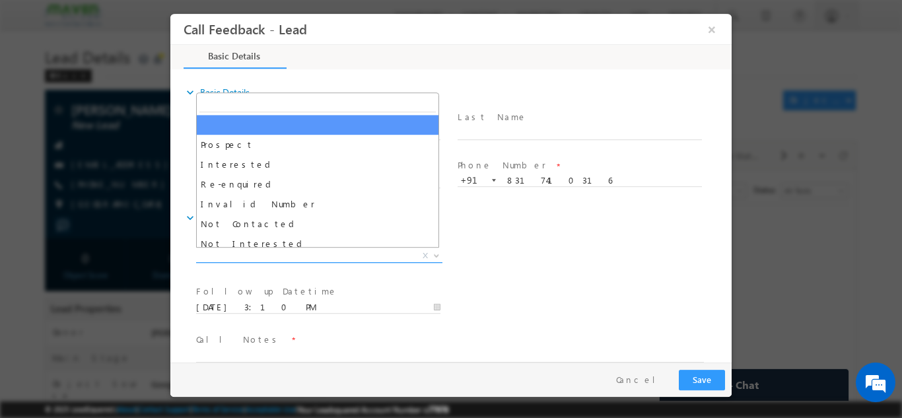
click at [322, 258] on span "X" at bounding box center [319, 255] width 246 height 13
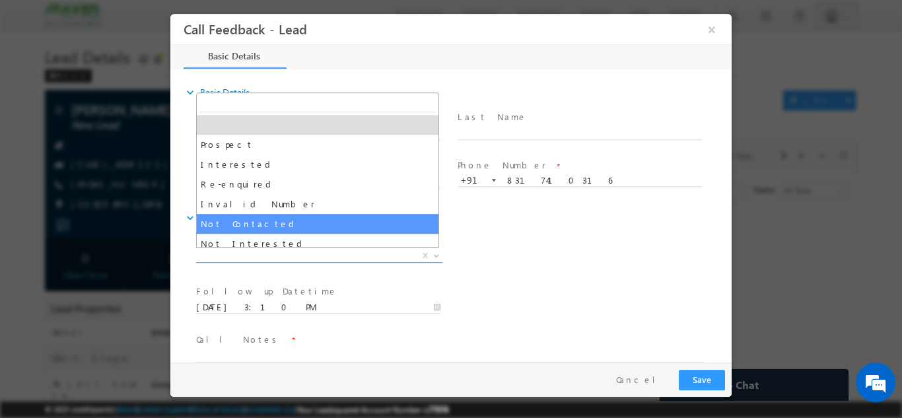
select select "Not Contacted"
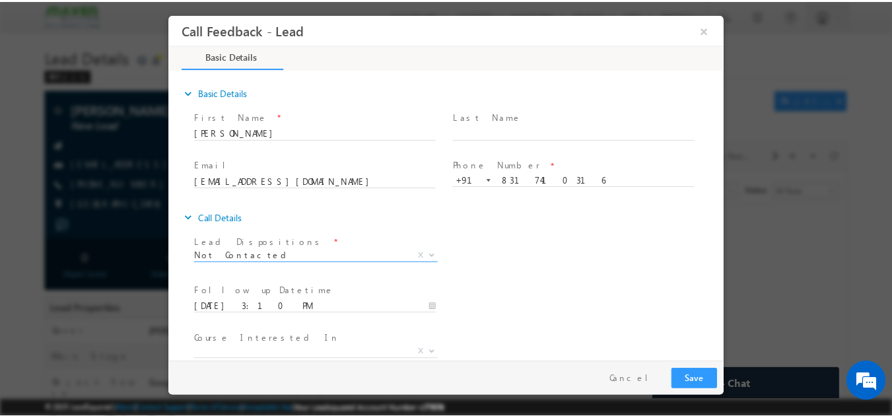
scroll to position [70, 0]
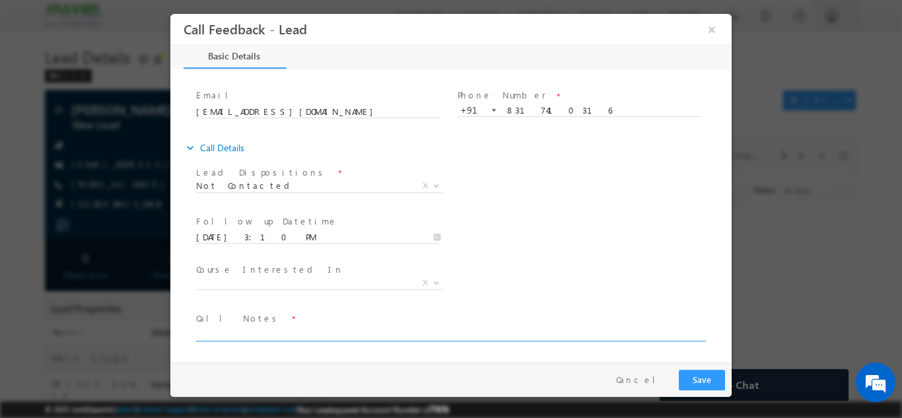
click at [295, 335] on textarea at bounding box center [450, 333] width 508 height 15
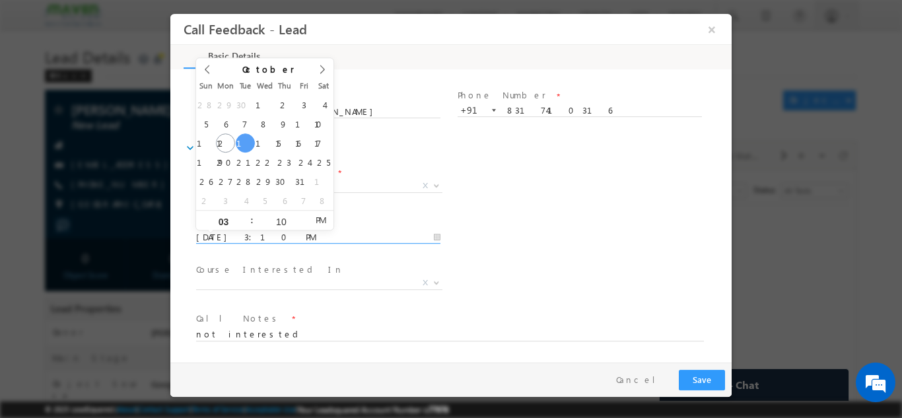
click at [304, 240] on input "[DATE] 3:10 PM" at bounding box center [318, 236] width 244 height 13
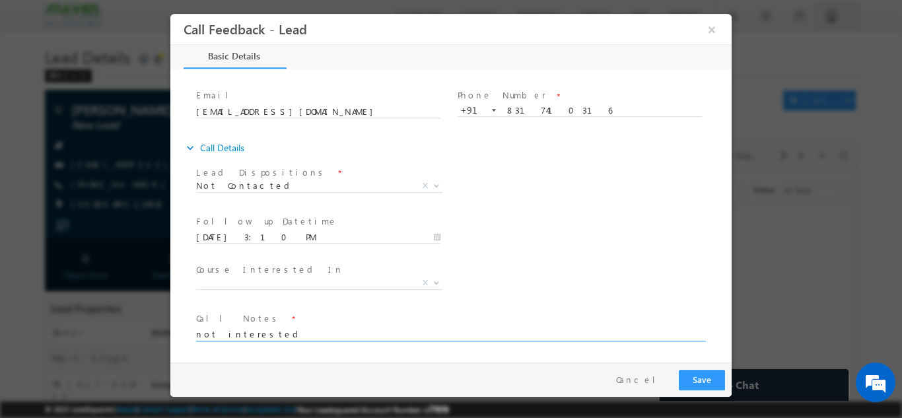
drag, startPoint x: 281, startPoint y: 331, endPoint x: 250, endPoint y: 364, distance: 44.9
click at [170, 346] on html "Call Feedback - Lead × Basic Details" at bounding box center [450, 187] width 561 height 349
type textarea "disconnected the call"
click at [694, 382] on button "Save" at bounding box center [702, 379] width 46 height 20
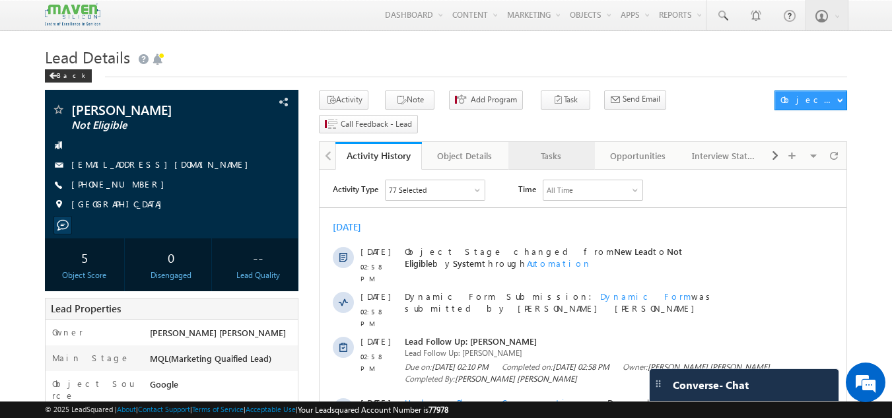
click at [536, 143] on link "Tasks" at bounding box center [551, 156] width 87 height 28
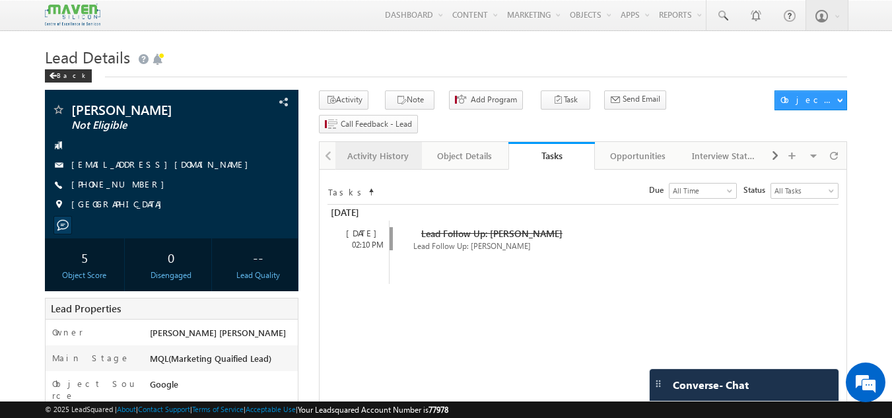
click at [388, 148] on div "Activity History" at bounding box center [378, 156] width 64 height 16
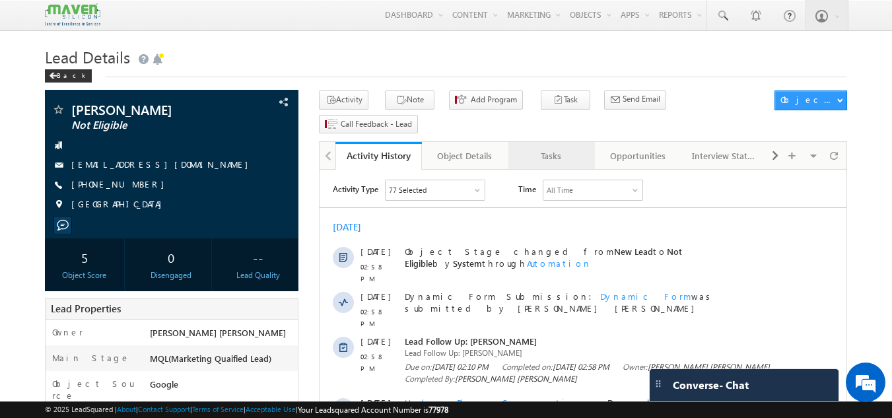
click at [550, 148] on div "Tasks" at bounding box center [551, 156] width 64 height 16
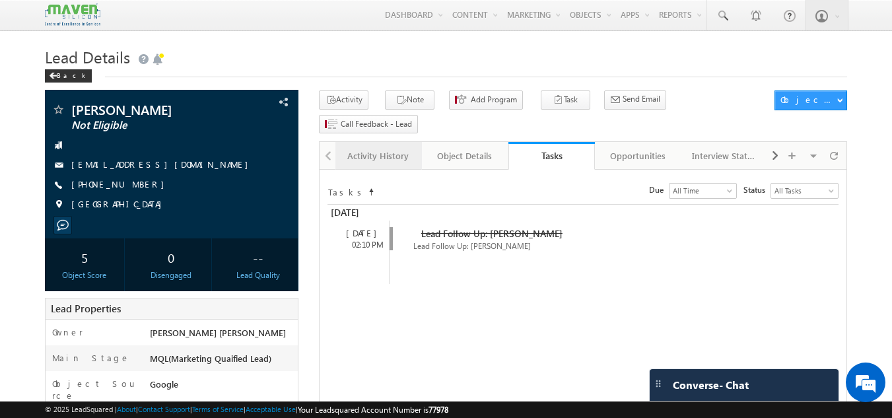
click at [376, 148] on div "Activity History" at bounding box center [378, 156] width 64 height 16
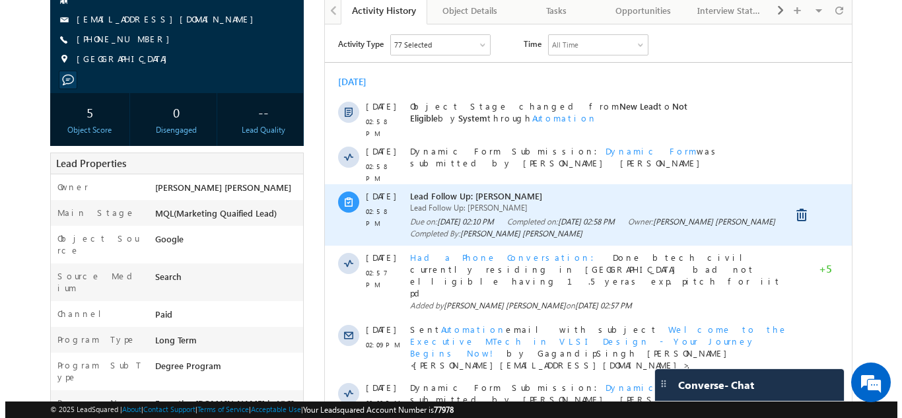
scroll to position [145, 0]
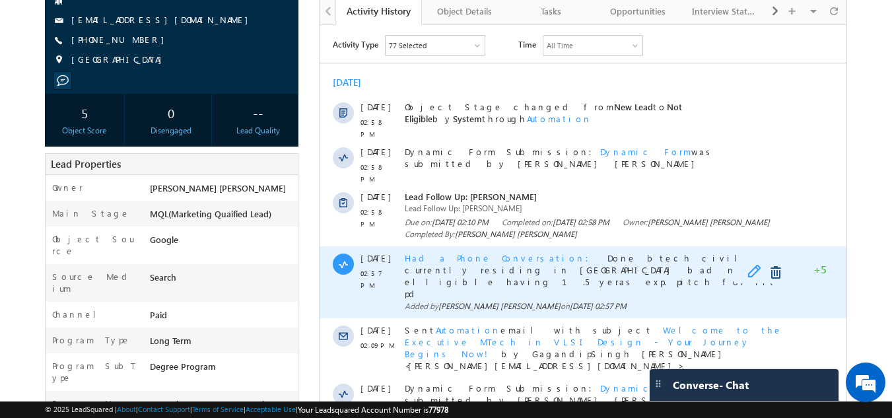
click at [755, 265] on span at bounding box center [758, 273] width 20 height 16
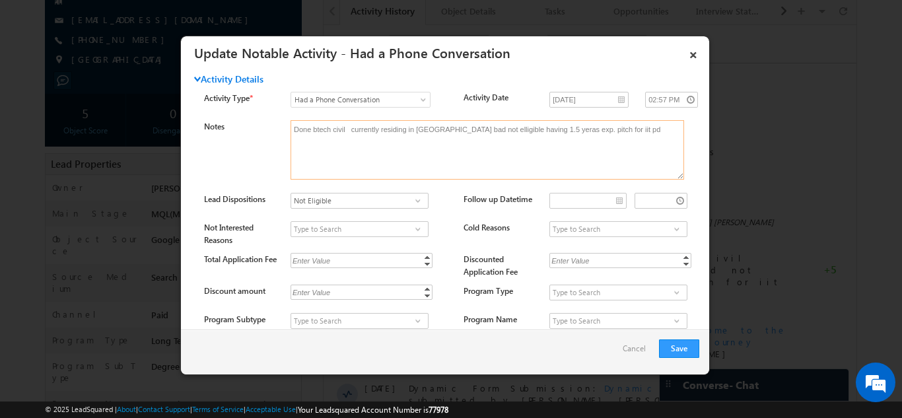
click at [436, 132] on textarea "Done btech civil currently residing in hydera bad not elligible having 1.5 yera…" at bounding box center [488, 149] width 394 height 59
click at [438, 131] on textarea "Done btech civil currently residing in hydera bad not elligible having 1.5 yera…" at bounding box center [488, 149] width 394 height 59
type textarea "Done btech civil currently residing in hyderabad not elligible having 1.5 yeras…"
click at [678, 347] on button "Save" at bounding box center [679, 348] width 40 height 18
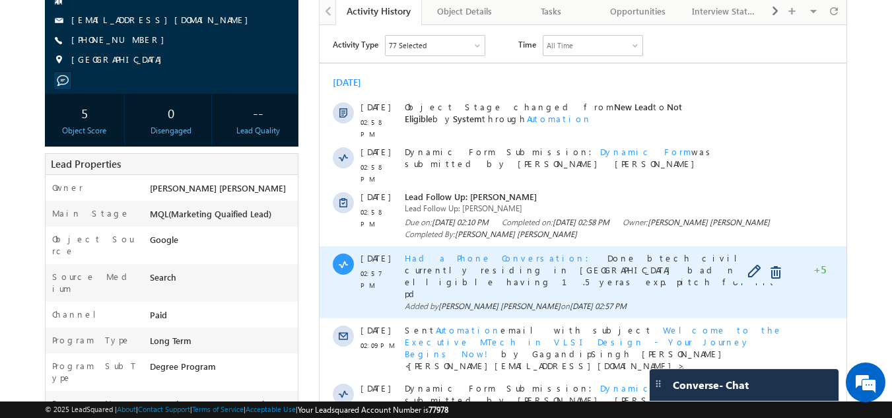
scroll to position [0, 0]
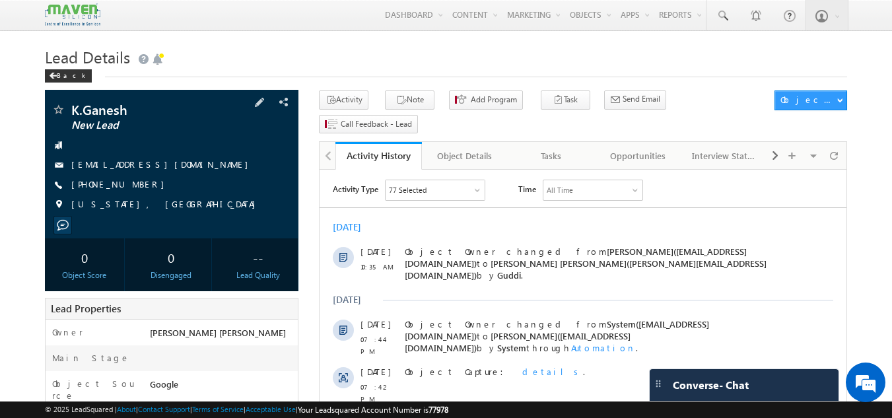
drag, startPoint x: 143, startPoint y: 184, endPoint x: 122, endPoint y: 188, distance: 22.1
click at [122, 188] on div "[PHONE_NUMBER]" at bounding box center [172, 184] width 241 height 13
click at [150, 185] on div "[PHONE_NUMBER]" at bounding box center [172, 184] width 241 height 13
drag, startPoint x: 87, startPoint y: 184, endPoint x: 131, endPoint y: 188, distance: 43.8
click at [131, 188] on span "+1-8179074742" at bounding box center [121, 184] width 100 height 13
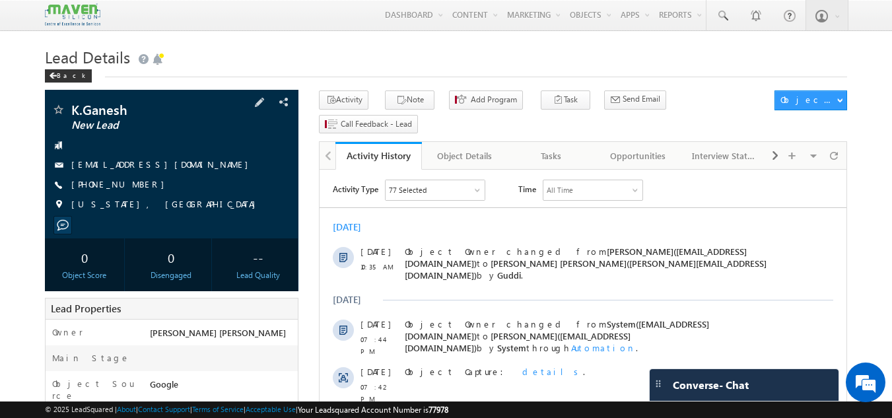
copy span "8179074742"
drag, startPoint x: 131, startPoint y: 102, endPoint x: 137, endPoint y: 118, distance: 17.3
click at [137, 118] on div "K.Ganesh New Lead kg1074538@gmail.com" at bounding box center [172, 164] width 254 height 149
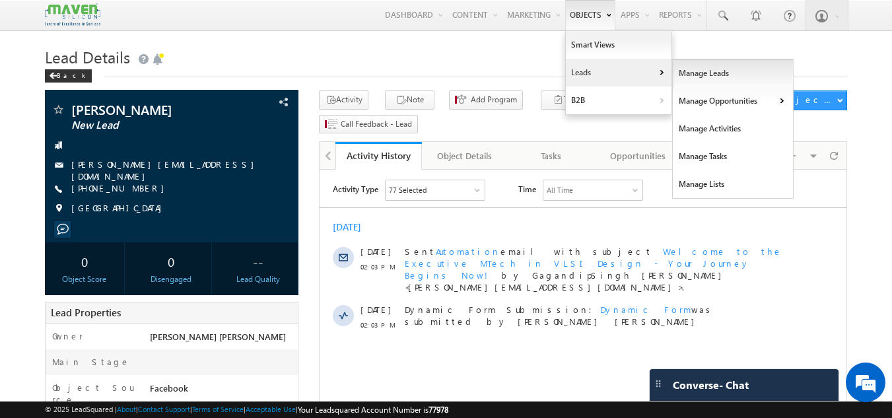
click at [680, 77] on link "Manage Leads" at bounding box center [733, 73] width 121 height 28
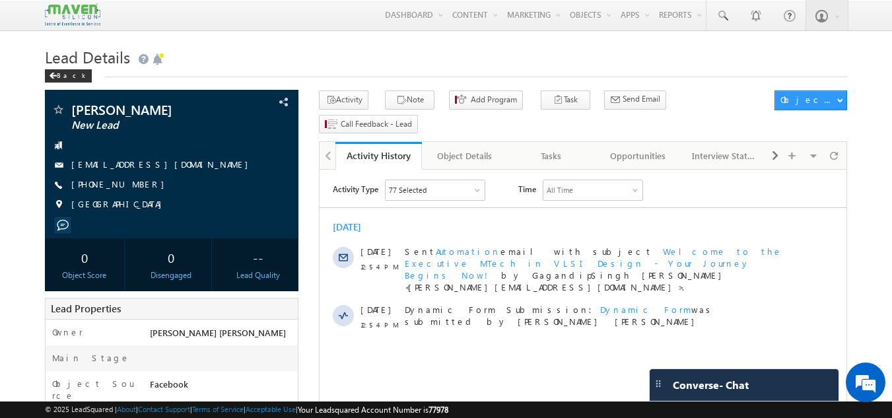
scroll to position [1, 0]
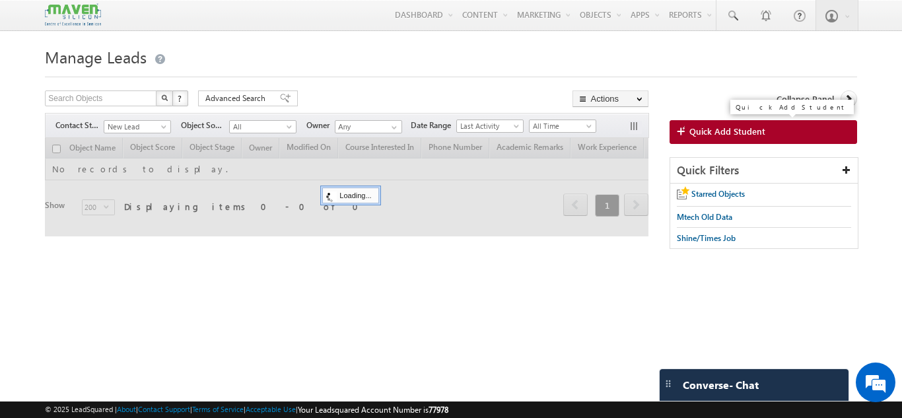
click at [688, 131] on span at bounding box center [683, 131] width 13 height 13
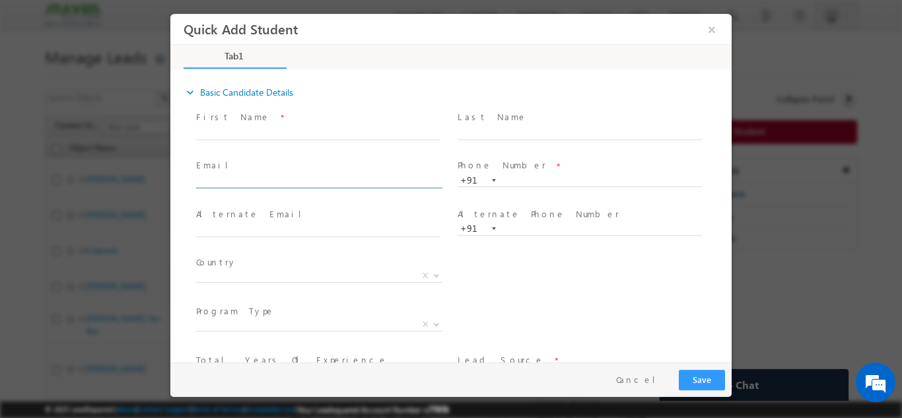
drag, startPoint x: 474, startPoint y: 198, endPoint x: 304, endPoint y: 180, distance: 171.3
click at [304, 180] on input "text" at bounding box center [318, 181] width 244 height 13
type input "nithinsp839@gmail.com"
click at [321, 123] on div "First Name *" at bounding box center [324, 125] width 256 height 30
